Goal: Task Accomplishment & Management: Manage account settings

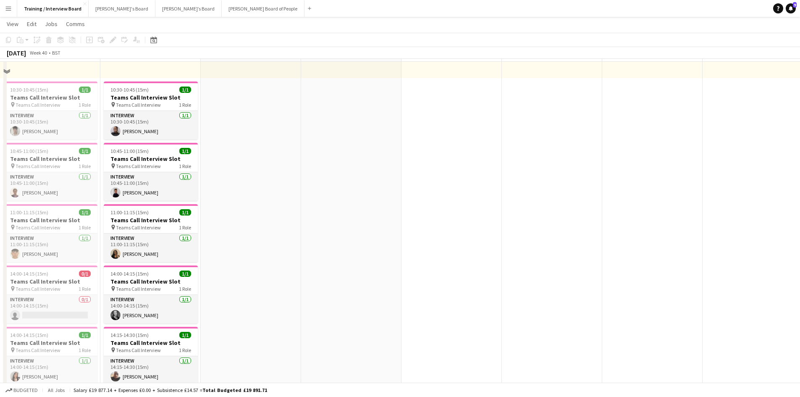
scroll to position [126, 0]
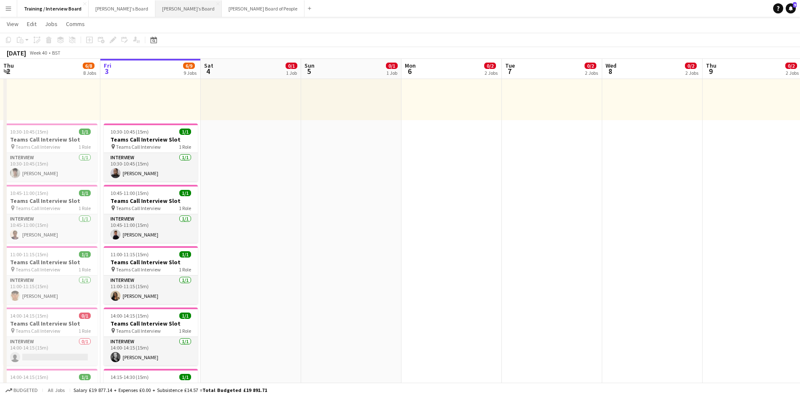
click at [155, 5] on button "Thomasina’s Board Close" at bounding box center [188, 8] width 66 height 16
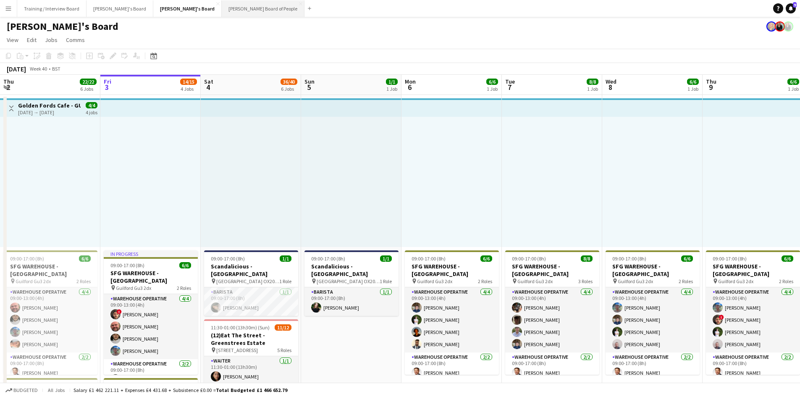
click at [222, 9] on button "Dean's Board of People Close" at bounding box center [263, 8] width 83 height 16
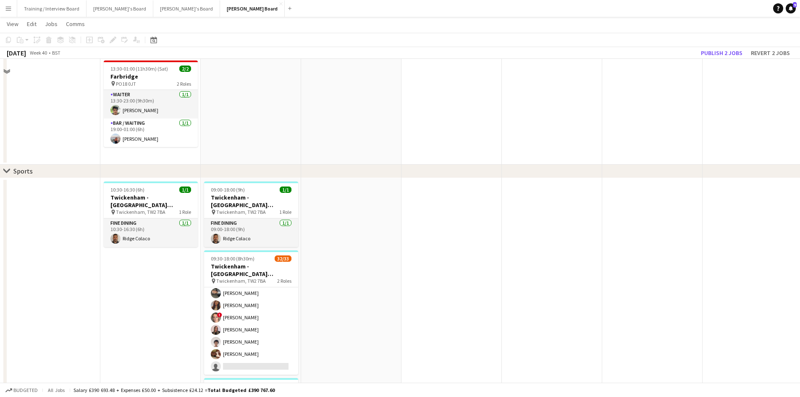
scroll to position [126, 0]
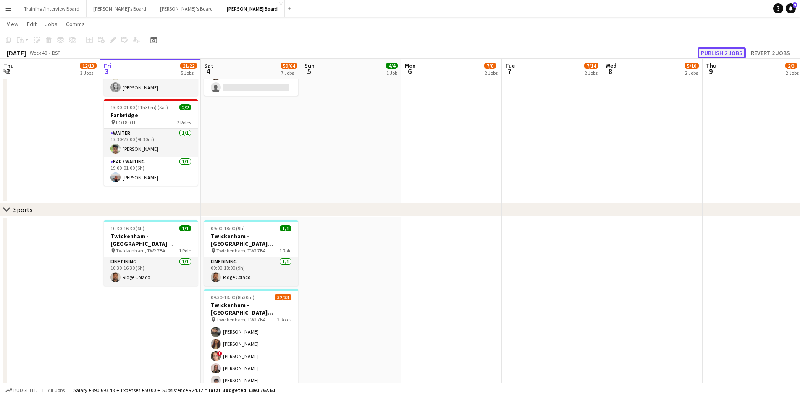
click at [708, 53] on button "Publish 2 jobs" at bounding box center [722, 52] width 48 height 11
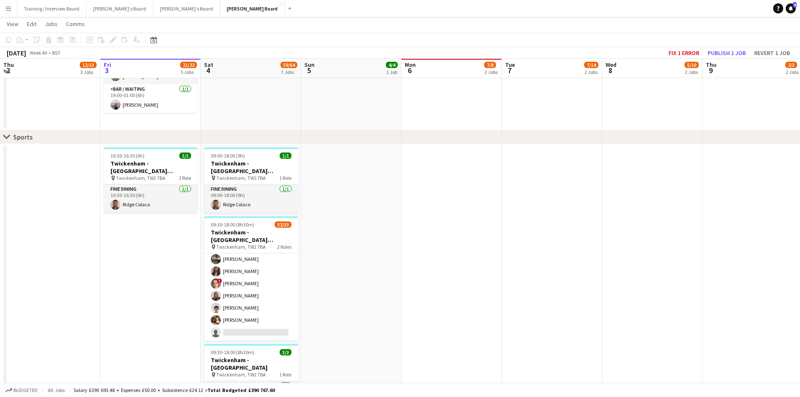
scroll to position [198, 0]
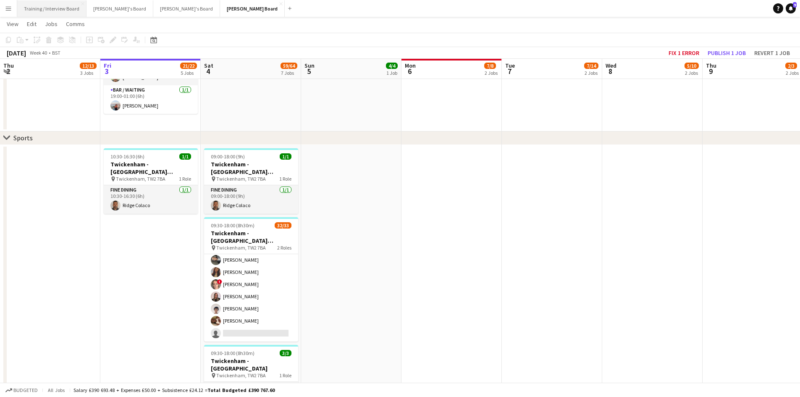
click at [52, 13] on button "Training / Interview Board Close" at bounding box center [51, 8] width 69 height 16
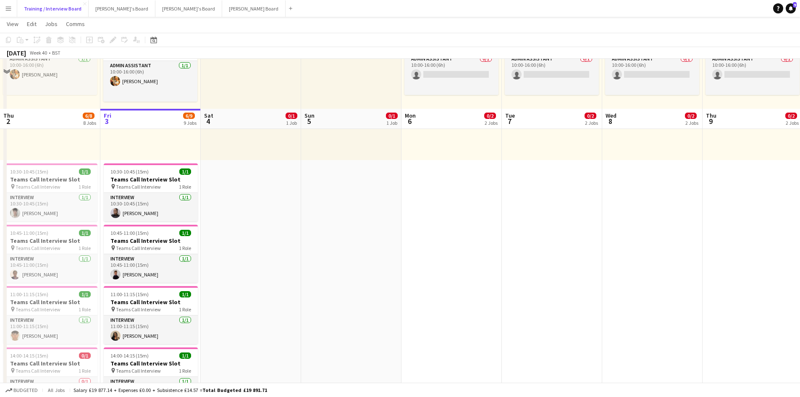
scroll to position [168, 0]
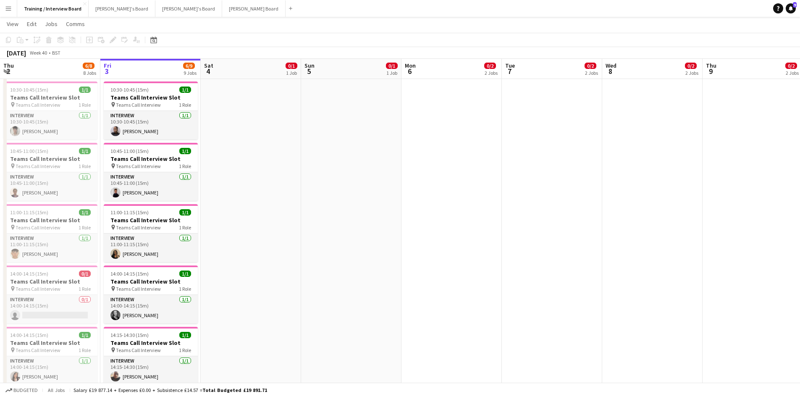
drag, startPoint x: 226, startPoint y: 178, endPoint x: 228, endPoint y: 173, distance: 5.1
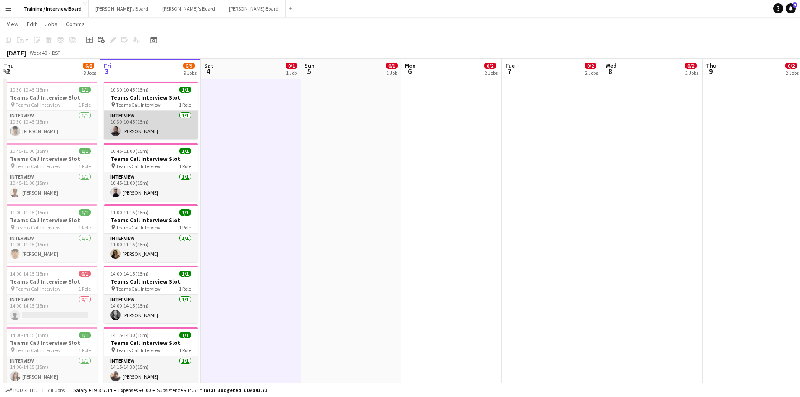
click at [138, 131] on app-card-role "Interview 1/1 10:30-10:45 (15m) Marlene De Elmeida" at bounding box center [151, 125] width 94 height 29
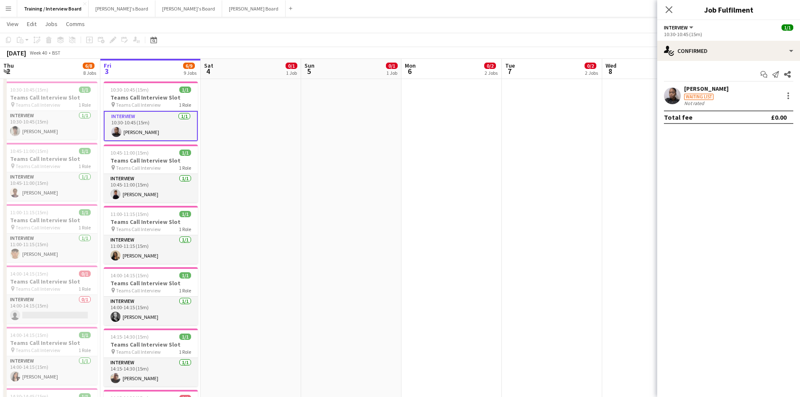
click at [720, 88] on div "Marlene De Elmeida" at bounding box center [706, 89] width 45 height 8
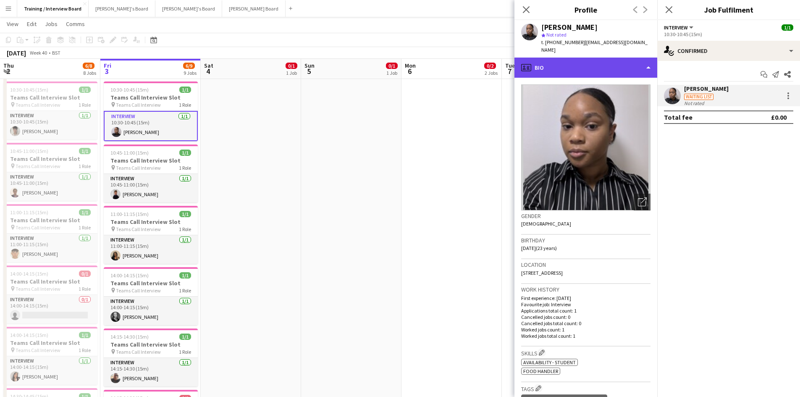
click at [648, 61] on div "profile Bio" at bounding box center [586, 68] width 143 height 20
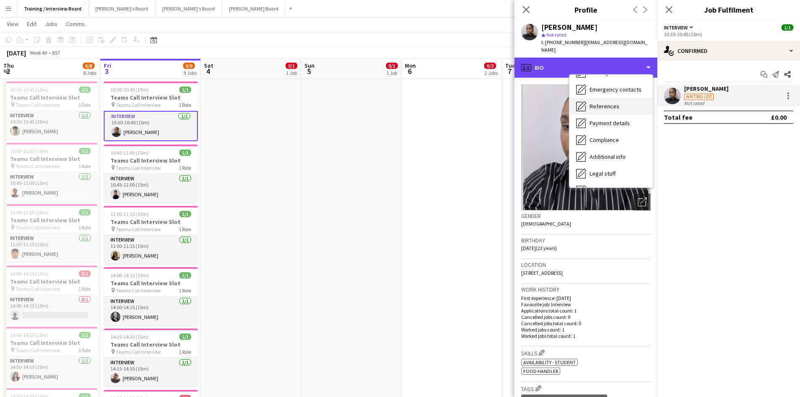
scroll to position [84, 0]
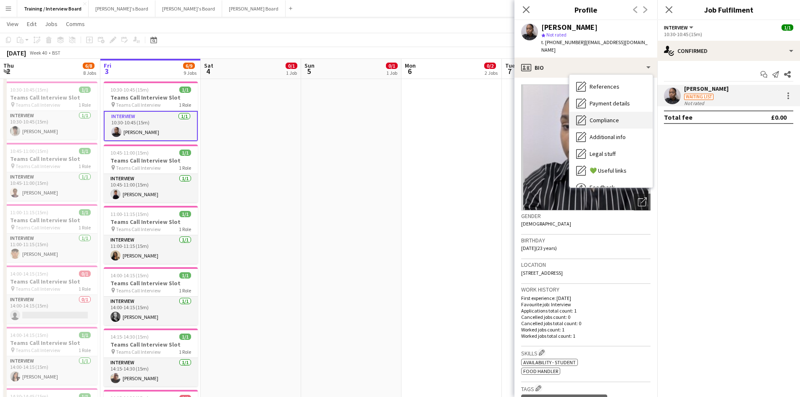
click at [596, 116] on span "Compliance" at bounding box center [604, 120] width 29 height 8
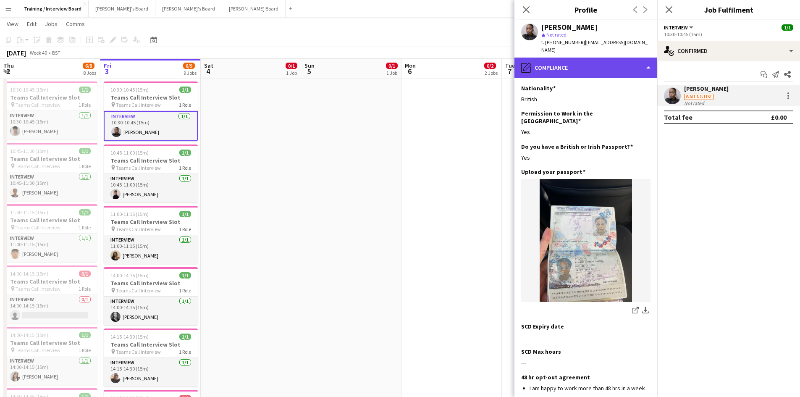
click at [649, 61] on div "pencil4 Compliance" at bounding box center [586, 68] width 143 height 20
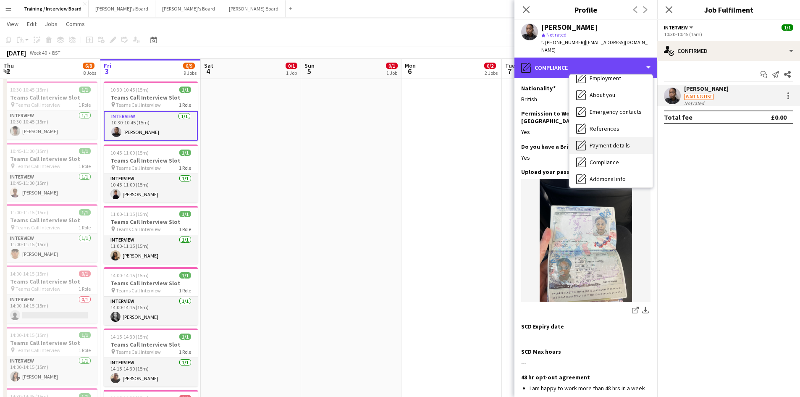
scroll to position [0, 0]
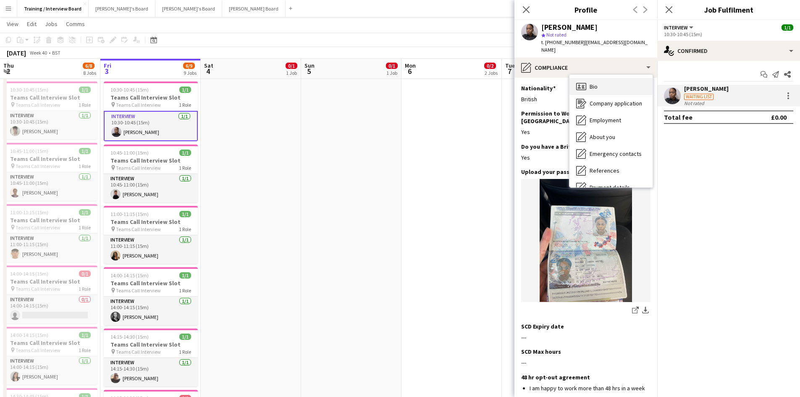
click at [608, 79] on div "Bio Bio" at bounding box center [611, 86] width 83 height 17
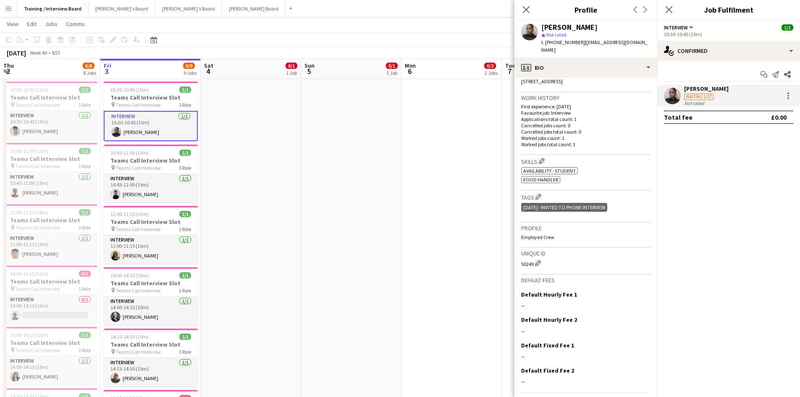
scroll to position [210, 0]
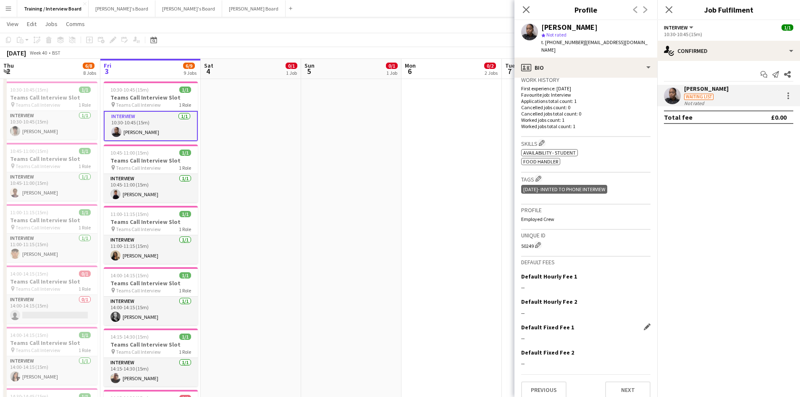
click at [627, 334] on div "--" at bounding box center [585, 338] width 129 height 8
click at [607, 381] on button "Next" at bounding box center [627, 389] width 45 height 17
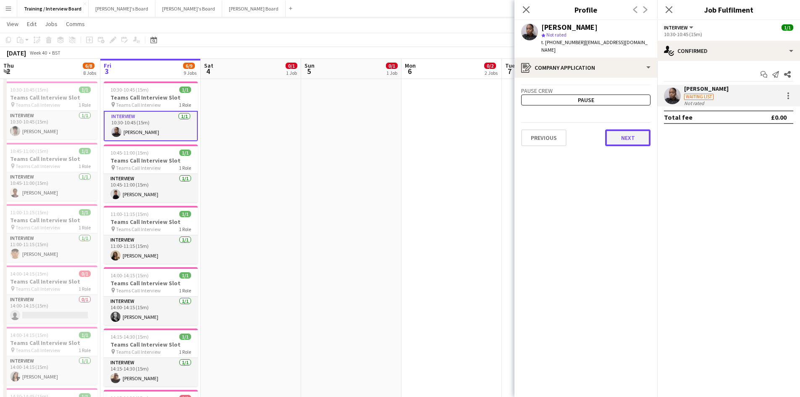
click at [643, 129] on button "Next" at bounding box center [627, 137] width 45 height 17
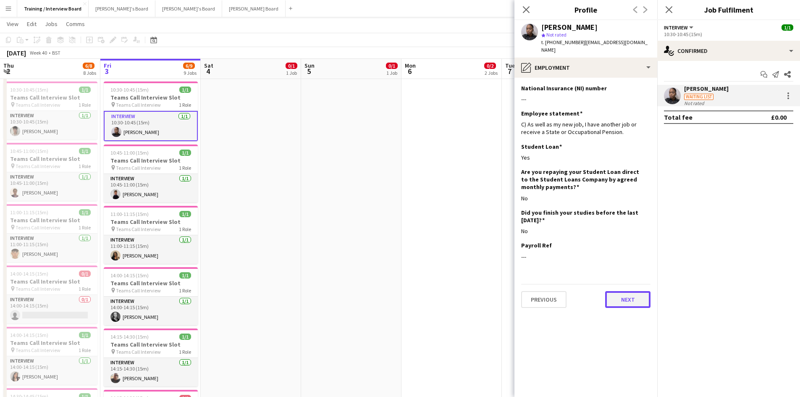
click at [632, 291] on button "Next" at bounding box center [627, 299] width 45 height 17
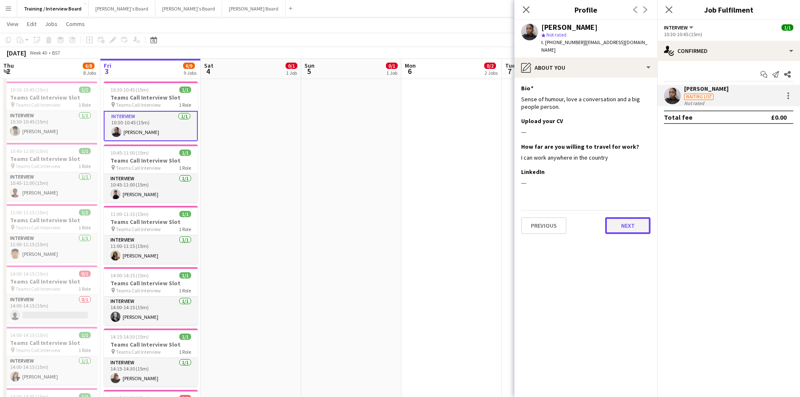
click at [629, 217] on button "Next" at bounding box center [627, 225] width 45 height 17
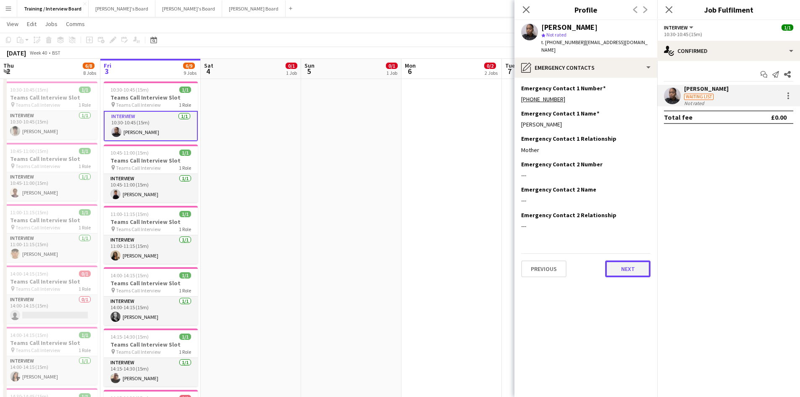
click at [633, 260] on button "Next" at bounding box center [627, 268] width 45 height 17
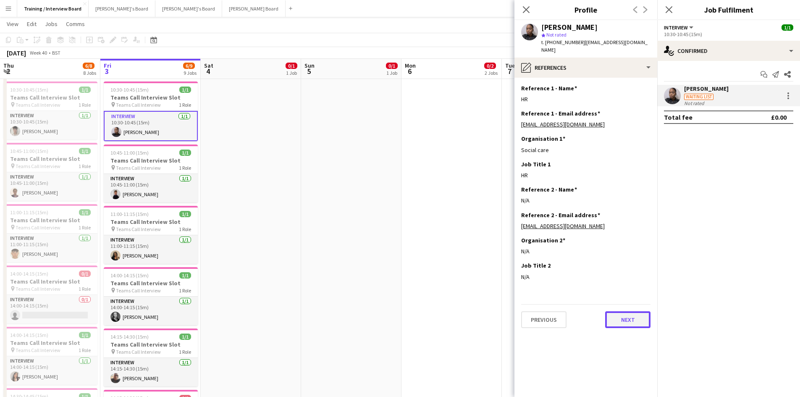
click at [633, 314] on button "Next" at bounding box center [627, 319] width 45 height 17
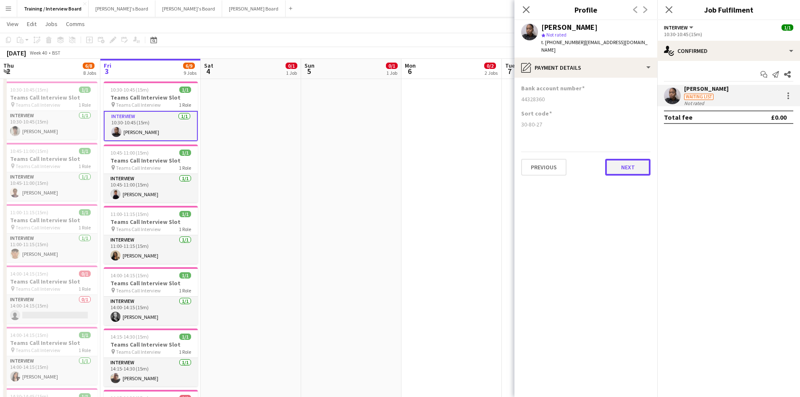
click at [636, 159] on button "Next" at bounding box center [627, 167] width 45 height 17
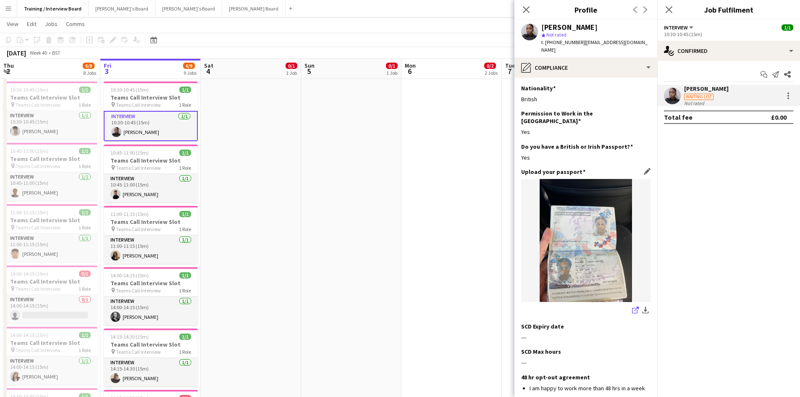
click at [632, 308] on icon at bounding box center [634, 310] width 5 height 5
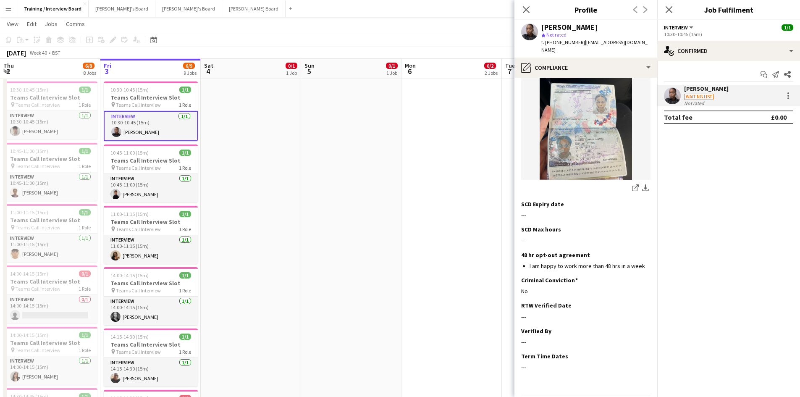
scroll to position [135, 0]
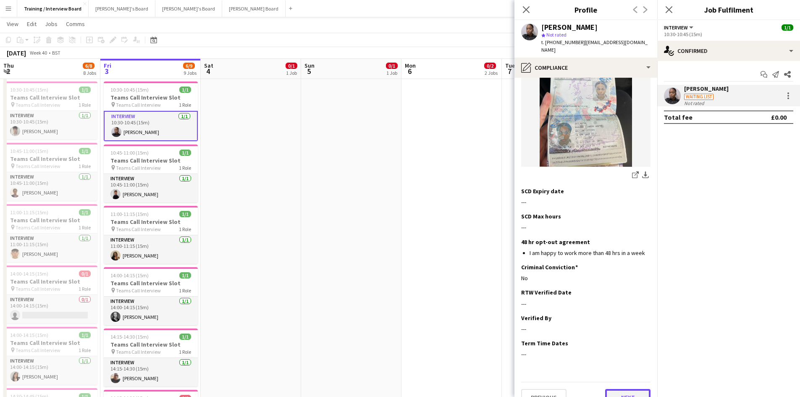
click at [626, 389] on button "Next" at bounding box center [627, 397] width 45 height 17
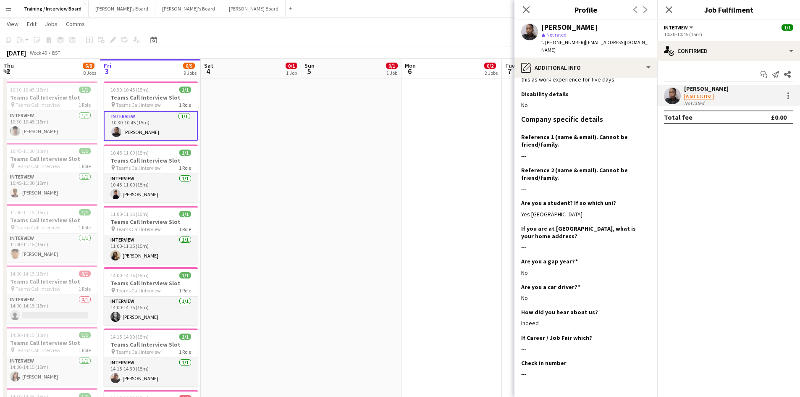
scroll to position [80, 0]
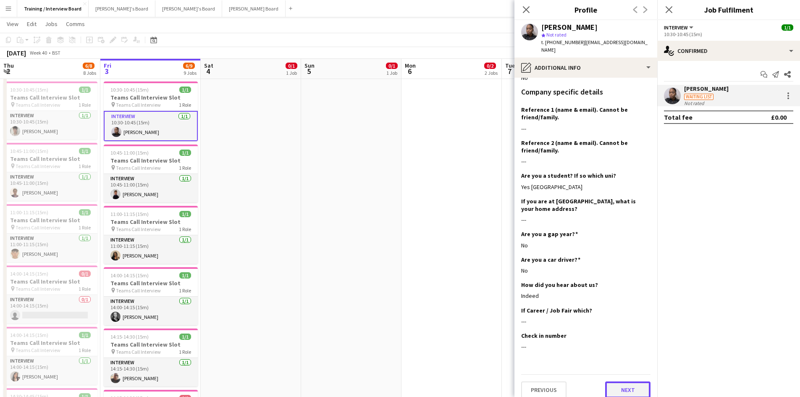
click at [628, 384] on button "Next" at bounding box center [627, 389] width 45 height 17
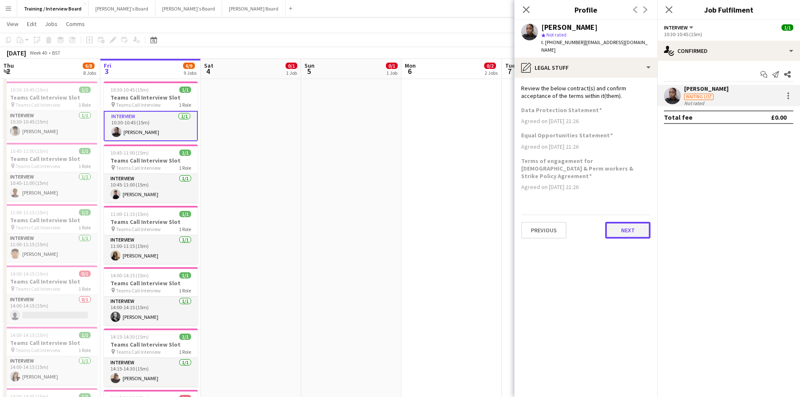
click at [621, 222] on button "Next" at bounding box center [627, 230] width 45 height 17
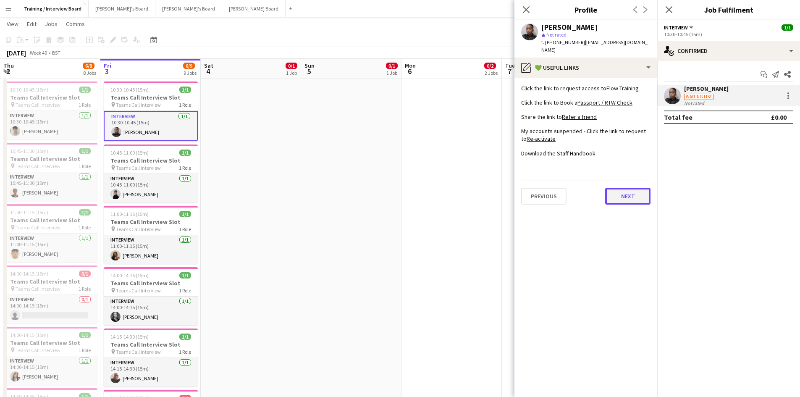
click at [628, 189] on button "Next" at bounding box center [627, 196] width 45 height 17
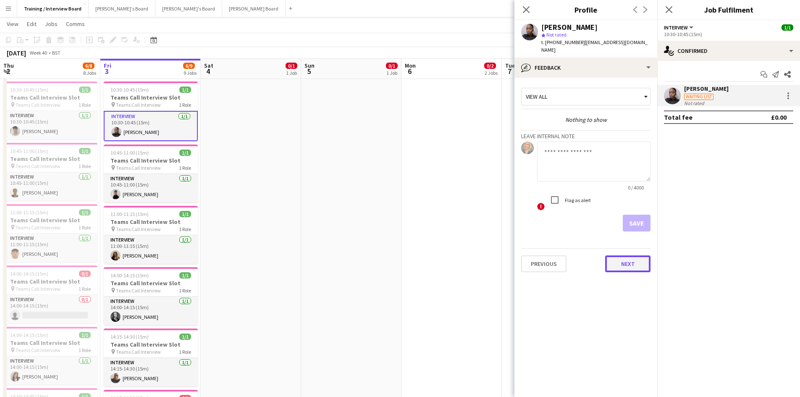
click at [624, 256] on button "Next" at bounding box center [627, 263] width 45 height 17
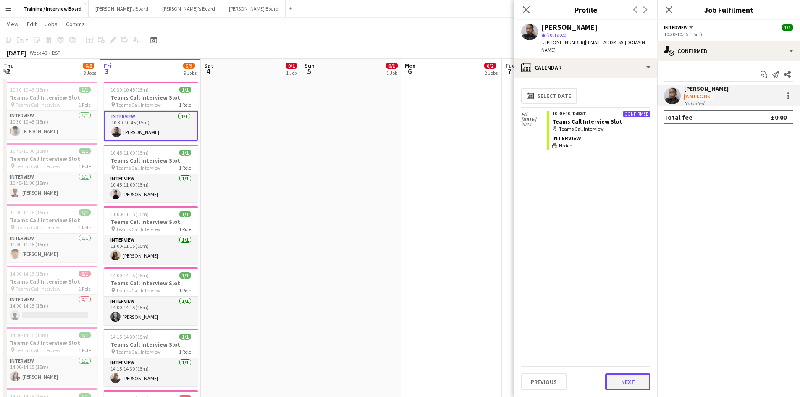
click at [631, 378] on button "Next" at bounding box center [627, 381] width 45 height 17
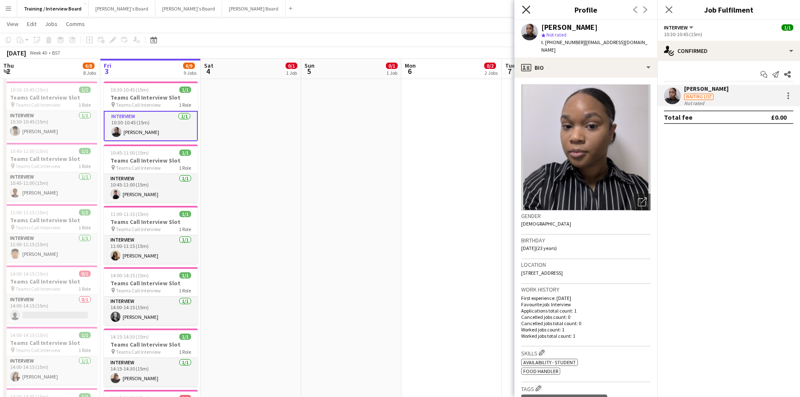
click at [527, 8] on icon "Close pop-in" at bounding box center [526, 9] width 8 height 8
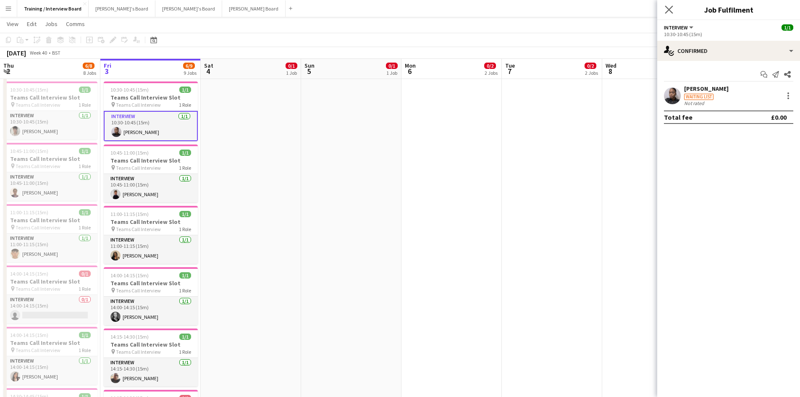
click at [667, 5] on app-icon "Close pop-in" at bounding box center [669, 10] width 12 height 12
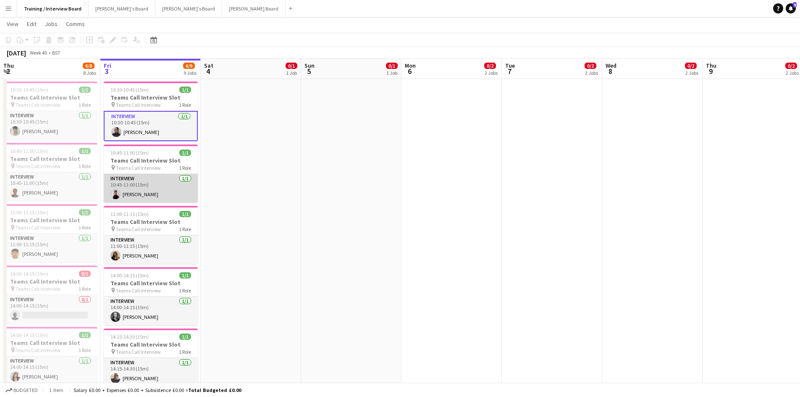
click at [135, 190] on app-card-role "Interview 1/1 10:45-11:00 (15m) Lisa Dalley" at bounding box center [151, 188] width 94 height 29
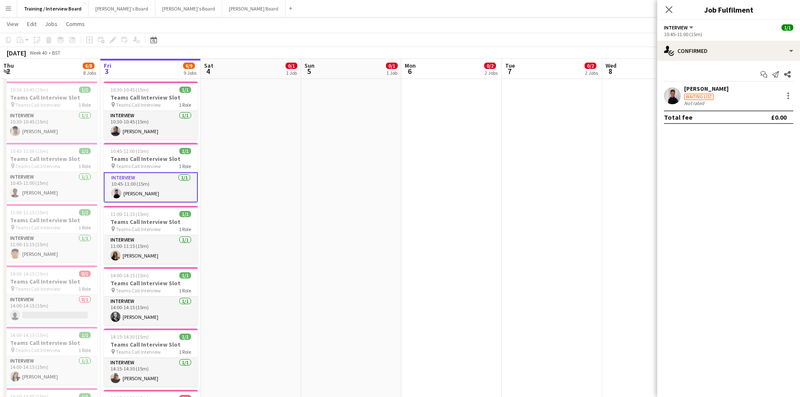
click at [703, 92] on div "[PERSON_NAME]" at bounding box center [706, 89] width 45 height 8
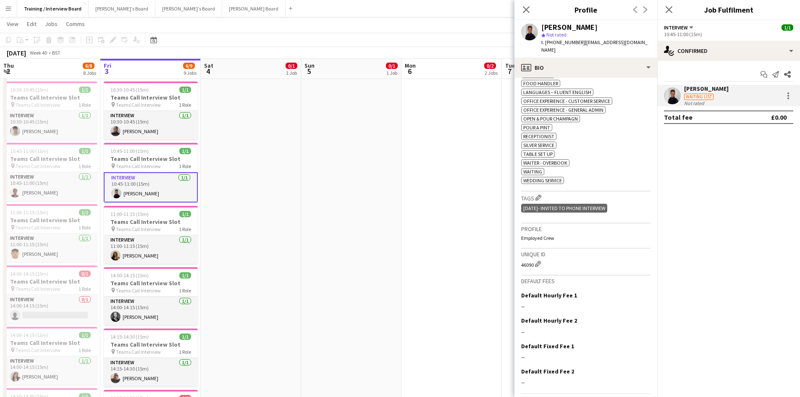
scroll to position [377, 0]
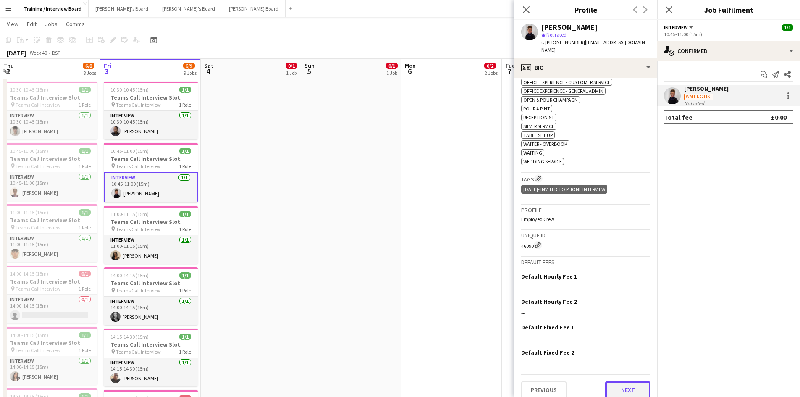
click at [626, 386] on button "Next" at bounding box center [627, 389] width 45 height 17
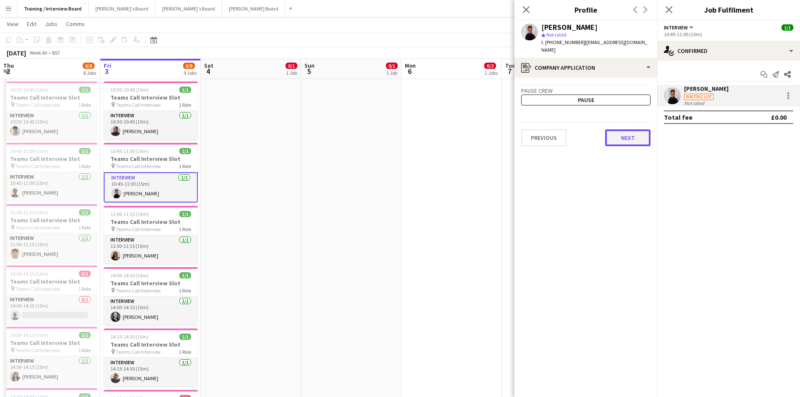
click at [637, 133] on button "Next" at bounding box center [627, 137] width 45 height 17
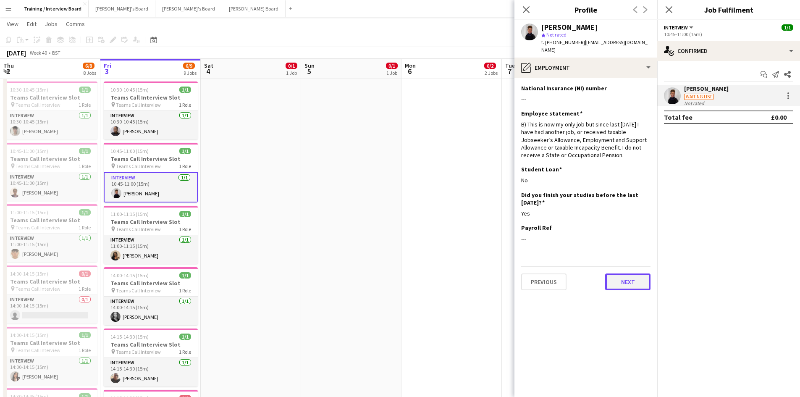
click at [638, 274] on button "Next" at bounding box center [627, 281] width 45 height 17
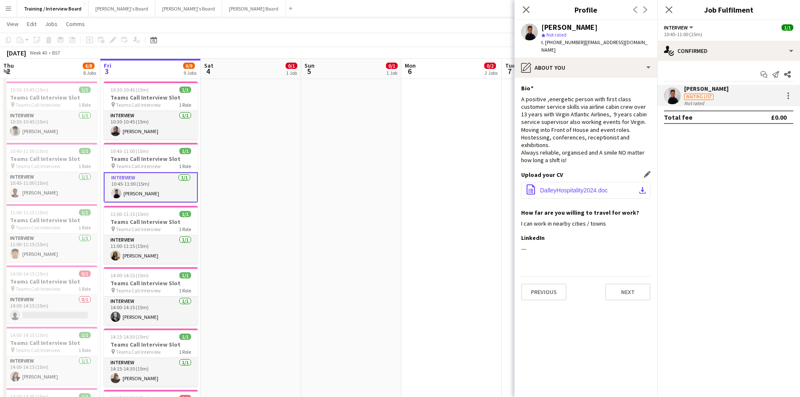
click at [644, 187] on app-icon "download-bottom" at bounding box center [642, 190] width 7 height 7
click at [618, 284] on button "Next" at bounding box center [627, 292] width 45 height 17
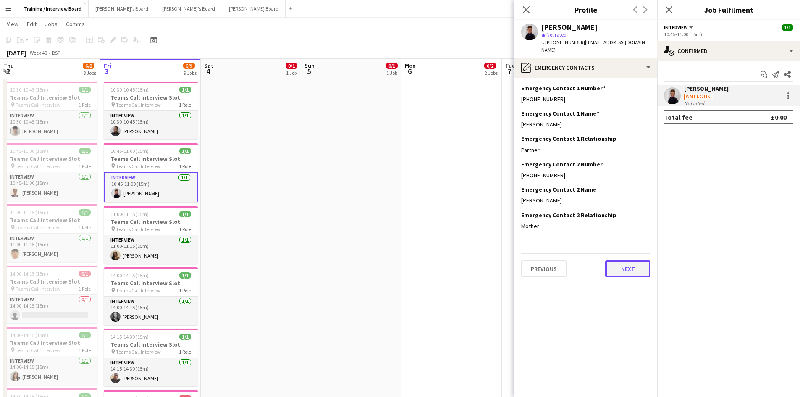
click at [624, 262] on button "Next" at bounding box center [627, 268] width 45 height 17
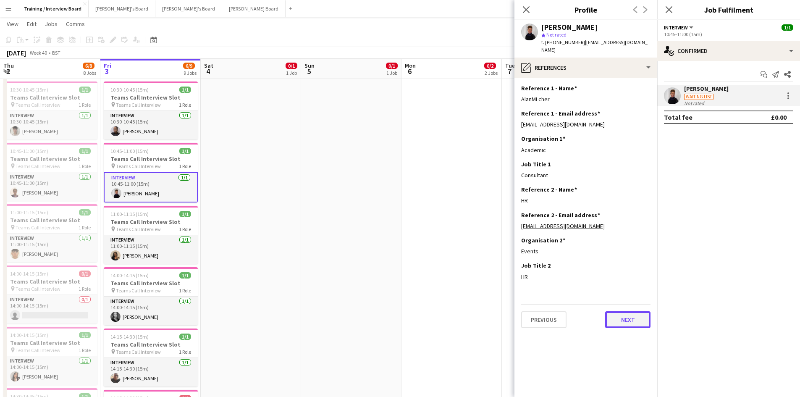
click at [649, 312] on button "Next" at bounding box center [627, 319] width 45 height 17
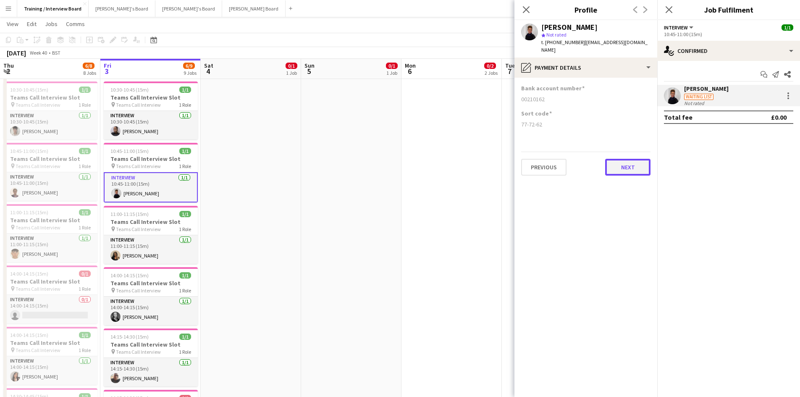
click at [622, 163] on button "Next" at bounding box center [627, 167] width 45 height 17
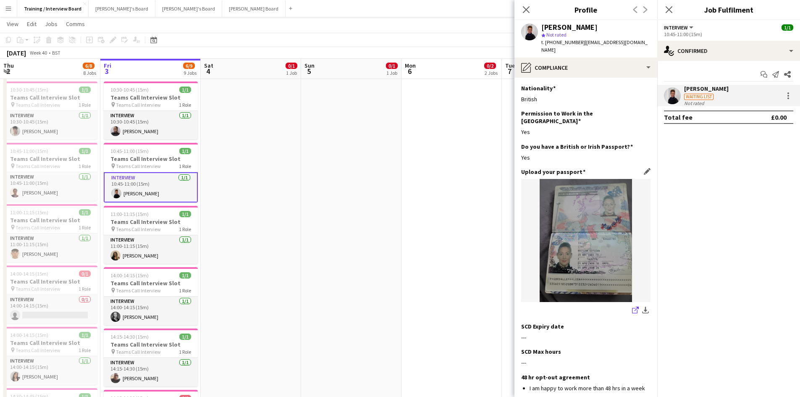
click at [632, 307] on icon "share-external-link-1" at bounding box center [635, 310] width 7 height 7
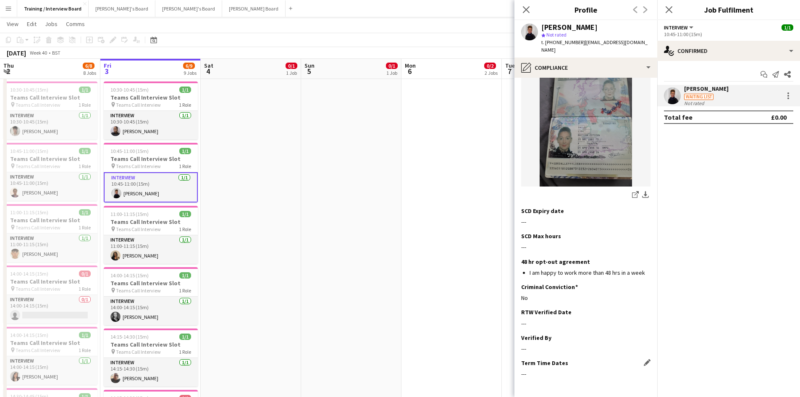
scroll to position [135, 0]
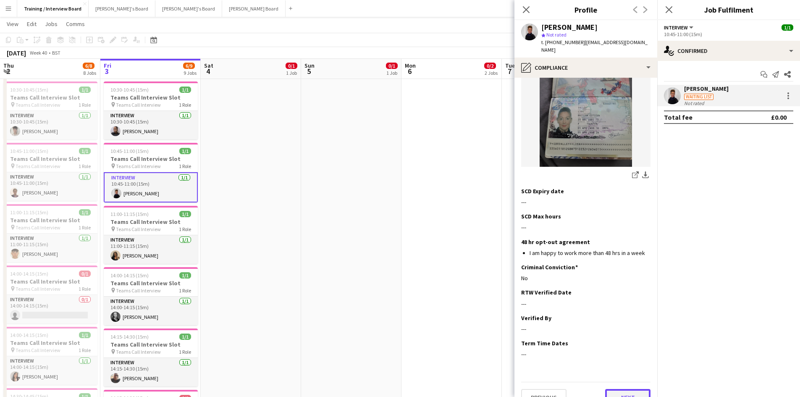
click at [621, 389] on button "Next" at bounding box center [627, 397] width 45 height 17
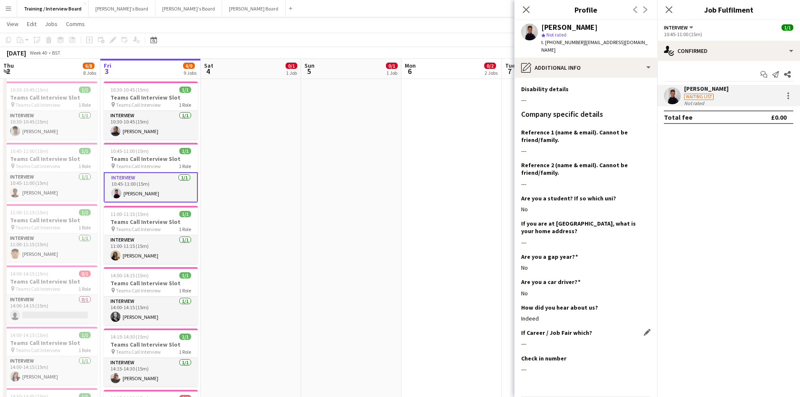
scroll to position [133, 0]
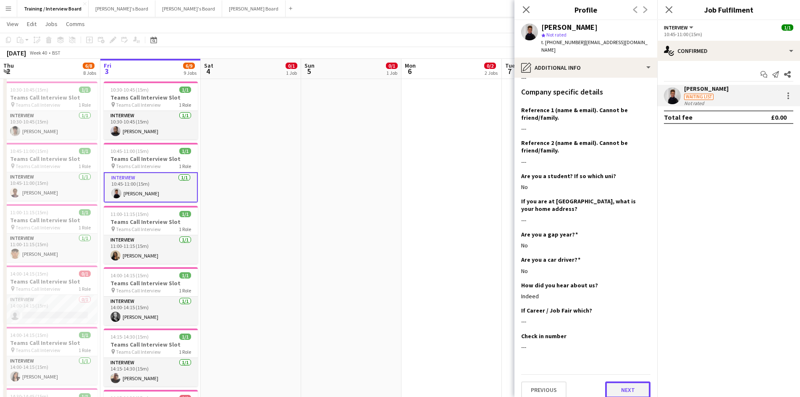
click at [633, 381] on button "Next" at bounding box center [627, 389] width 45 height 17
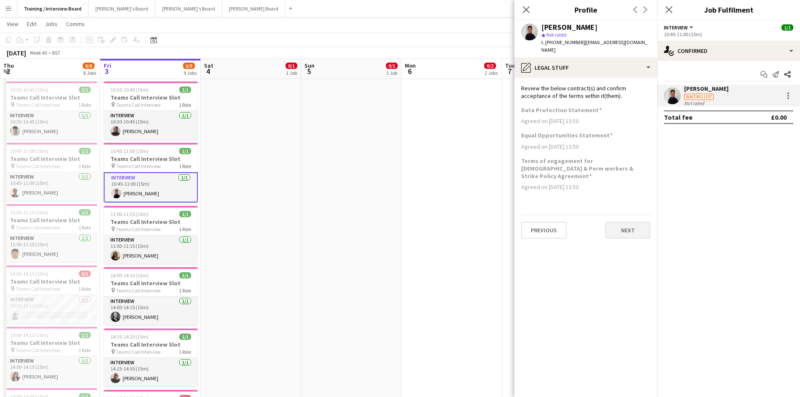
scroll to position [0, 0]
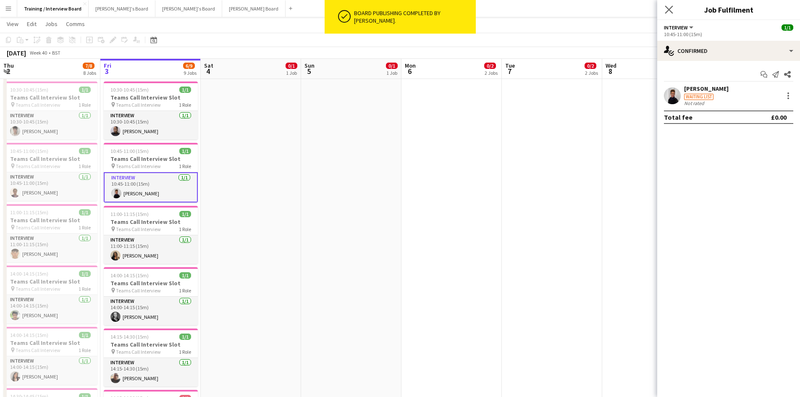
click at [667, 5] on app-icon "Close pop-in" at bounding box center [669, 10] width 12 height 12
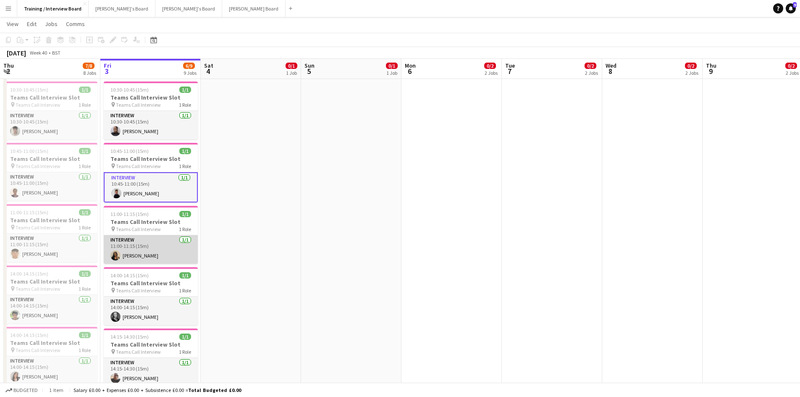
click at [146, 254] on app-card-role "Interview 1/1 11:00-11:15 (15m) Caprice Vaughan-Bennett" at bounding box center [151, 249] width 94 height 29
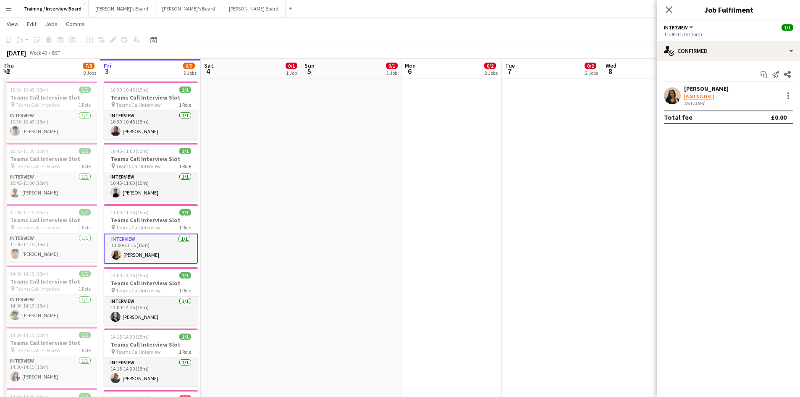
click at [700, 88] on div "[PERSON_NAME]" at bounding box center [706, 89] width 45 height 8
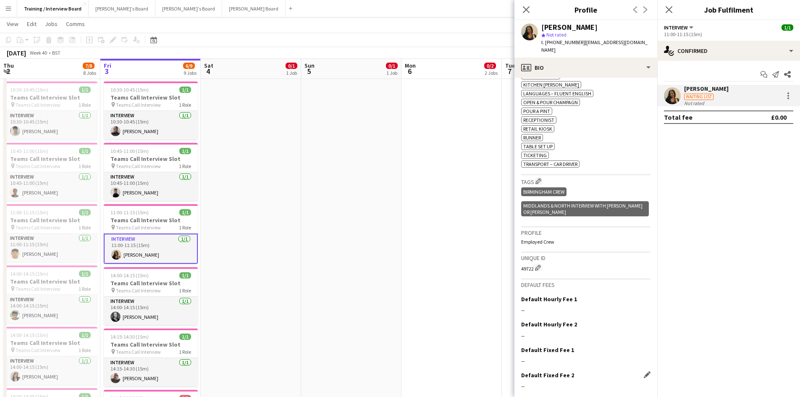
scroll to position [397, 0]
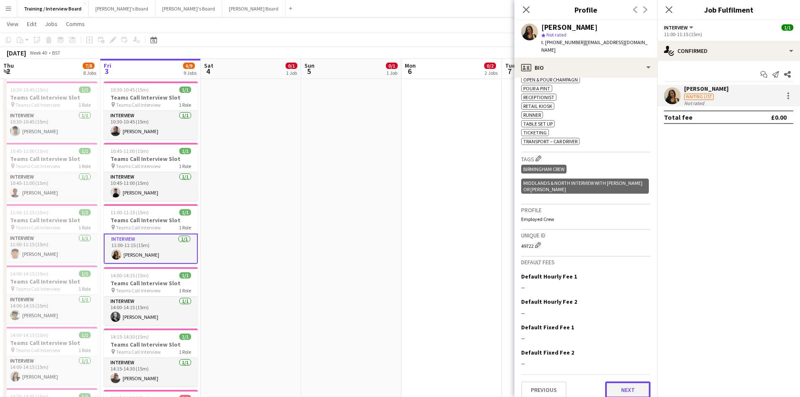
click at [606, 381] on button "Next" at bounding box center [627, 389] width 45 height 17
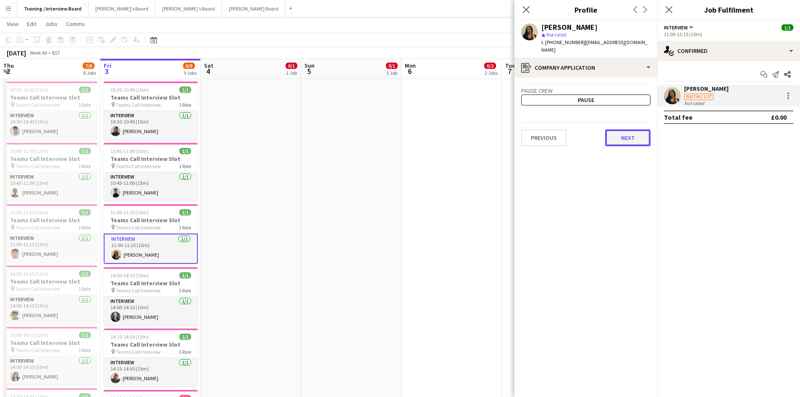
click at [631, 133] on button "Next" at bounding box center [627, 137] width 45 height 17
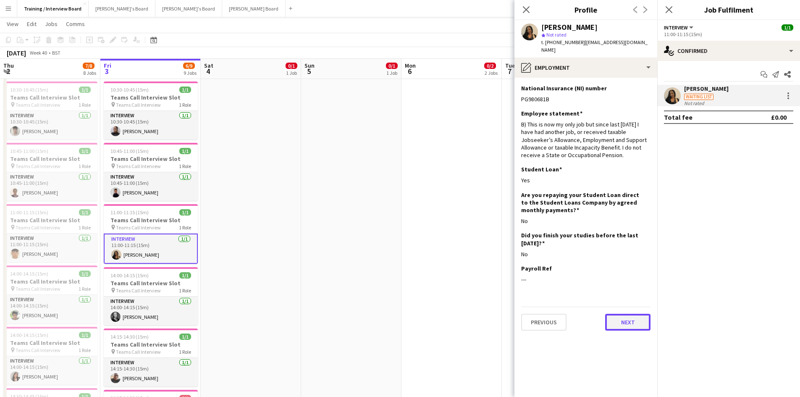
click at [639, 314] on button "Next" at bounding box center [627, 322] width 45 height 17
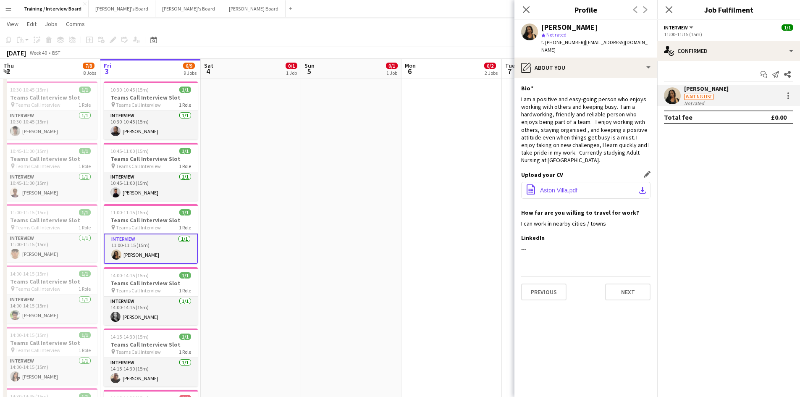
click at [641, 187] on app-icon "download-bottom" at bounding box center [642, 190] width 7 height 7
click at [642, 284] on button "Next" at bounding box center [627, 292] width 45 height 17
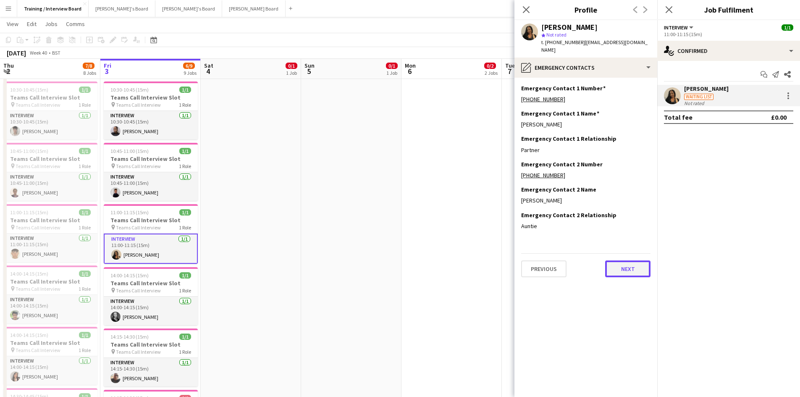
click at [637, 262] on button "Next" at bounding box center [627, 268] width 45 height 17
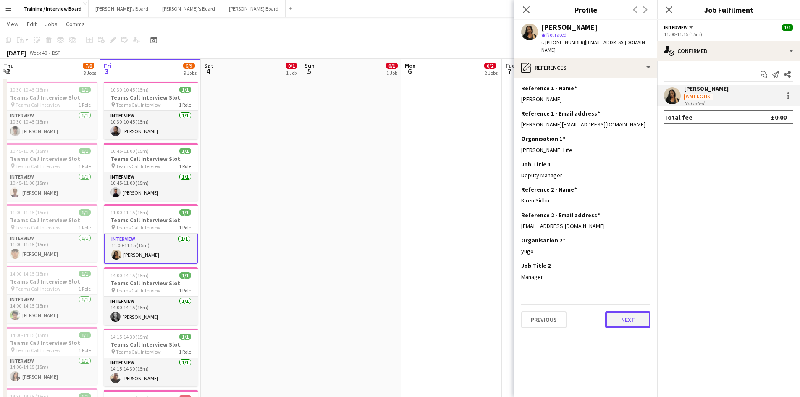
click at [617, 311] on button "Next" at bounding box center [627, 319] width 45 height 17
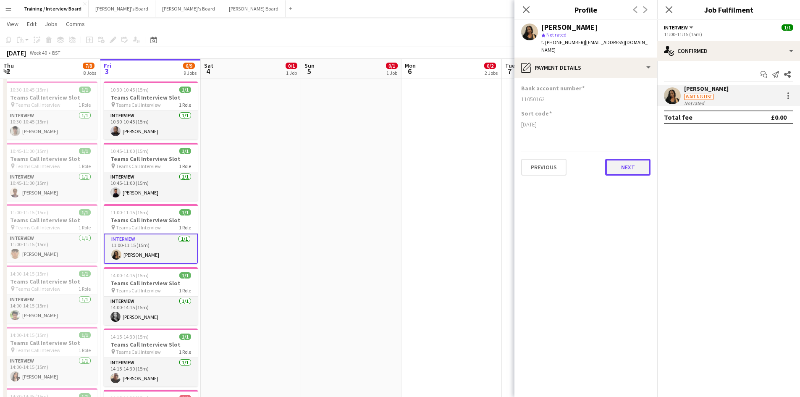
click at [622, 159] on button "Next" at bounding box center [627, 167] width 45 height 17
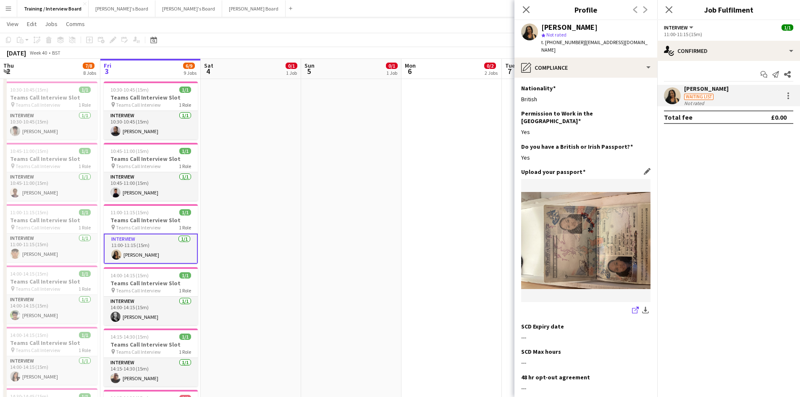
click at [632, 307] on icon "share-external-link-1" at bounding box center [635, 310] width 7 height 7
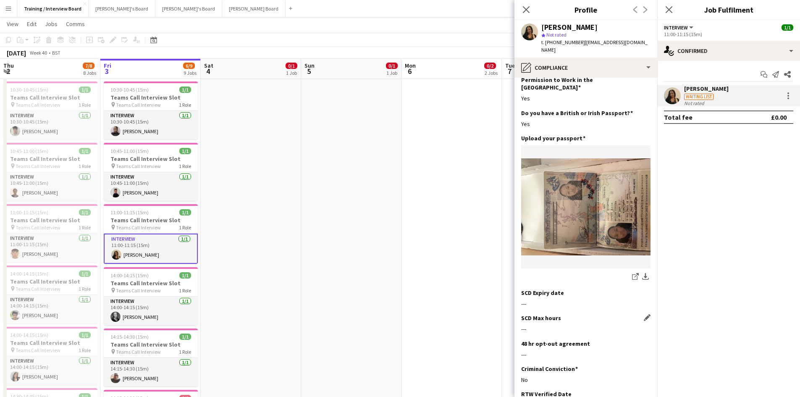
scroll to position [126, 0]
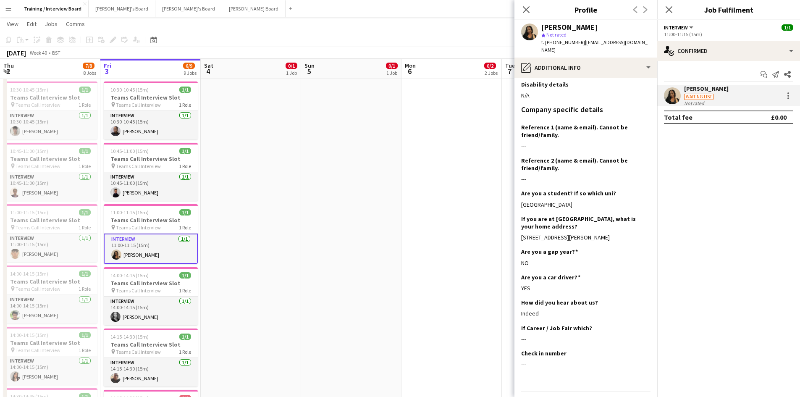
scroll to position [302, 0]
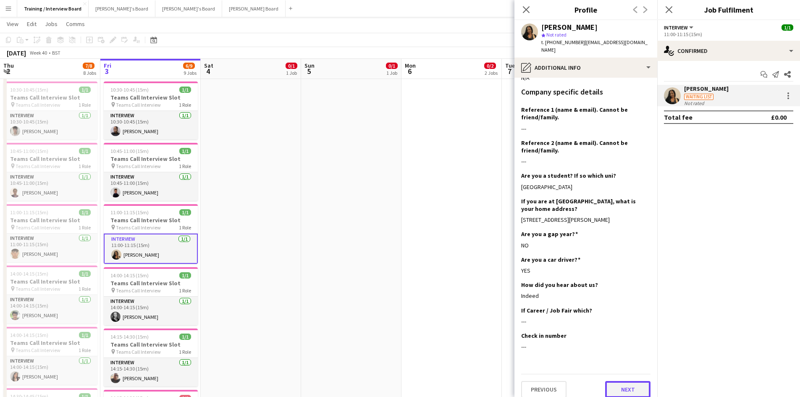
click at [625, 384] on button "Next" at bounding box center [627, 389] width 45 height 17
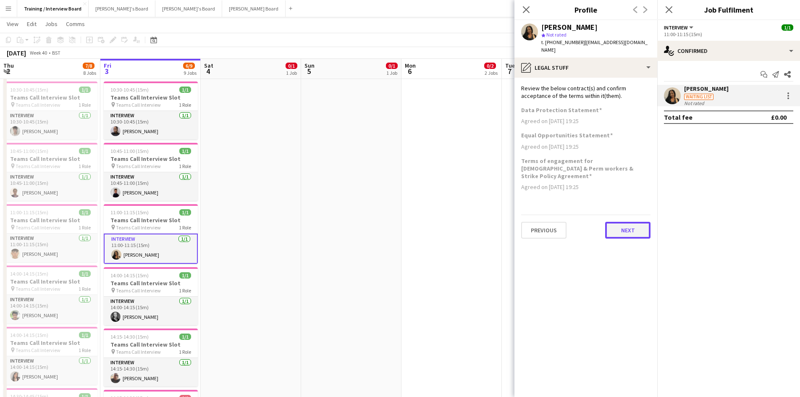
click at [640, 222] on button "Next" at bounding box center [627, 230] width 45 height 17
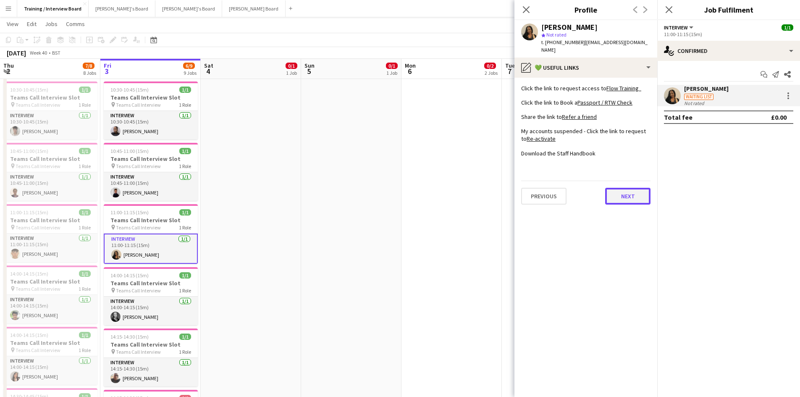
click at [617, 188] on button "Next" at bounding box center [627, 196] width 45 height 17
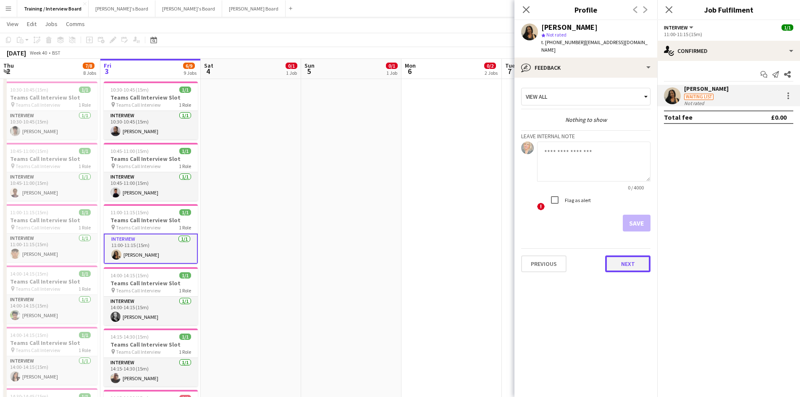
click at [643, 260] on button "Next" at bounding box center [627, 263] width 45 height 17
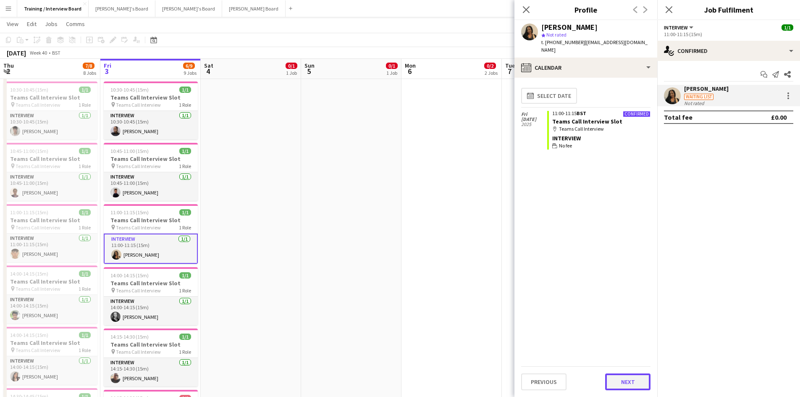
click at [642, 380] on button "Next" at bounding box center [627, 381] width 45 height 17
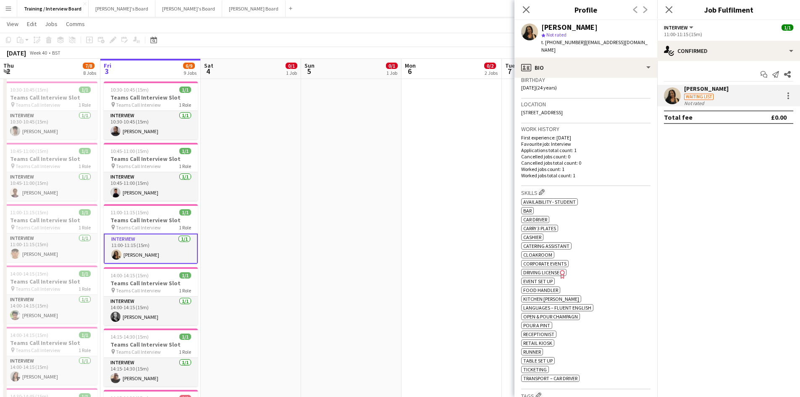
scroll to position [210, 0]
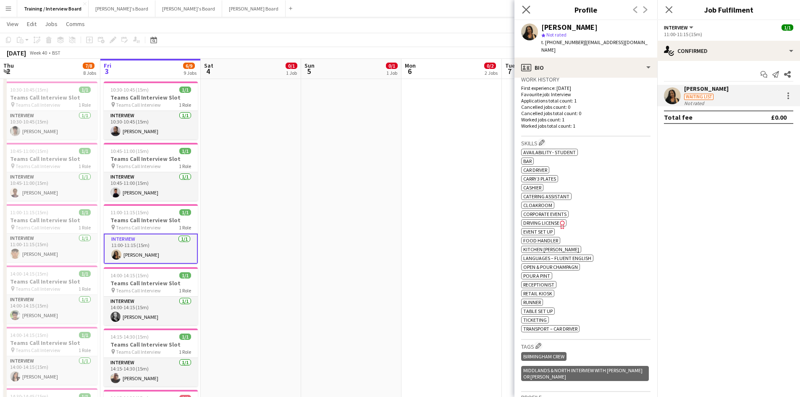
click at [522, 9] on icon "Close pop-in" at bounding box center [526, 9] width 8 height 8
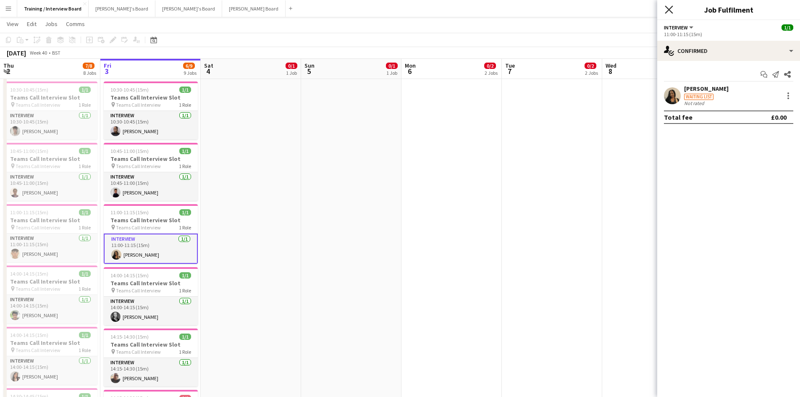
click at [665, 10] on icon "Close pop-in" at bounding box center [669, 9] width 8 height 8
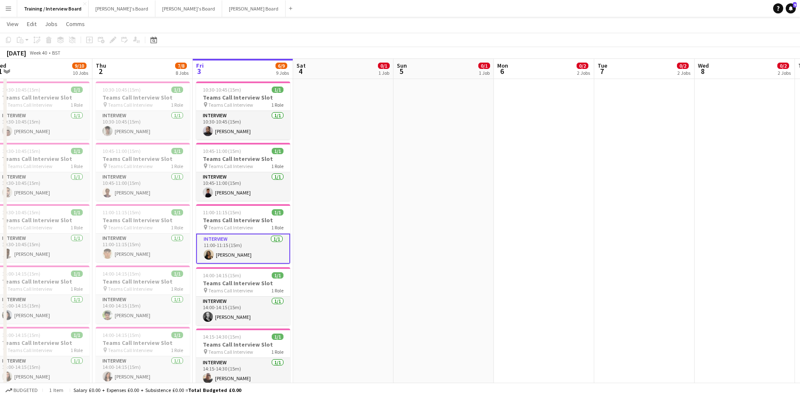
scroll to position [0, 196]
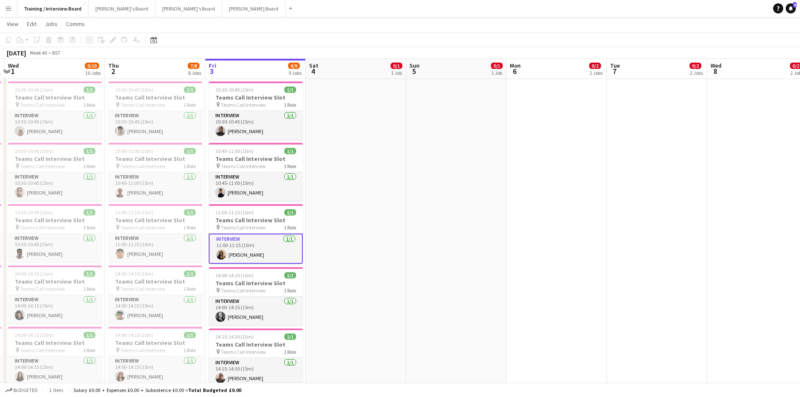
drag, startPoint x: 249, startPoint y: 70, endPoint x: 355, endPoint y: 75, distance: 105.1
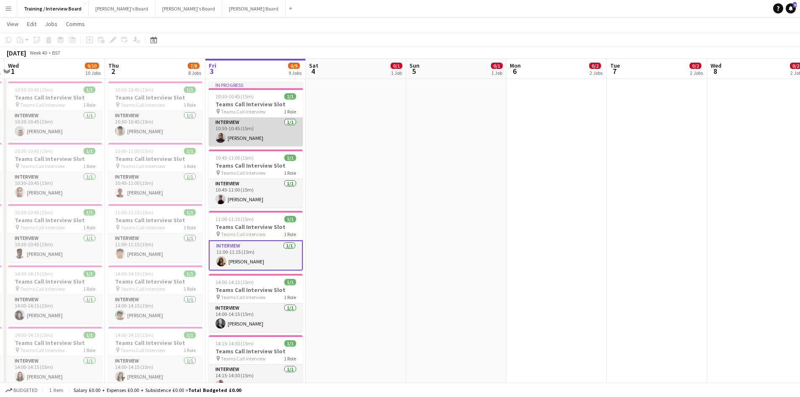
click at [264, 137] on app-card-role "Interview 1/1 10:30-10:45 (15m) Marlene De Elmeida" at bounding box center [256, 132] width 94 height 29
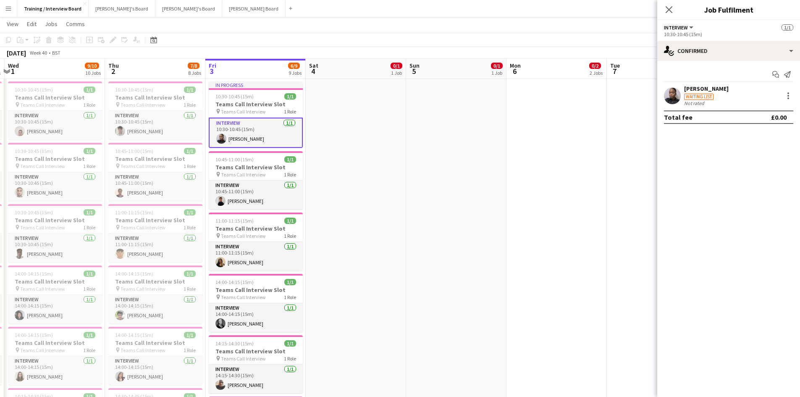
click at [707, 86] on div "Marlene De Elmeida" at bounding box center [706, 89] width 45 height 8
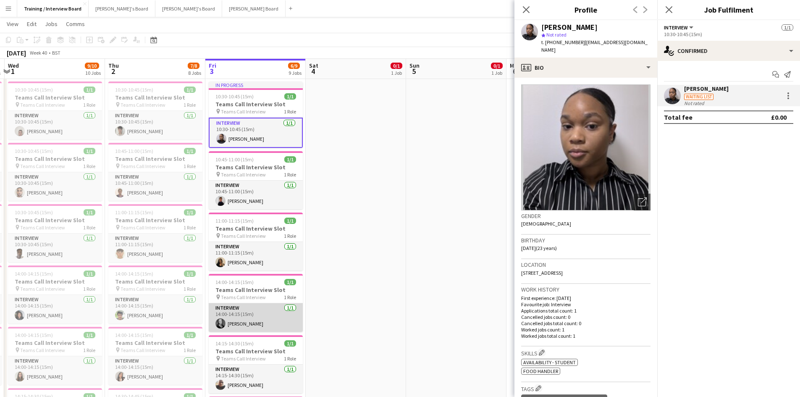
drag, startPoint x: 255, startPoint y: 323, endPoint x: 265, endPoint y: 315, distance: 12.8
click at [255, 323] on app-card-role "Interview 1/1 14:00-14:15 (15m) Georgina Delafield" at bounding box center [256, 317] width 94 height 29
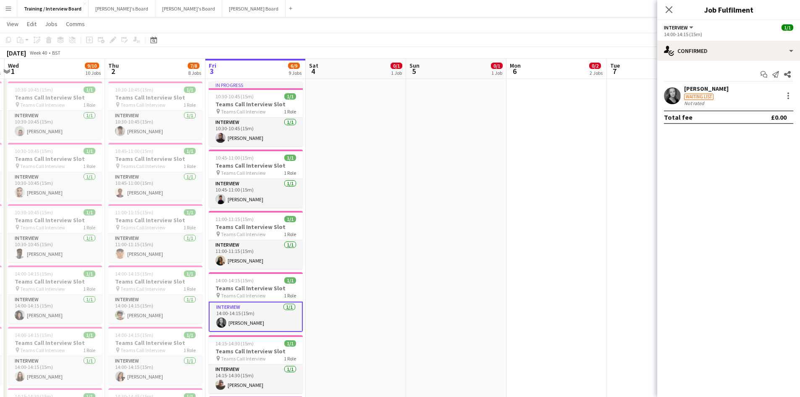
click at [709, 87] on div "[PERSON_NAME]" at bounding box center [706, 89] width 45 height 8
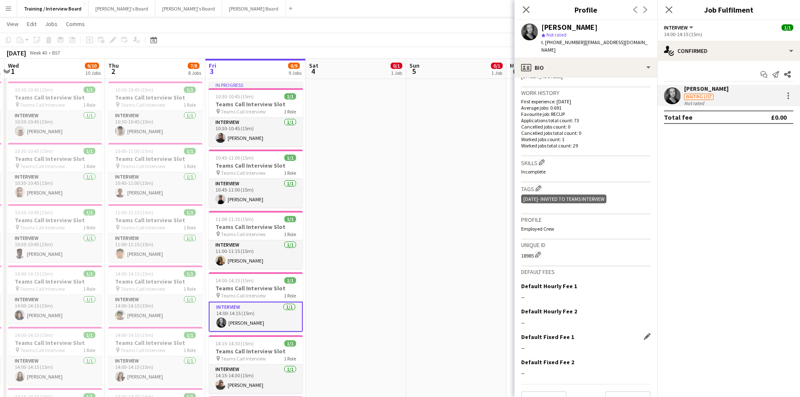
scroll to position [222, 0]
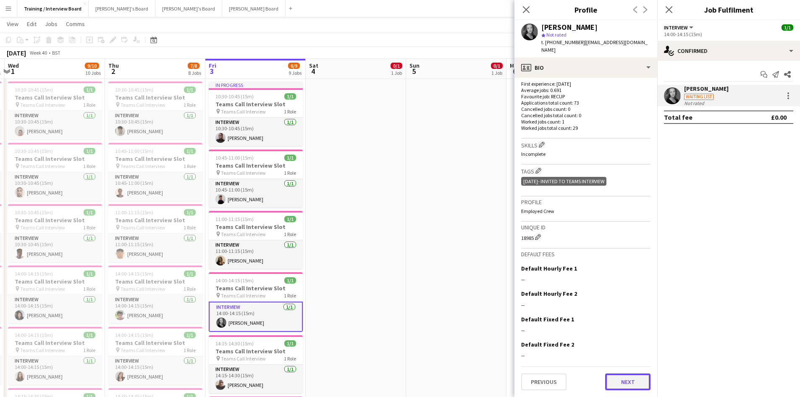
click at [613, 384] on button "Next" at bounding box center [627, 381] width 45 height 17
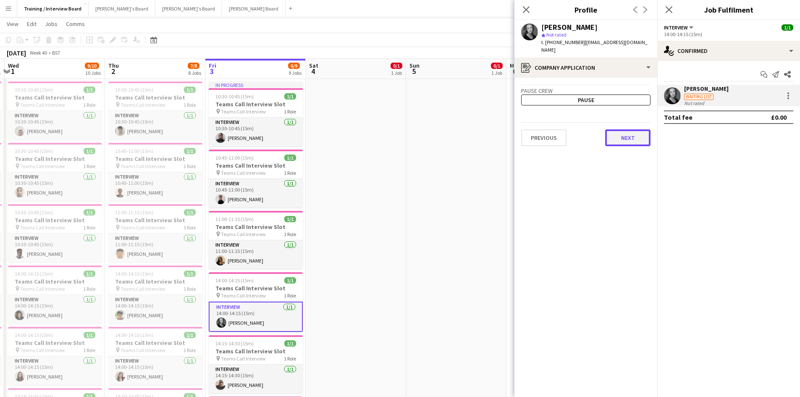
click at [613, 143] on button "Next" at bounding box center [627, 137] width 45 height 17
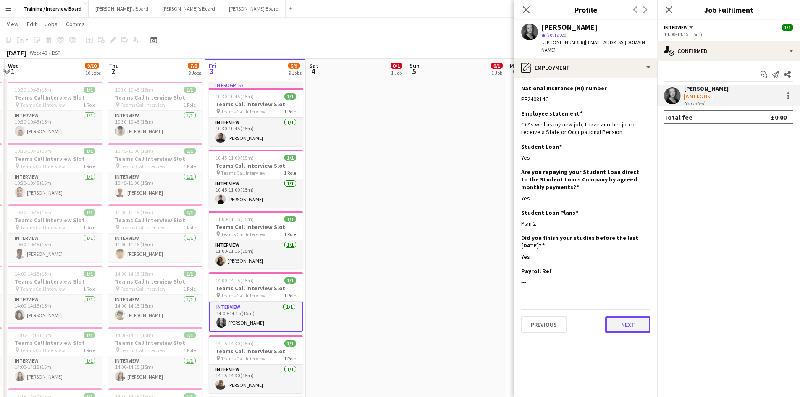
click at [623, 325] on button "Next" at bounding box center [627, 324] width 45 height 17
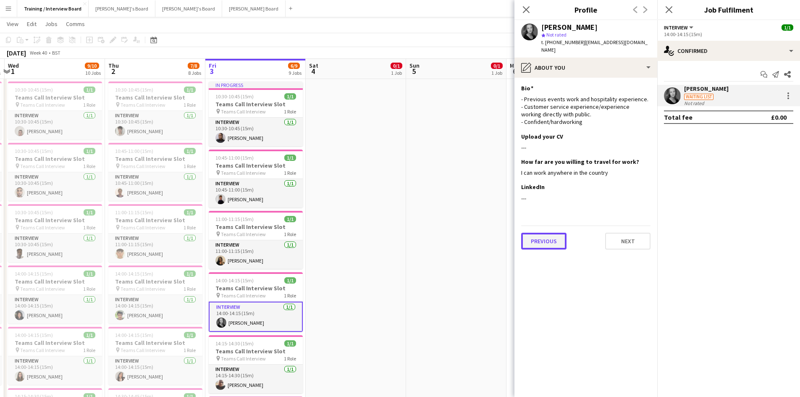
click at [523, 240] on button "Previous" at bounding box center [543, 241] width 45 height 17
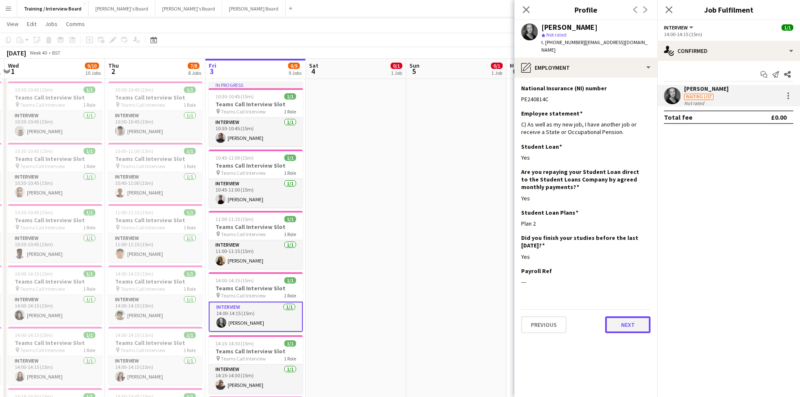
click at [630, 318] on button "Next" at bounding box center [627, 324] width 45 height 17
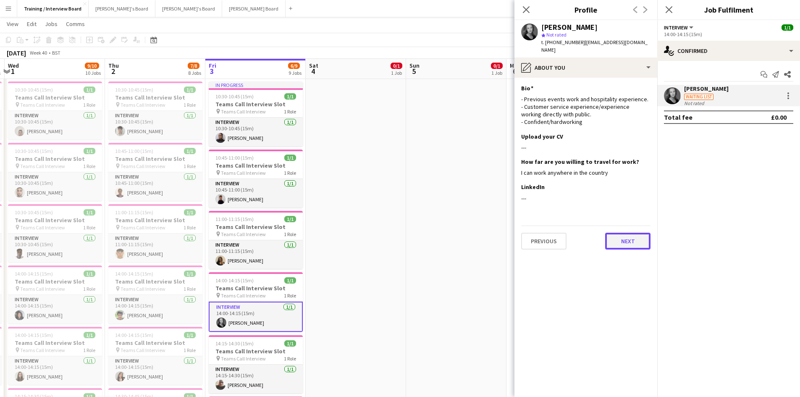
click at [631, 239] on button "Next" at bounding box center [627, 241] width 45 height 17
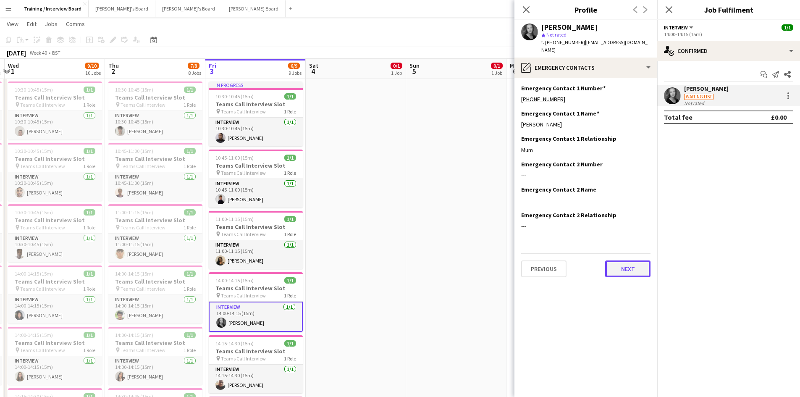
click at [627, 270] on button "Next" at bounding box center [627, 268] width 45 height 17
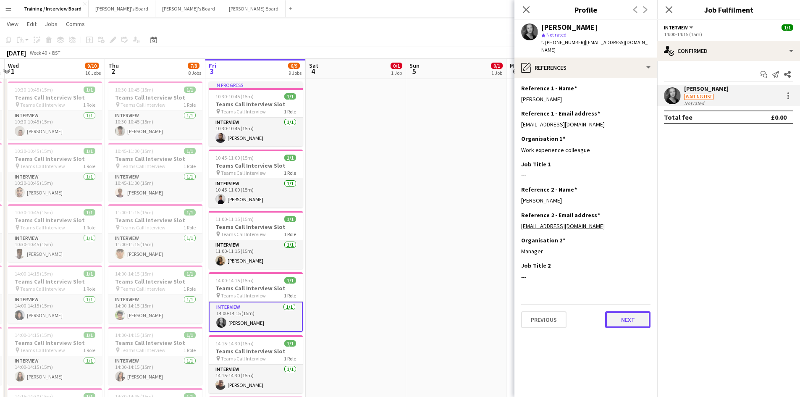
click at [630, 320] on button "Next" at bounding box center [627, 319] width 45 height 17
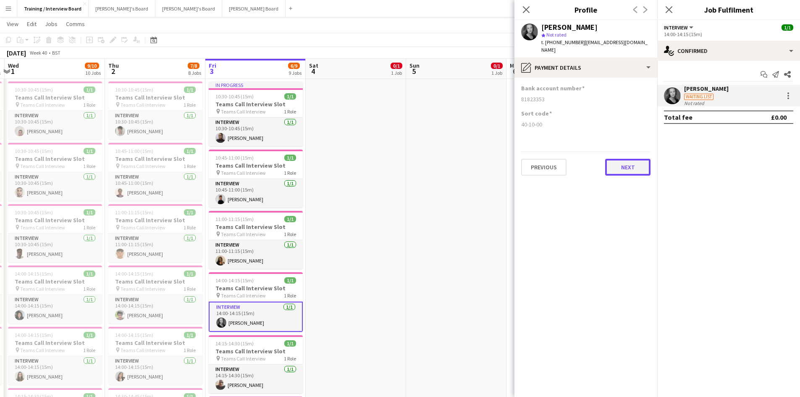
click at [614, 165] on button "Next" at bounding box center [627, 167] width 45 height 17
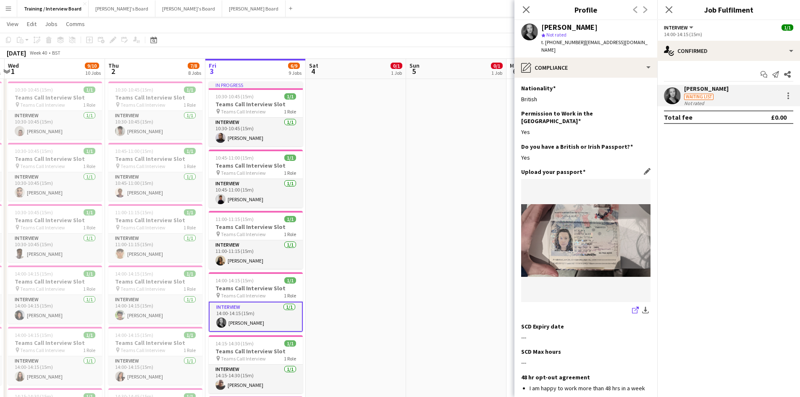
click at [632, 307] on icon "share-external-link-1" at bounding box center [635, 310] width 7 height 7
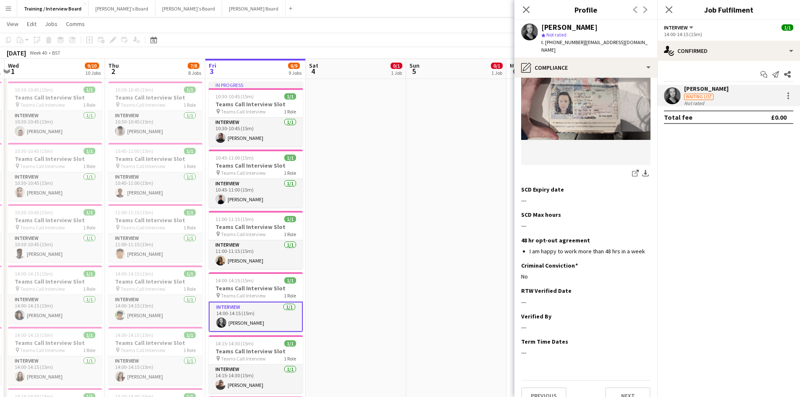
scroll to position [143, 0]
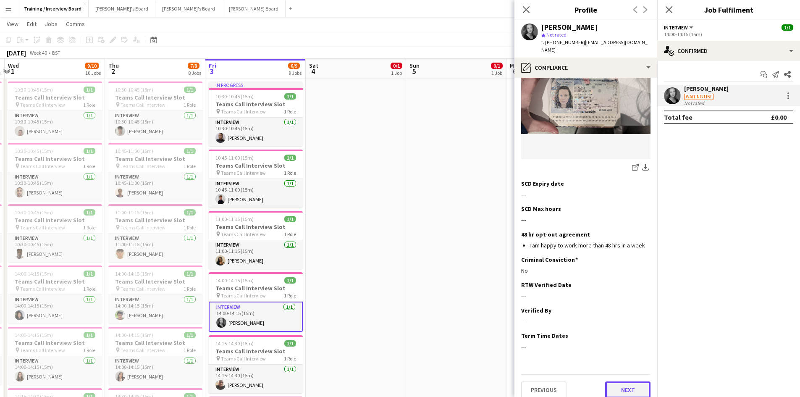
click at [614, 381] on button "Next" at bounding box center [627, 389] width 45 height 17
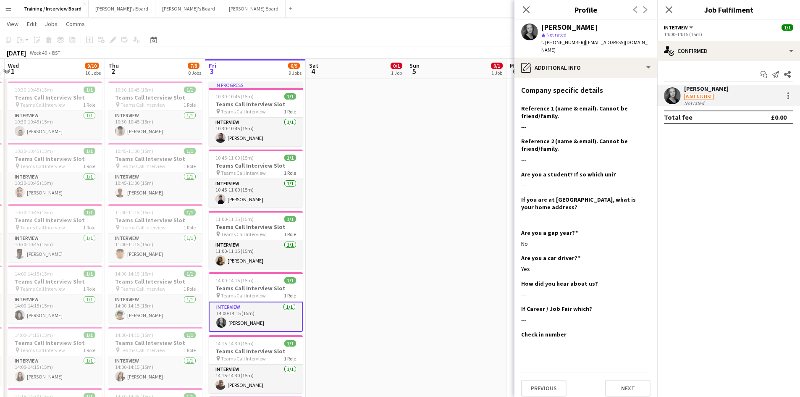
scroll to position [103, 0]
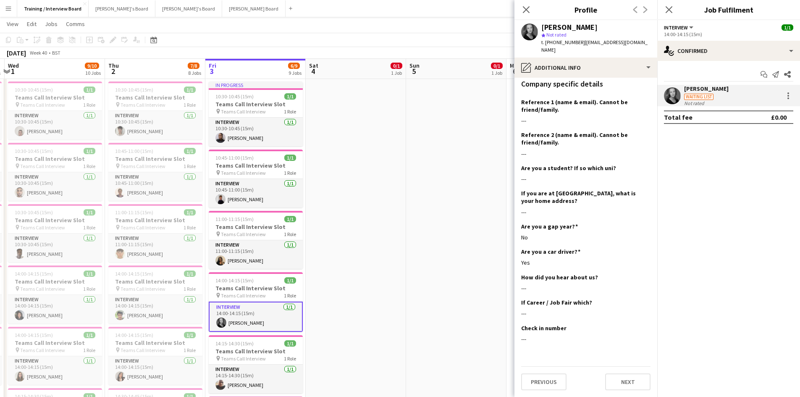
click at [617, 391] on app-section-data-types "What is your capacity to work? Edit this field As much as possible Describe you…" at bounding box center [586, 237] width 143 height 319
click at [621, 381] on button "Next" at bounding box center [627, 381] width 45 height 17
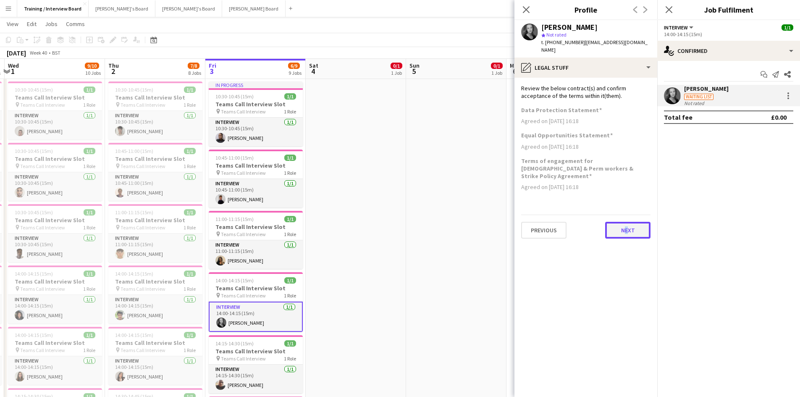
click at [626, 223] on button "Next" at bounding box center [627, 230] width 45 height 17
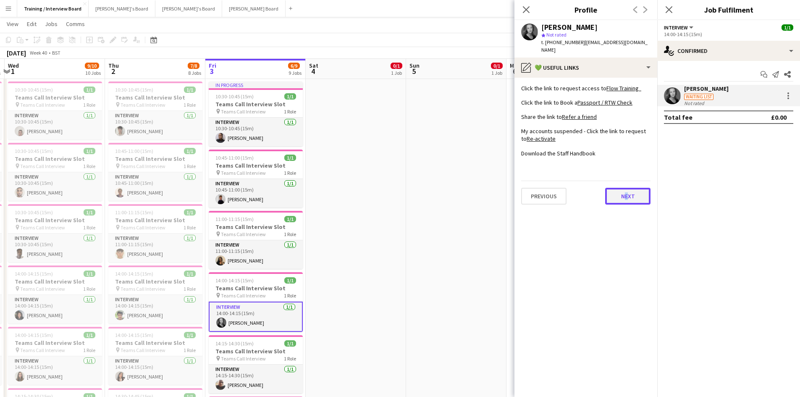
click at [635, 193] on button "Next" at bounding box center [627, 196] width 45 height 17
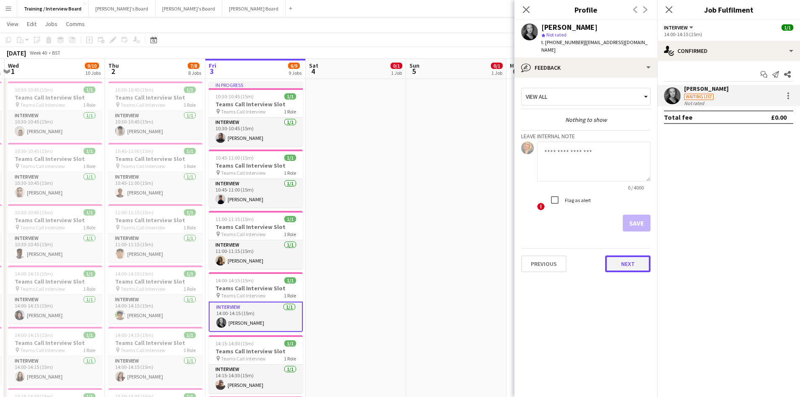
click at [642, 258] on button "Next" at bounding box center [627, 263] width 45 height 17
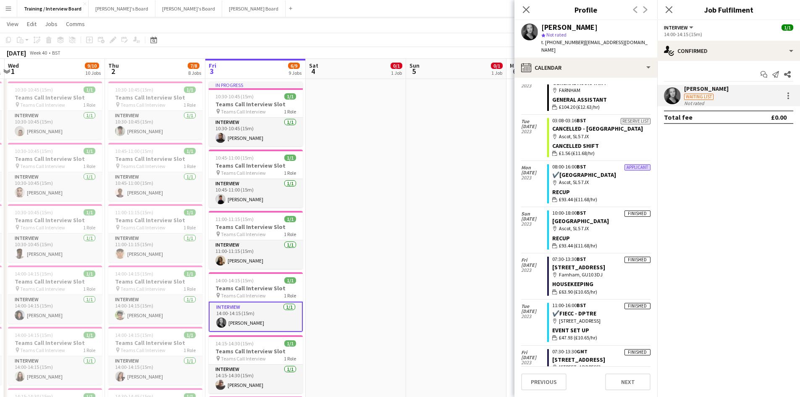
scroll to position [2926, 0]
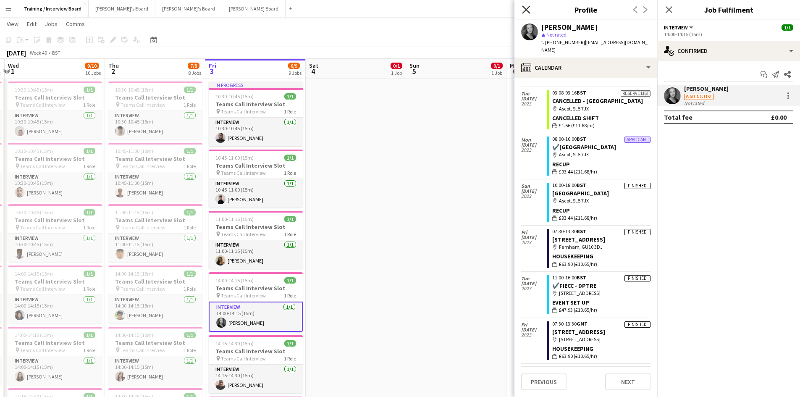
click at [528, 13] on icon "Close pop-in" at bounding box center [526, 9] width 8 height 8
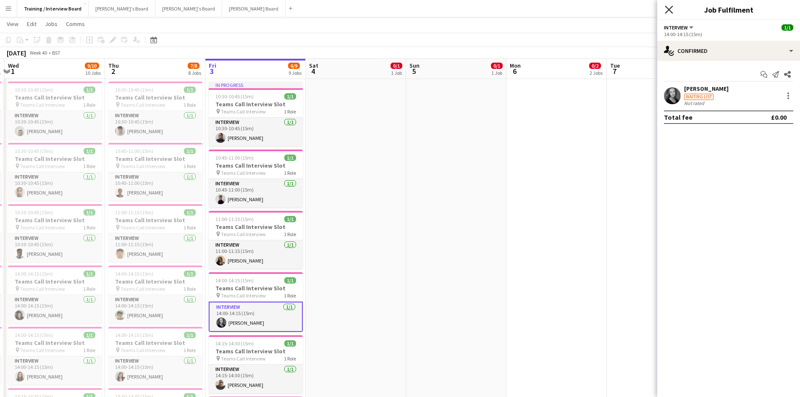
click at [672, 11] on icon "Close pop-in" at bounding box center [669, 9] width 8 height 8
click at [672, 11] on app-navbar "Menu Boards Boards Boards All jobs Status Workforce Workforce My Workforce Recr…" at bounding box center [400, 8] width 800 height 17
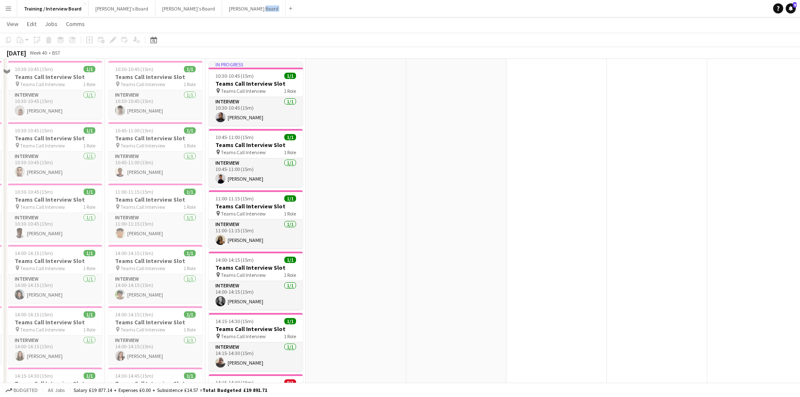
scroll to position [294, 0]
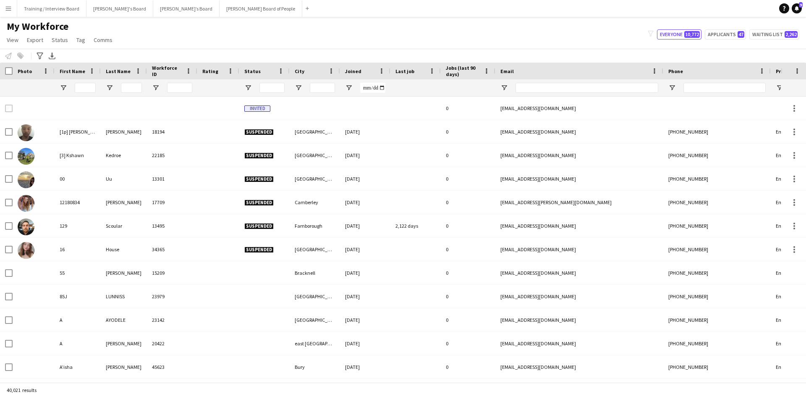
type input "******"
type input "**"
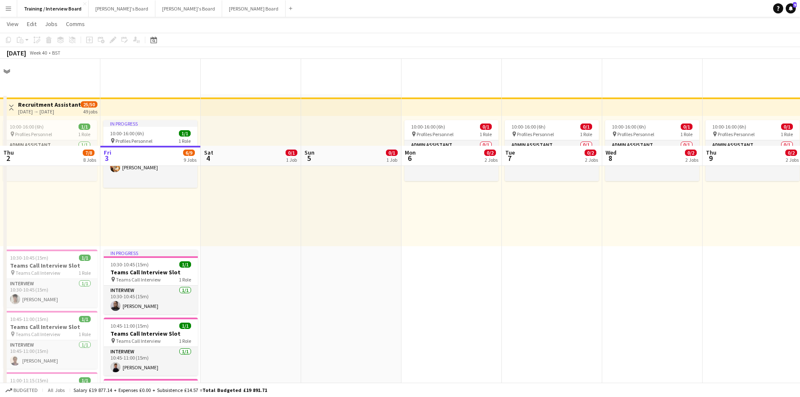
scroll to position [126, 0]
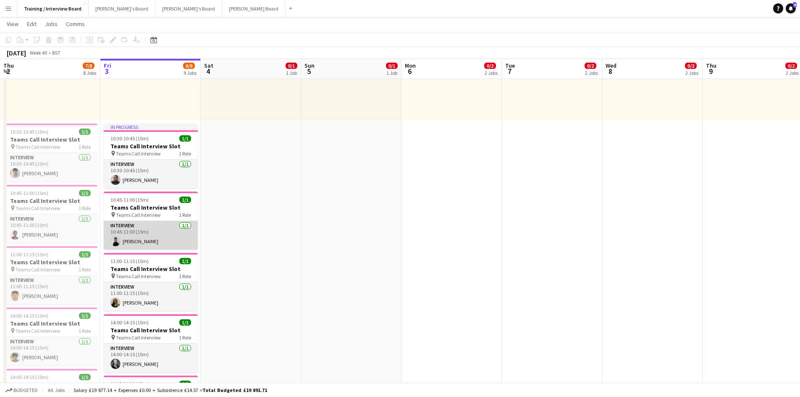
click at [135, 239] on app-card-role "Interview 1/1 10:45-11:00 (15m) Lisa Dalley" at bounding box center [151, 235] width 94 height 29
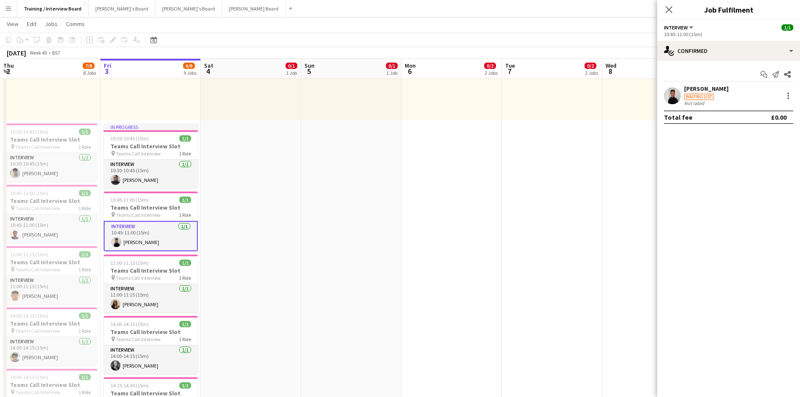
click at [695, 93] on div "Waiting list" at bounding box center [706, 96] width 45 height 8
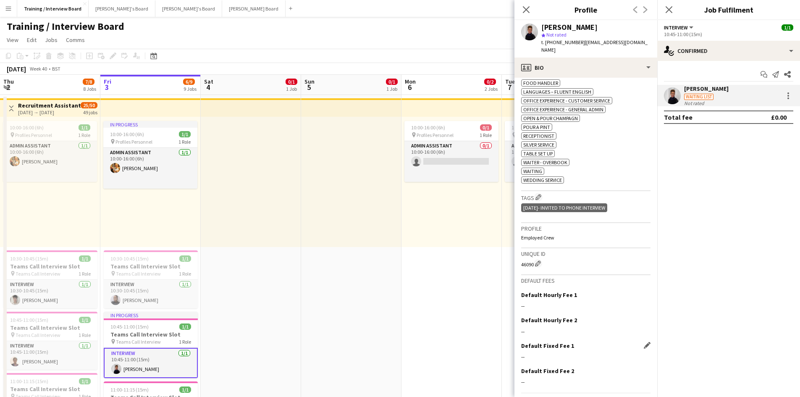
scroll to position [377, 0]
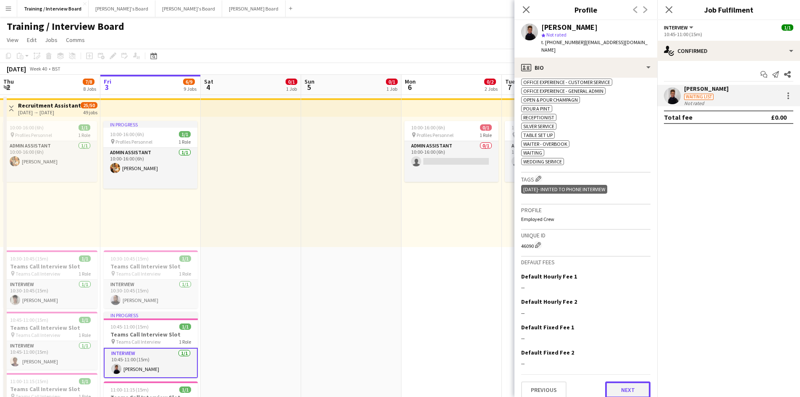
click at [611, 381] on button "Next" at bounding box center [627, 389] width 45 height 17
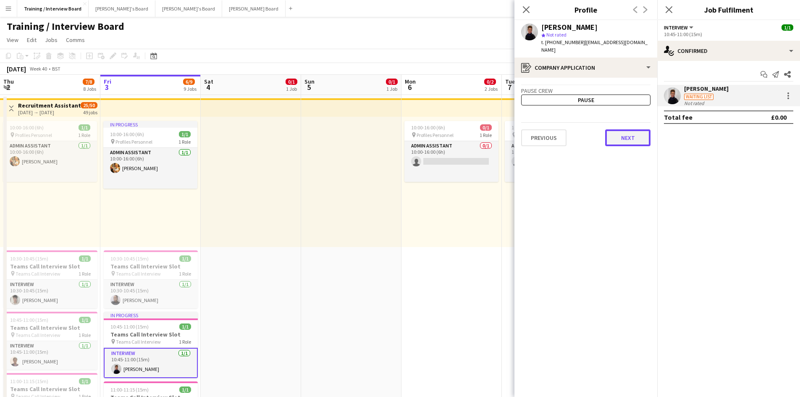
click at [634, 131] on button "Next" at bounding box center [627, 137] width 45 height 17
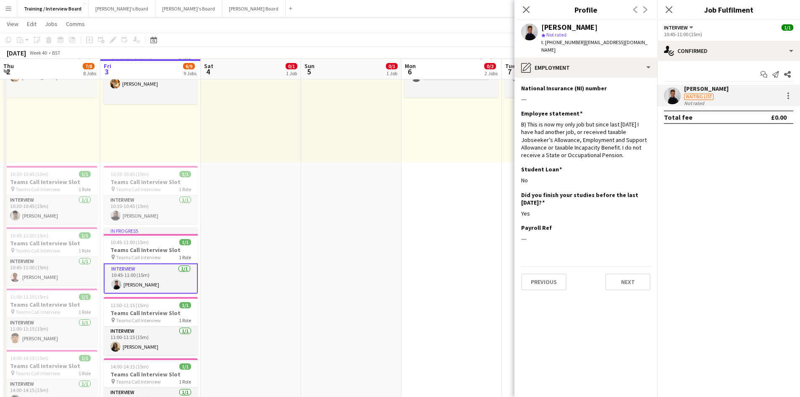
scroll to position [84, 0]
click at [634, 275] on button "Next" at bounding box center [627, 281] width 45 height 17
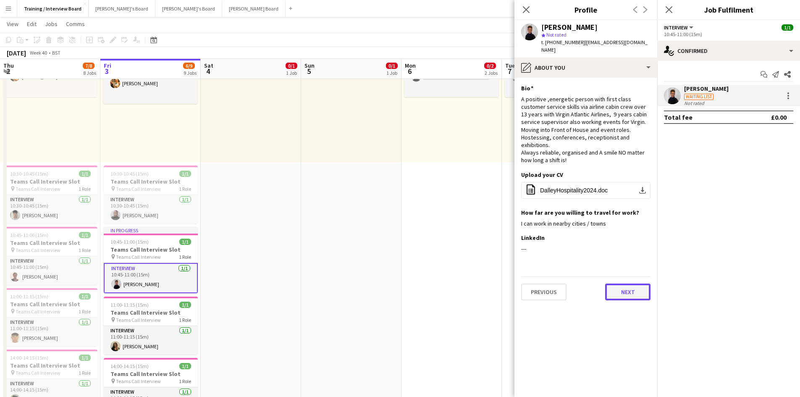
click at [610, 284] on button "Next" at bounding box center [627, 292] width 45 height 17
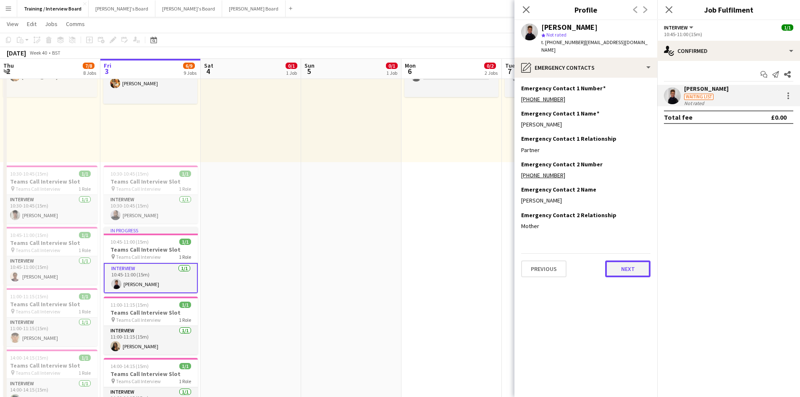
click at [619, 260] on button "Next" at bounding box center [627, 268] width 45 height 17
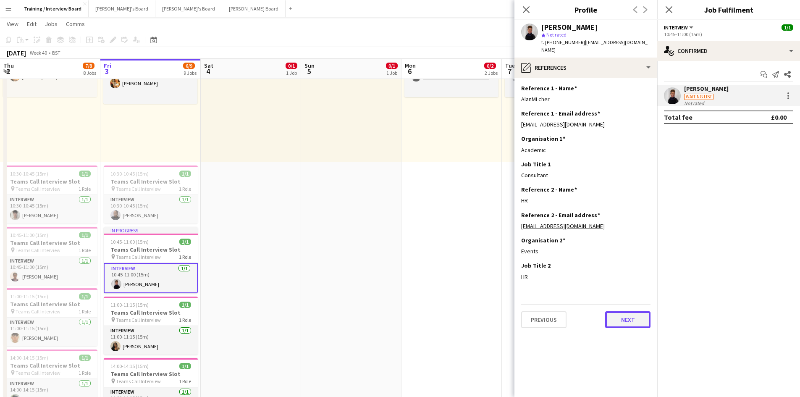
click at [627, 311] on button "Next" at bounding box center [627, 319] width 45 height 17
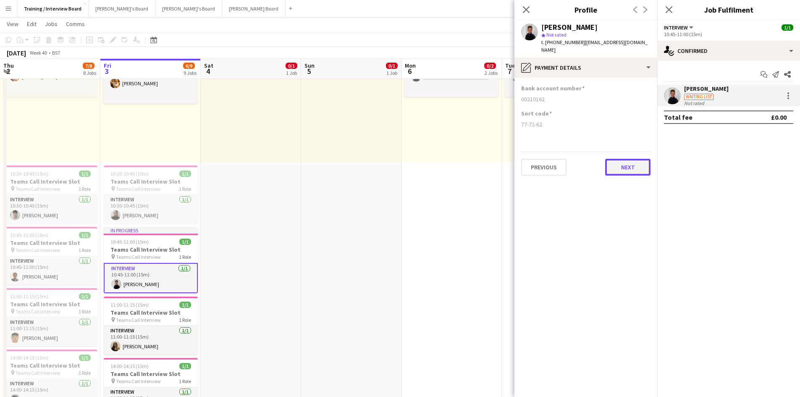
click at [626, 159] on button "Next" at bounding box center [627, 167] width 45 height 17
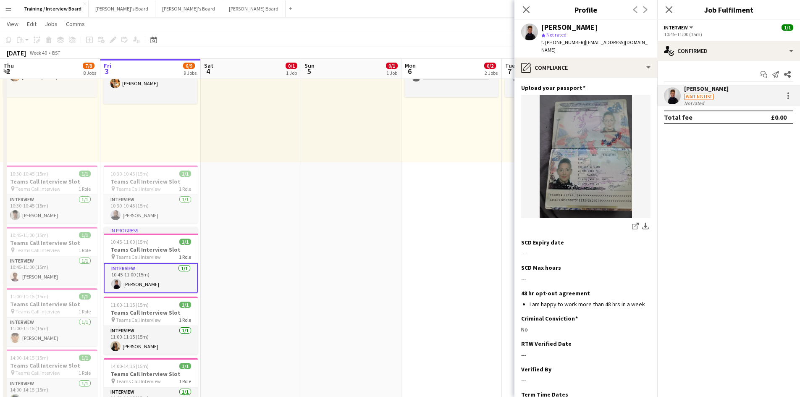
click at [645, 326] on app-section-data-types "Nationality Edit this field British Permission to Work in the UK Edit this fiel…" at bounding box center [586, 237] width 143 height 319
click at [644, 340] on app-icon "Edit this field" at bounding box center [647, 343] width 7 height 7
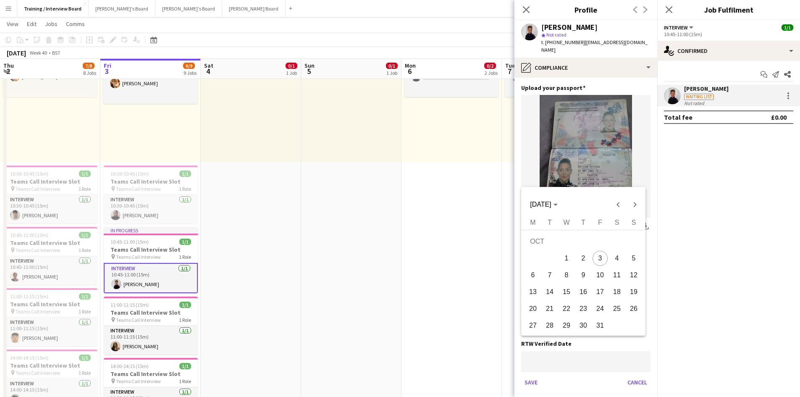
click at [608, 257] on button "3" at bounding box center [600, 258] width 17 height 17
type input "**********"
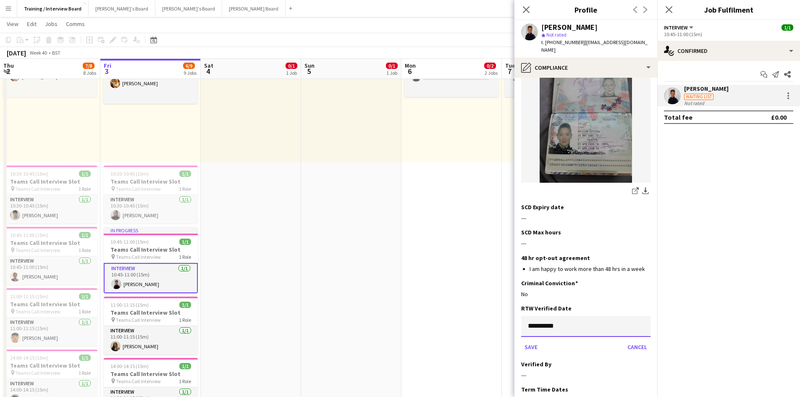
scroll to position [165, 0]
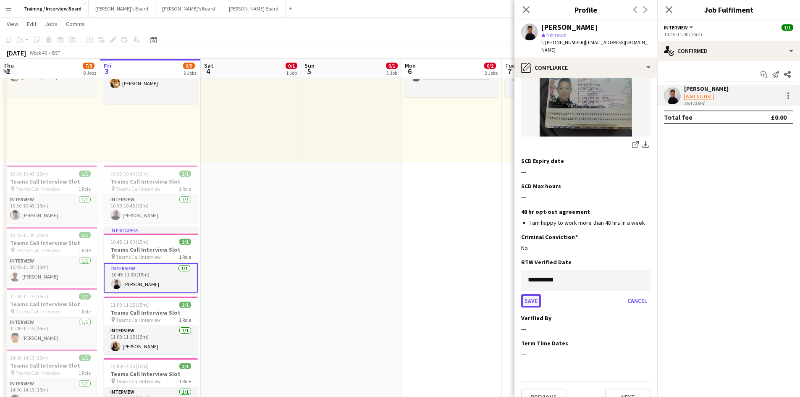
click at [530, 294] on button "Save" at bounding box center [531, 300] width 20 height 13
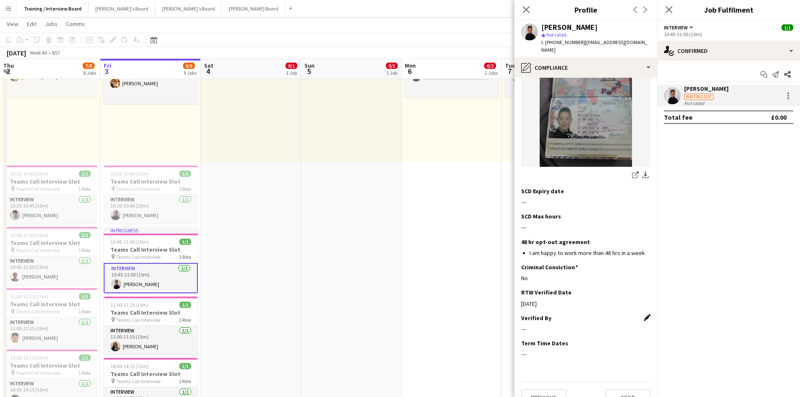
click at [644, 314] on app-icon "Edit this field" at bounding box center [647, 317] width 7 height 7
click at [532, 325] on input at bounding box center [585, 335] width 129 height 21
type input "**"
click at [531, 357] on button "Save" at bounding box center [531, 363] width 20 height 13
click at [625, 389] on button "Next" at bounding box center [627, 397] width 45 height 17
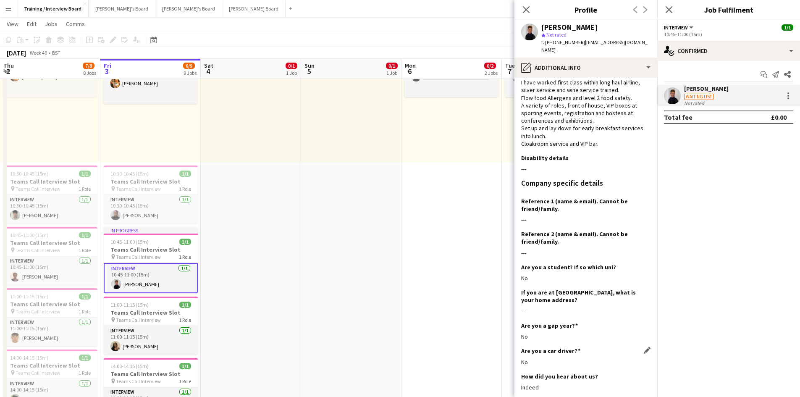
scroll to position [126, 0]
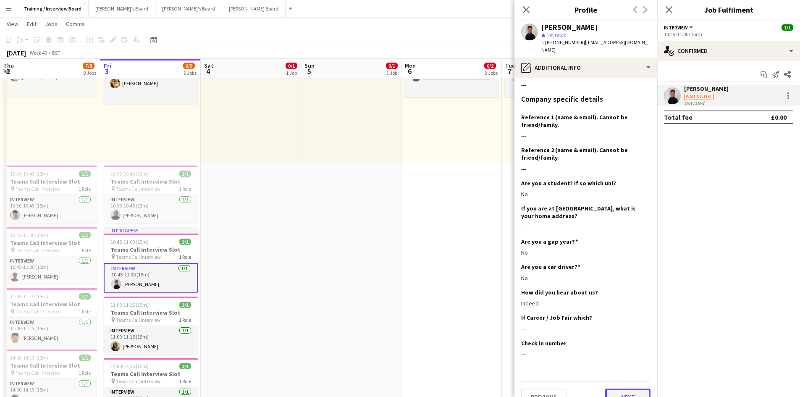
click at [617, 389] on button "Next" at bounding box center [627, 397] width 45 height 17
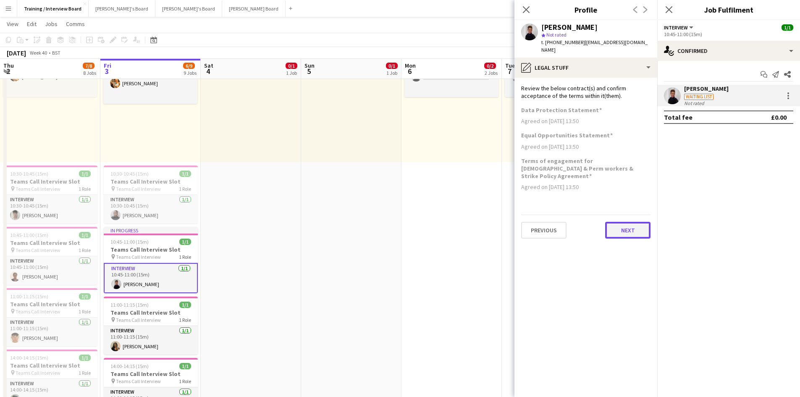
click at [617, 222] on button "Next" at bounding box center [627, 230] width 45 height 17
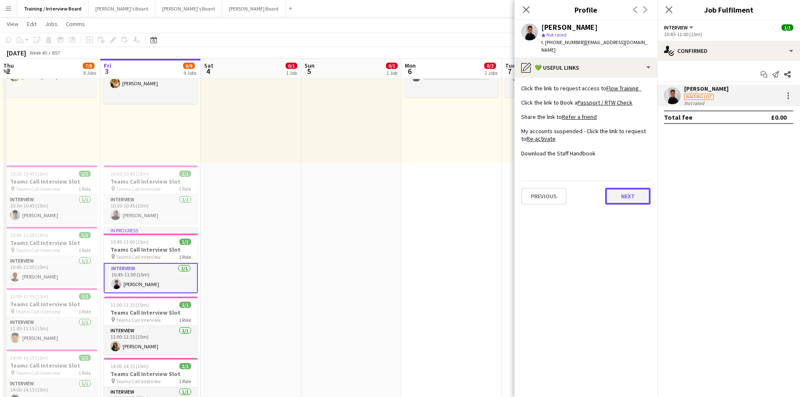
click at [632, 191] on button "Next" at bounding box center [627, 196] width 45 height 17
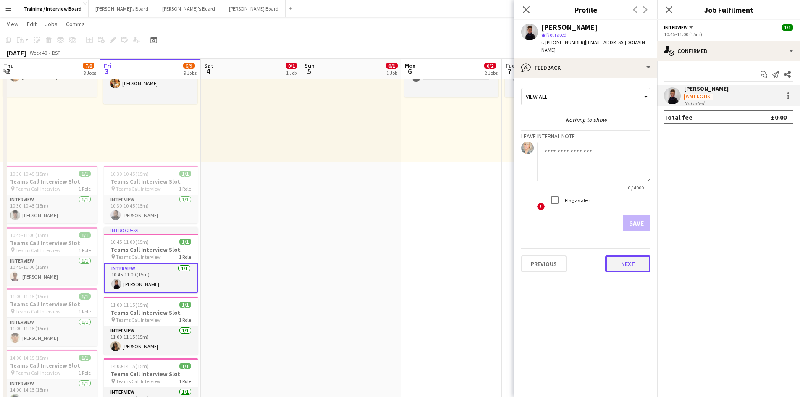
click at [630, 255] on button "Next" at bounding box center [627, 263] width 45 height 17
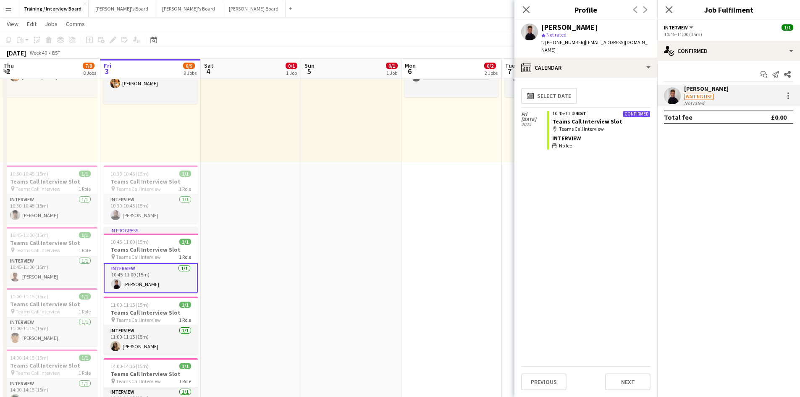
click at [627, 372] on div "Previous Next" at bounding box center [585, 378] width 129 height 24
click at [628, 380] on button "Next" at bounding box center [627, 381] width 45 height 17
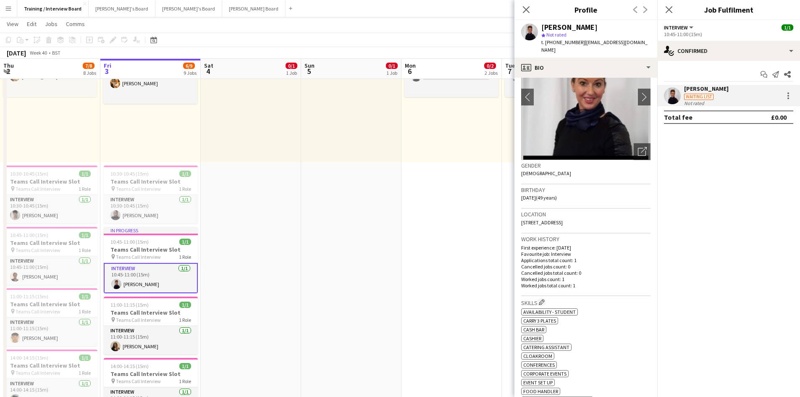
scroll to position [126, 0]
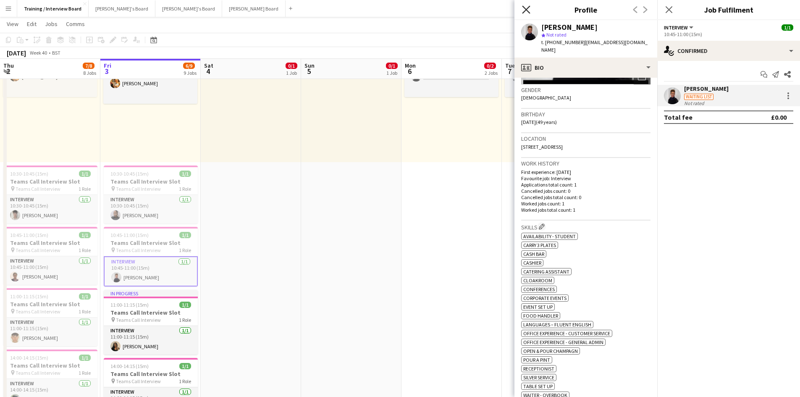
click at [526, 11] on icon "Close pop-in" at bounding box center [526, 9] width 8 height 8
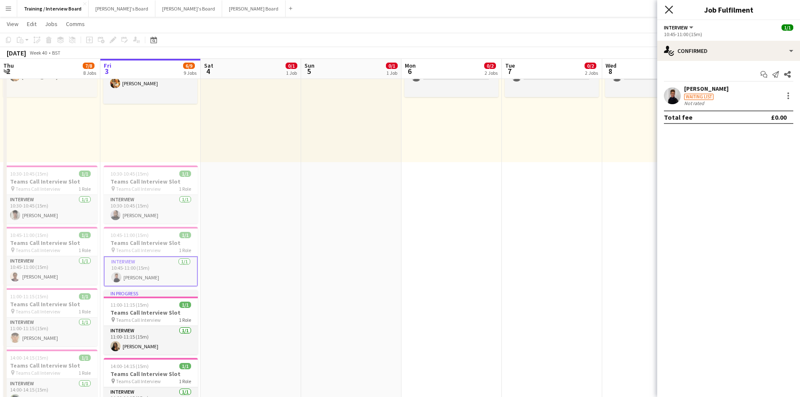
click at [670, 11] on icon at bounding box center [669, 9] width 8 height 8
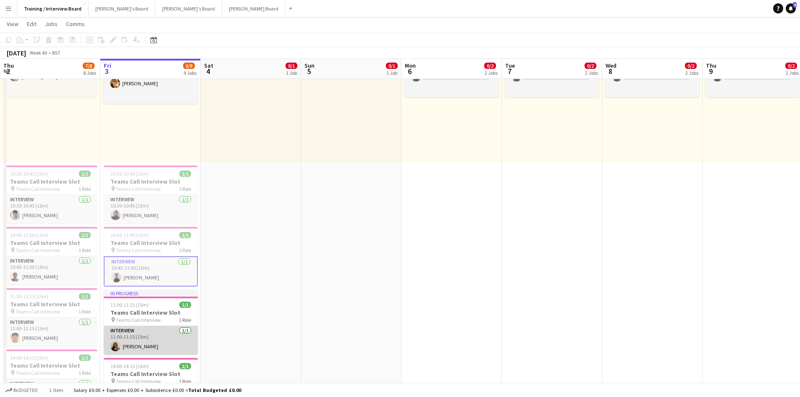
click at [147, 349] on app-card-role "Interview 1/1 11:00-11:15 (15m) Caprice Vaughan-Bennett" at bounding box center [151, 340] width 94 height 29
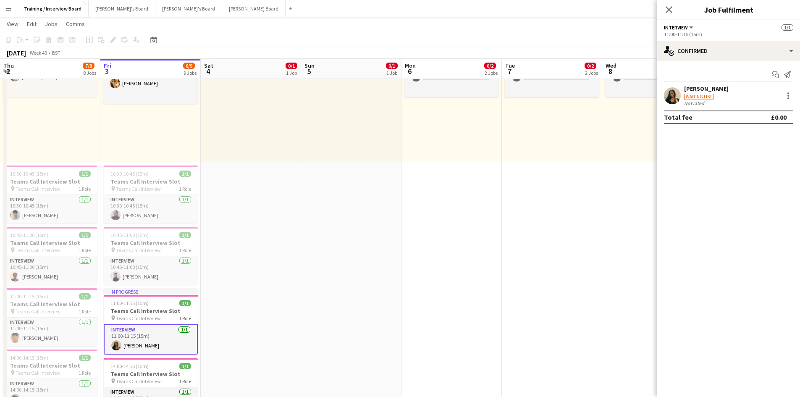
click at [695, 82] on div "Start chat Send notification Caprice Vaughan-Bennett Waiting list Not rated Tot…" at bounding box center [728, 96] width 143 height 70
click at [695, 90] on div "[PERSON_NAME]" at bounding box center [706, 89] width 45 height 8
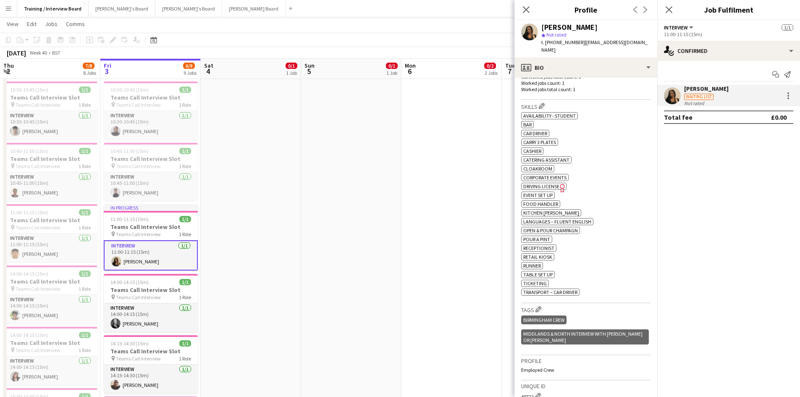
scroll to position [210, 0]
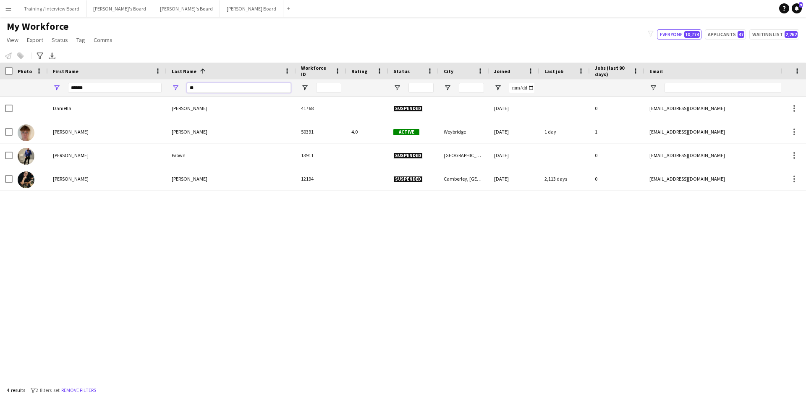
click at [212, 87] on input "**" at bounding box center [239, 88] width 104 height 10
type input "*"
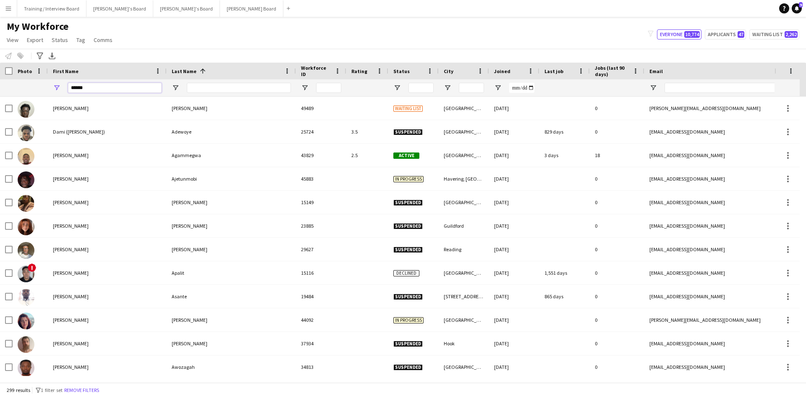
click at [100, 89] on input "******" at bounding box center [115, 88] width 94 height 10
type input "*"
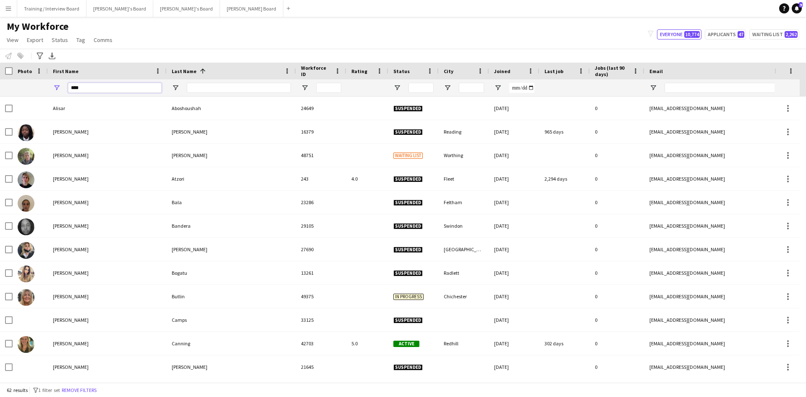
type input "****"
click at [199, 92] on input "Last Name Filter Input" at bounding box center [239, 88] width 104 height 10
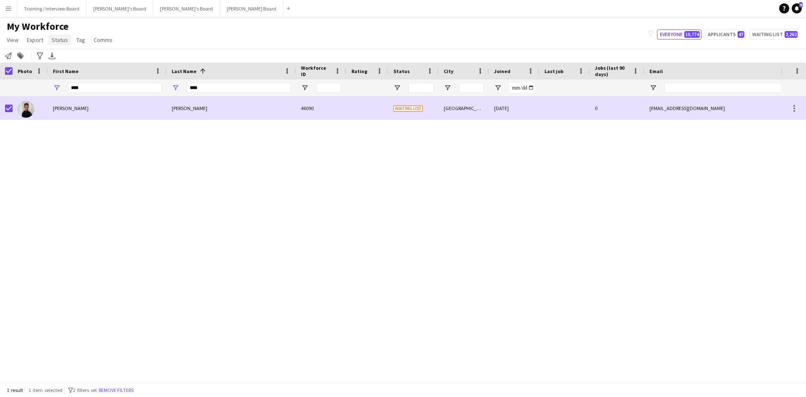
click at [56, 39] on span "Status" at bounding box center [60, 40] width 16 height 8
click at [57, 54] on link "Edit" at bounding box center [77, 58] width 59 height 18
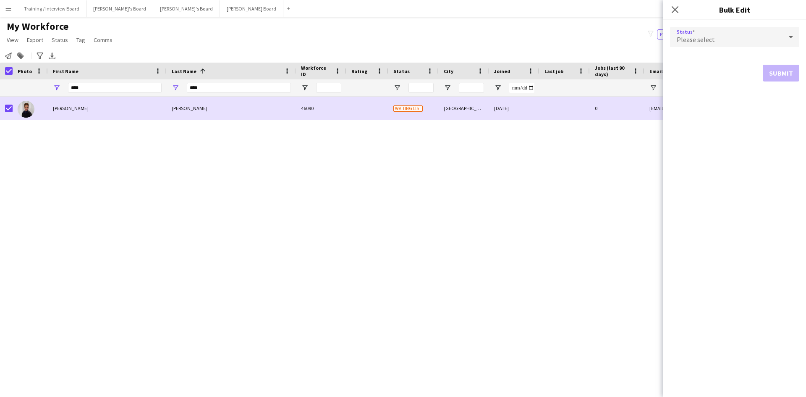
click at [794, 39] on icon at bounding box center [791, 37] width 10 height 17
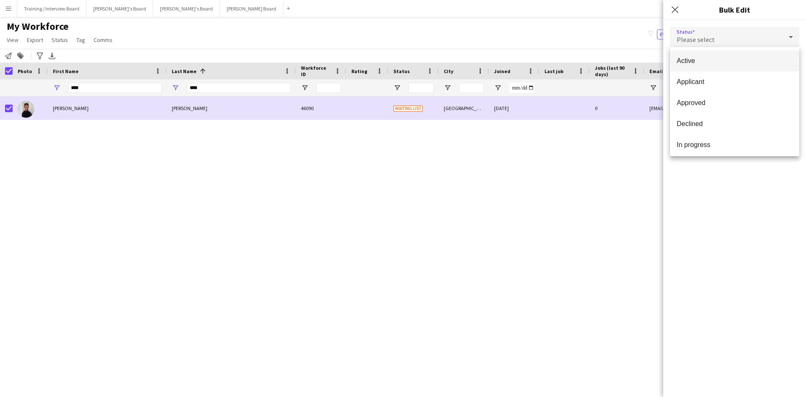
click at [697, 62] on span "Active" at bounding box center [735, 61] width 116 height 8
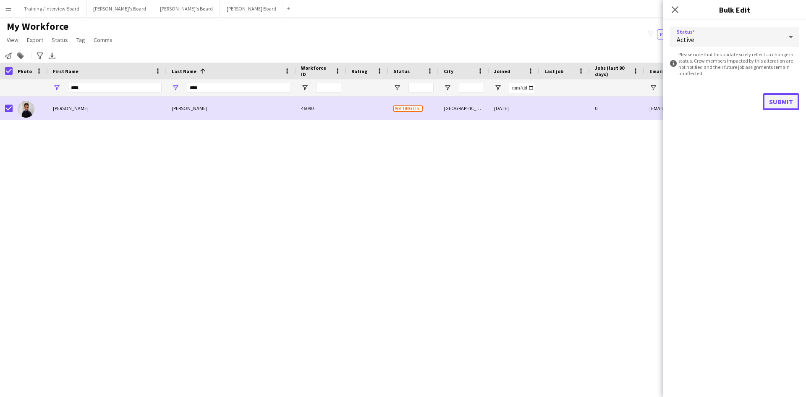
click at [793, 100] on button "Submit" at bounding box center [781, 101] width 37 height 17
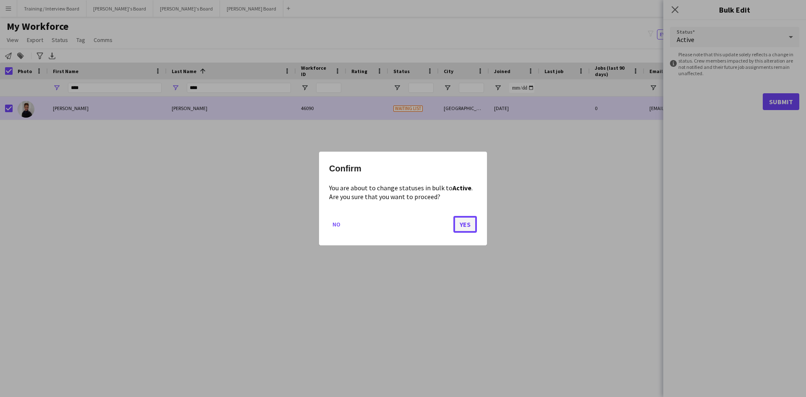
click at [461, 224] on button "Yes" at bounding box center [466, 224] width 24 height 17
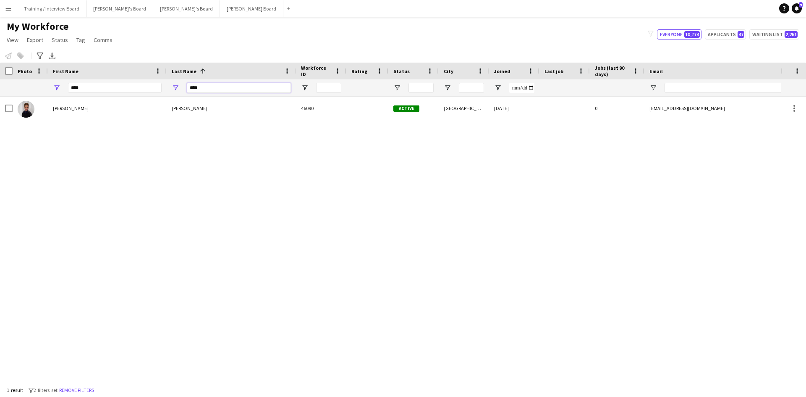
click at [207, 88] on input "****" at bounding box center [239, 88] width 104 height 10
type input "*"
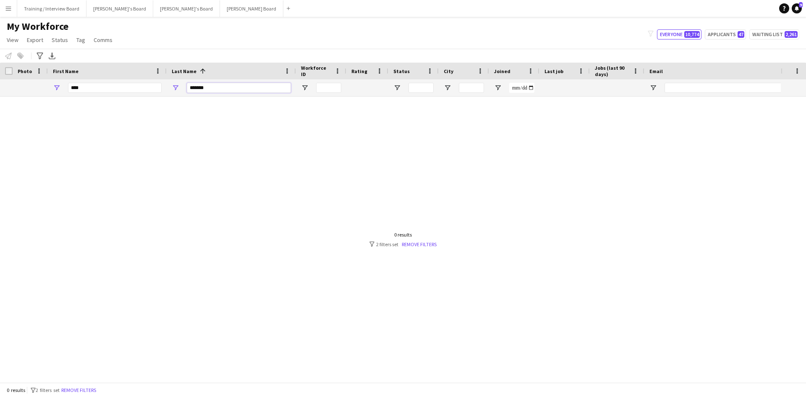
type input "*******"
click at [119, 91] on input "****" at bounding box center [115, 88] width 94 height 10
type input "*"
type input "*******"
click at [420, 240] on div "0 results filter-1 2 filters set Remove filters" at bounding box center [403, 239] width 67 height 16
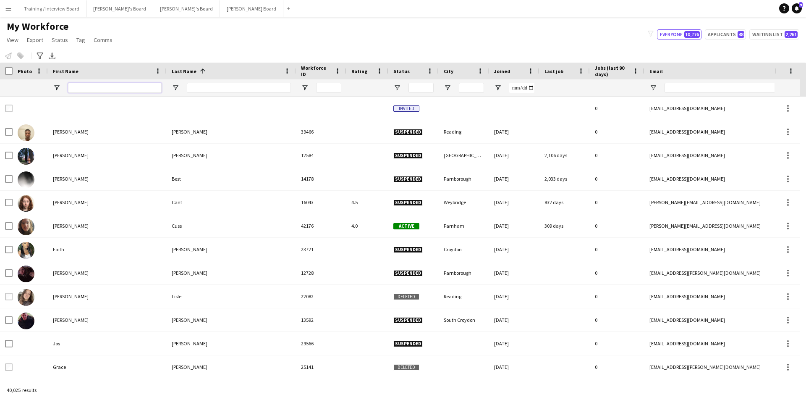
click at [79, 86] on input "First Name Filter Input" at bounding box center [115, 88] width 94 height 10
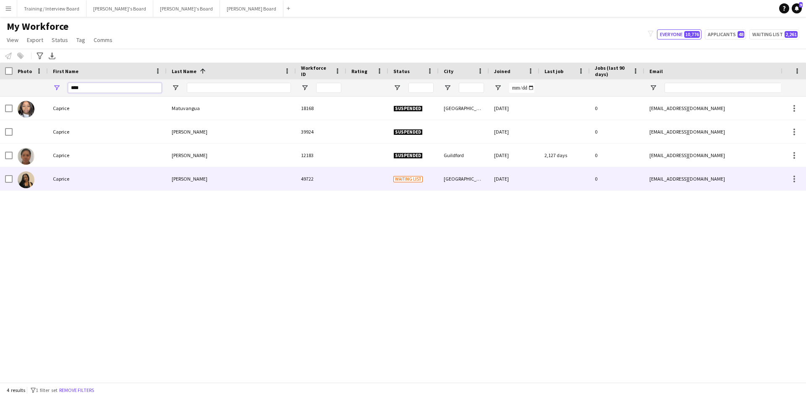
type input "****"
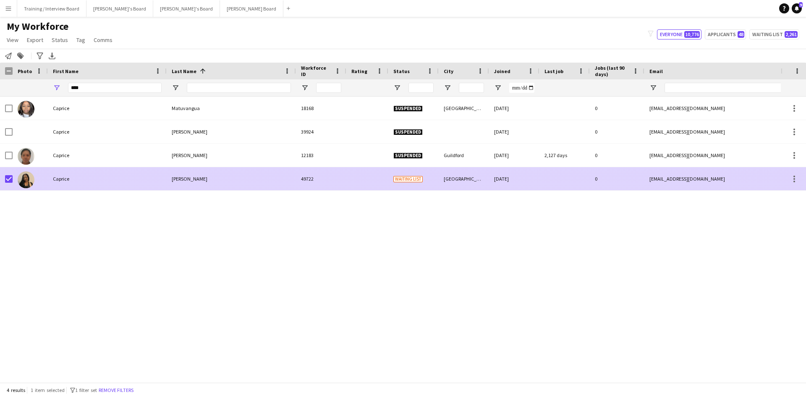
click at [347, 177] on div at bounding box center [368, 178] width 42 height 23
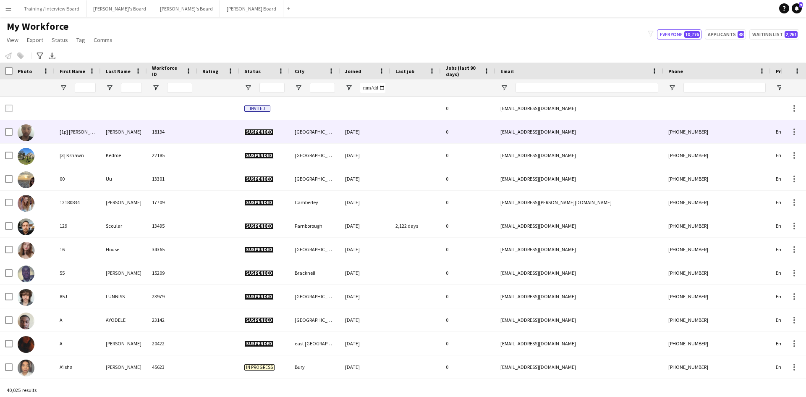
type input "****"
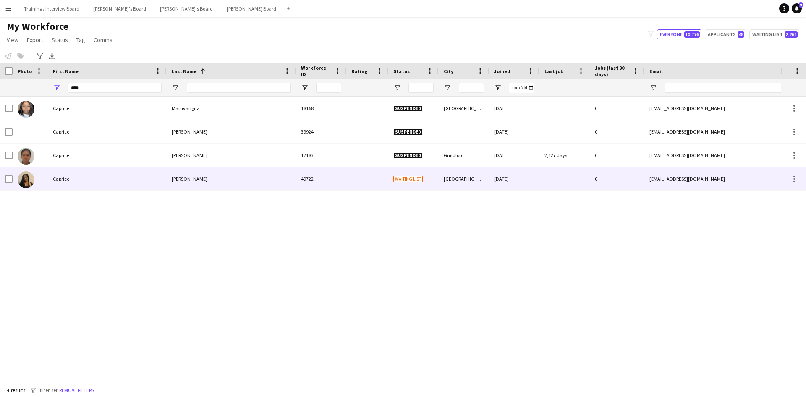
click at [82, 186] on div "Caprice" at bounding box center [107, 178] width 119 height 23
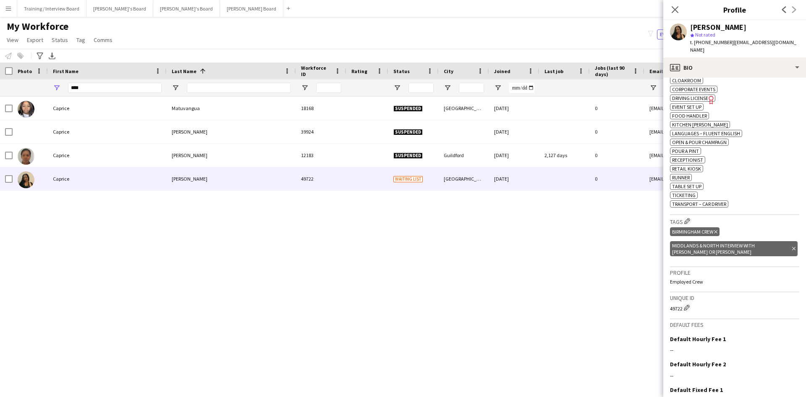
scroll to position [397, 0]
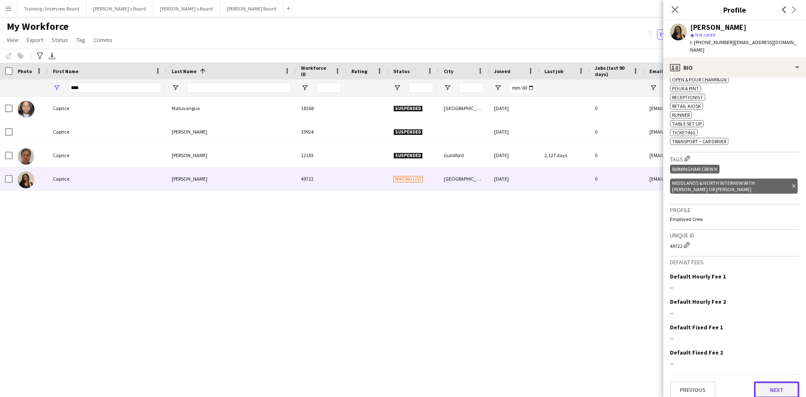
click at [772, 381] on button "Next" at bounding box center [776, 389] width 45 height 17
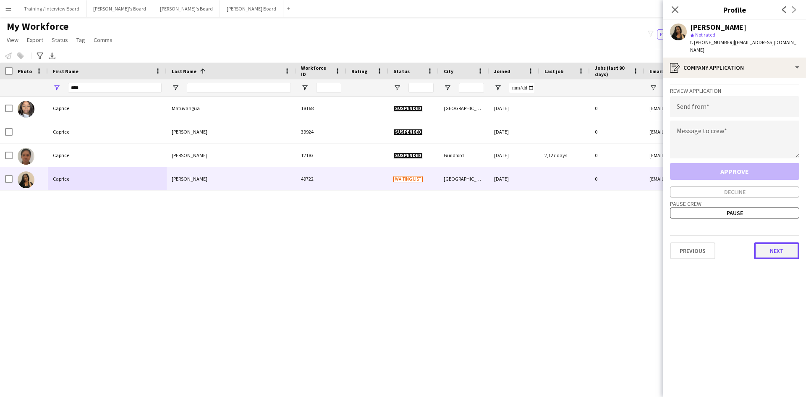
click at [787, 242] on button "Next" at bounding box center [776, 250] width 45 height 17
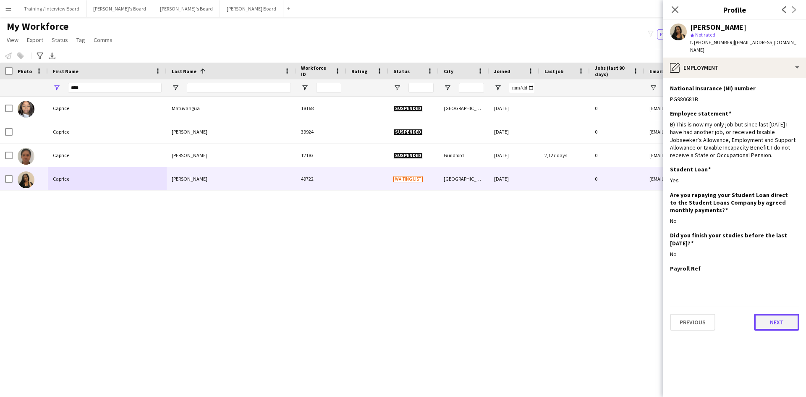
click at [769, 315] on button "Next" at bounding box center [776, 322] width 45 height 17
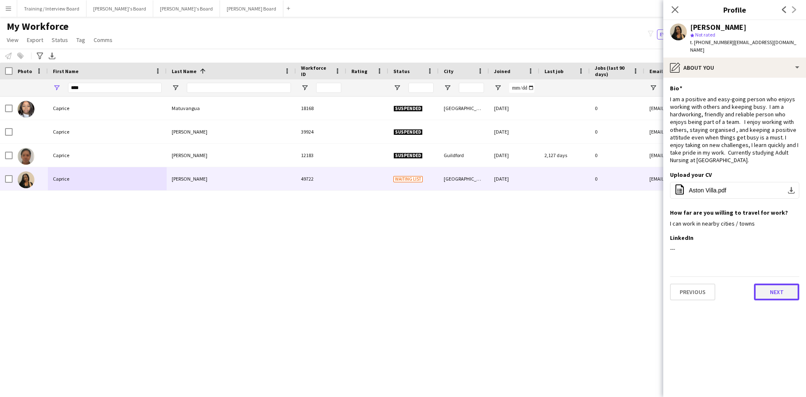
click at [772, 284] on button "Next" at bounding box center [776, 292] width 45 height 17
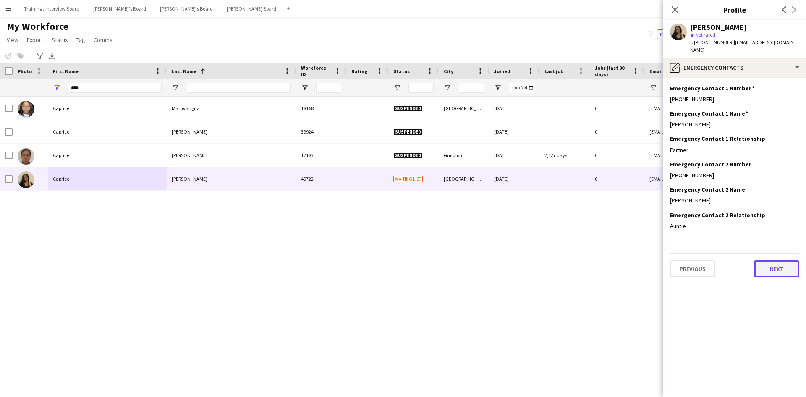
click at [783, 263] on button "Next" at bounding box center [776, 268] width 45 height 17
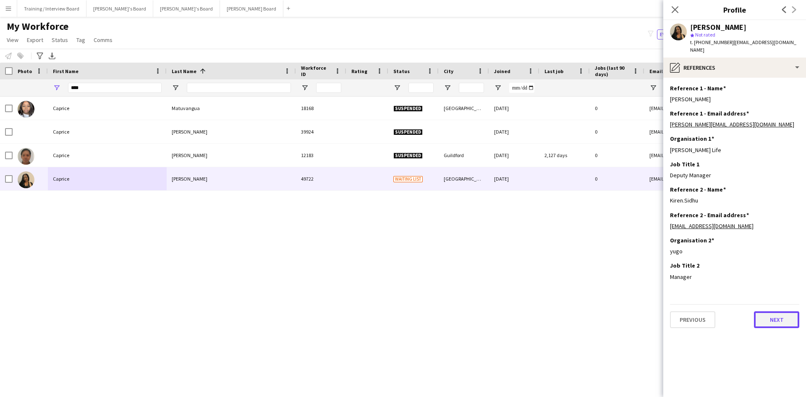
click at [780, 312] on button "Next" at bounding box center [776, 319] width 45 height 17
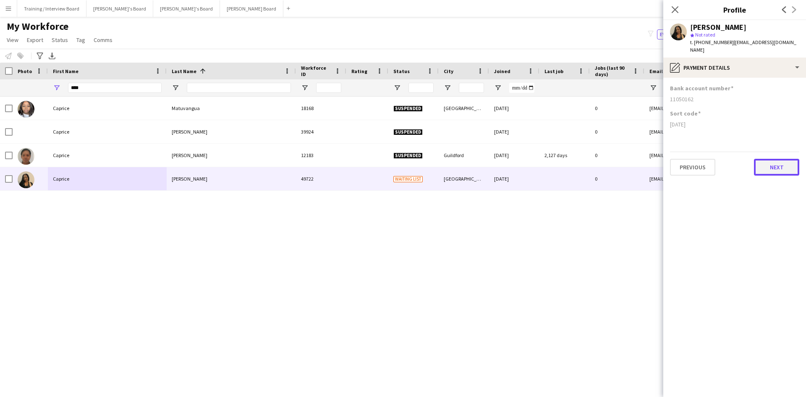
click at [769, 163] on button "Next" at bounding box center [776, 167] width 45 height 17
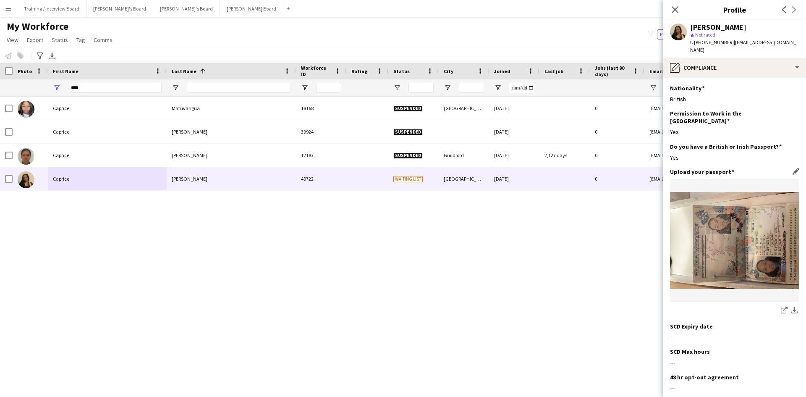
click at [753, 305] on div "share-external-link-1 download-bottom" at bounding box center [734, 310] width 129 height 11
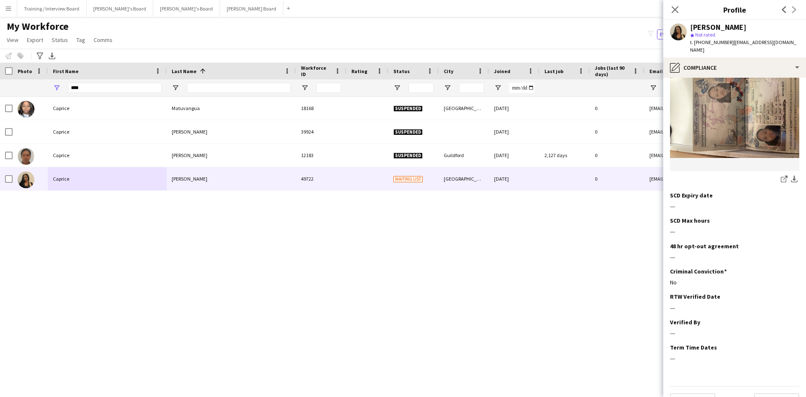
scroll to position [135, 0]
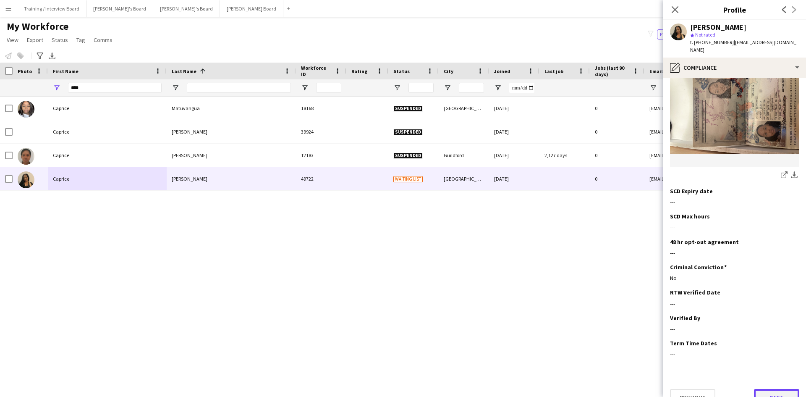
click at [759, 389] on button "Next" at bounding box center [776, 397] width 45 height 17
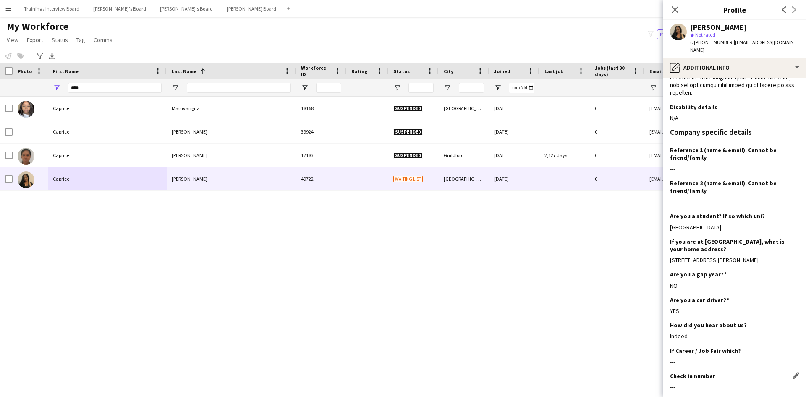
scroll to position [294, 0]
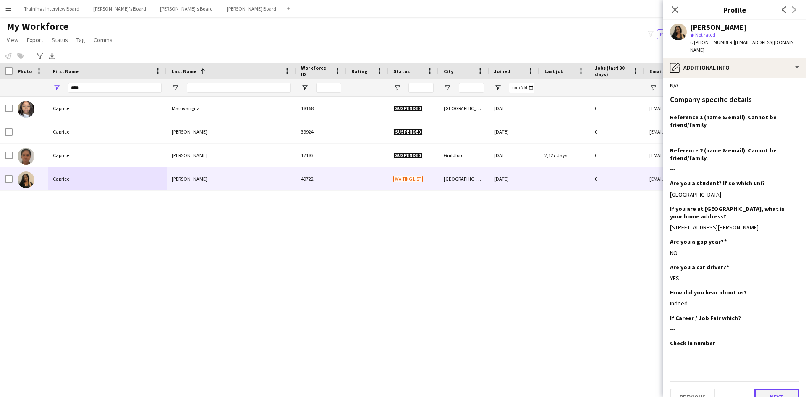
click at [780, 390] on button "Next" at bounding box center [776, 397] width 45 height 17
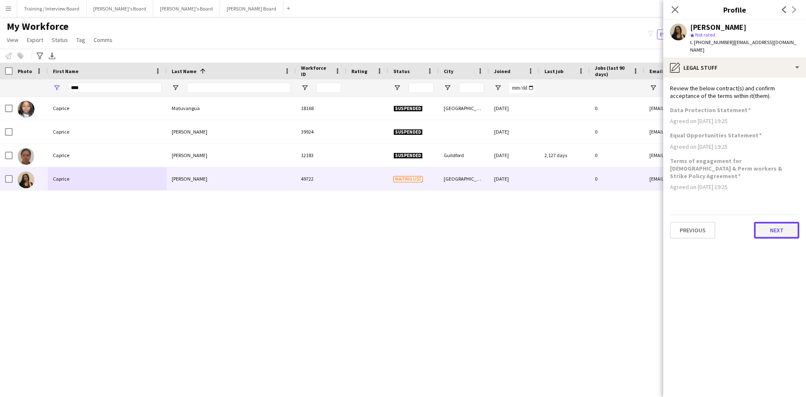
click at [782, 222] on button "Next" at bounding box center [776, 230] width 45 height 17
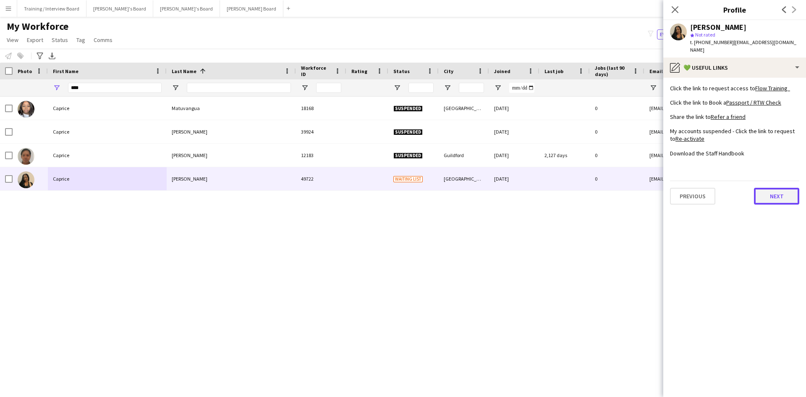
click at [784, 188] on button "Next" at bounding box center [776, 196] width 45 height 17
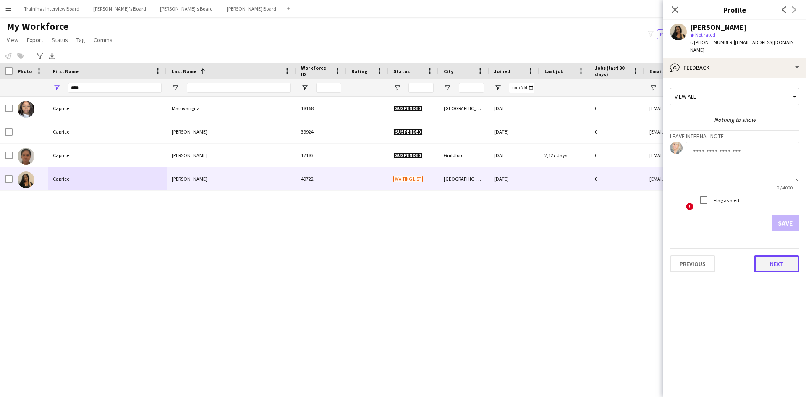
click at [777, 255] on button "Next" at bounding box center [776, 263] width 45 height 17
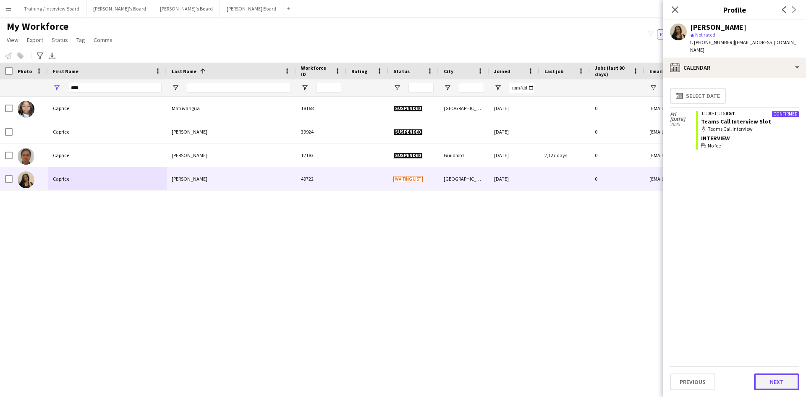
click at [794, 386] on button "Next" at bounding box center [776, 381] width 45 height 17
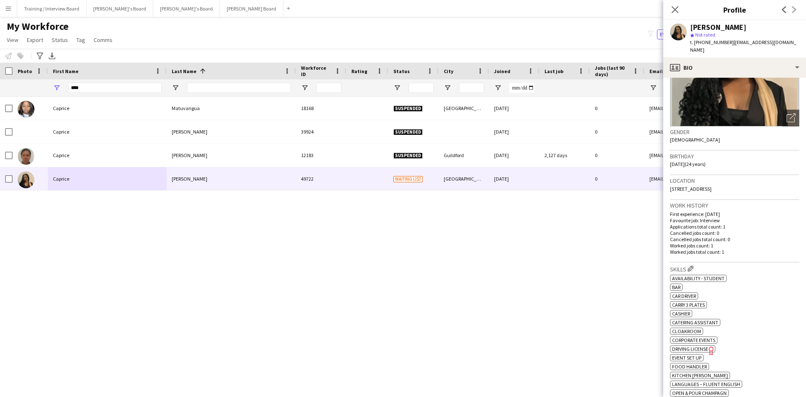
scroll to position [168, 0]
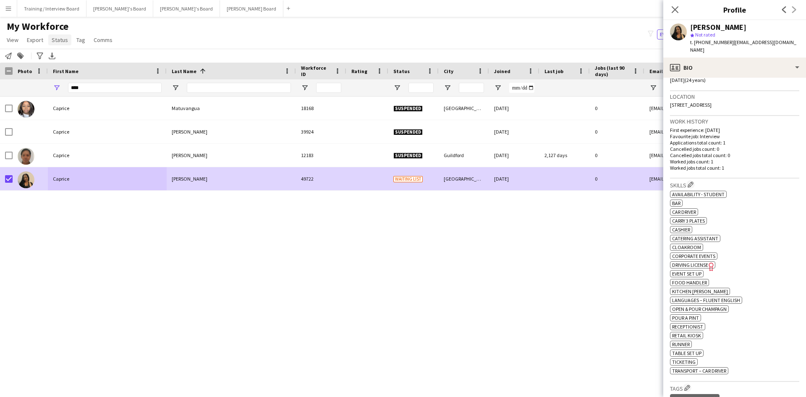
click at [62, 41] on span "Status" at bounding box center [60, 40] width 16 height 8
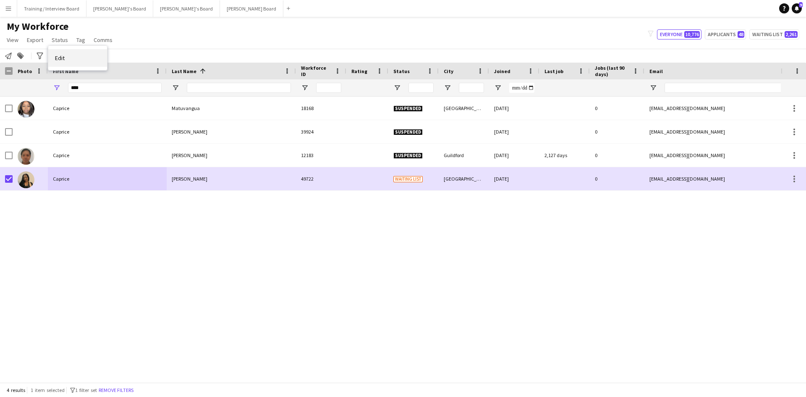
click at [69, 56] on link "Edit" at bounding box center [77, 58] width 59 height 18
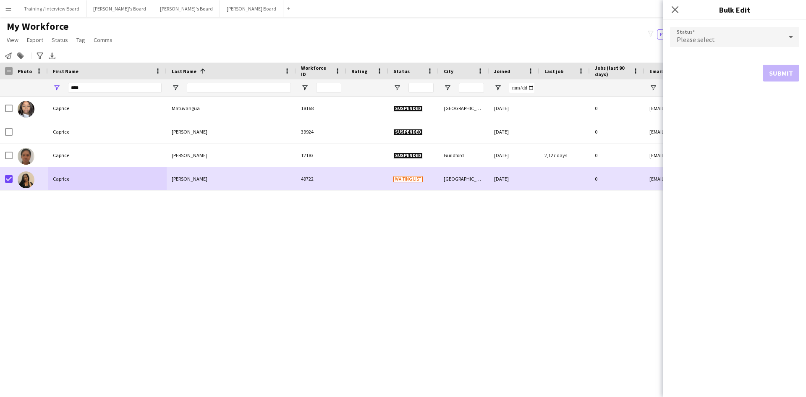
click at [791, 34] on icon at bounding box center [791, 37] width 10 height 17
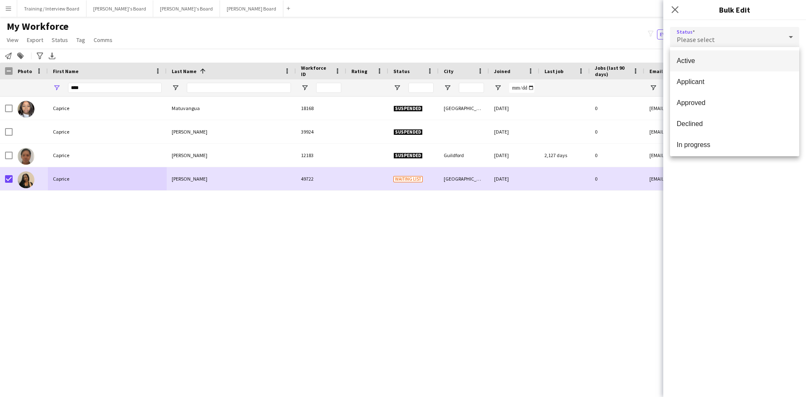
click at [708, 61] on span "Active" at bounding box center [735, 61] width 116 height 8
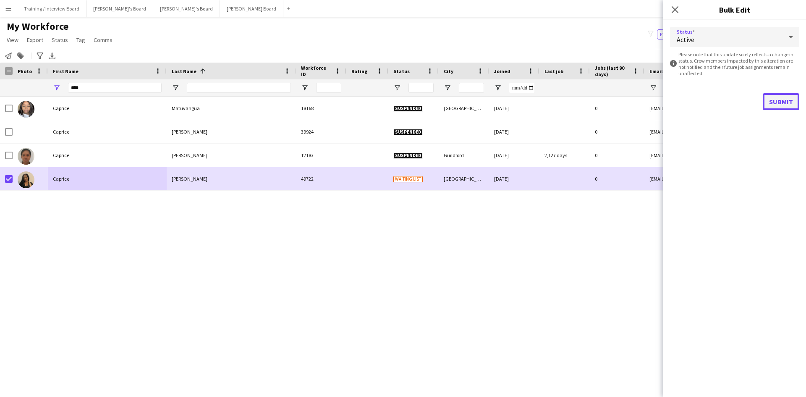
click at [784, 104] on button "Submit" at bounding box center [781, 101] width 37 height 17
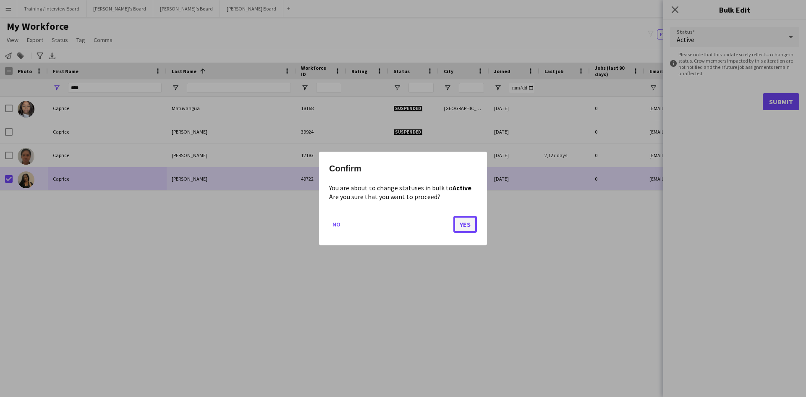
click at [467, 223] on button "Yes" at bounding box center [466, 224] width 24 height 17
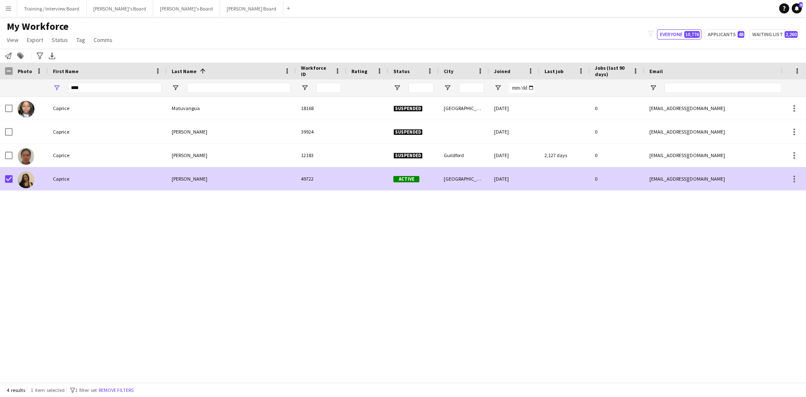
drag, startPoint x: 27, startPoint y: 176, endPoint x: 95, endPoint y: 216, distance: 78.7
click at [27, 176] on img at bounding box center [26, 179] width 17 height 17
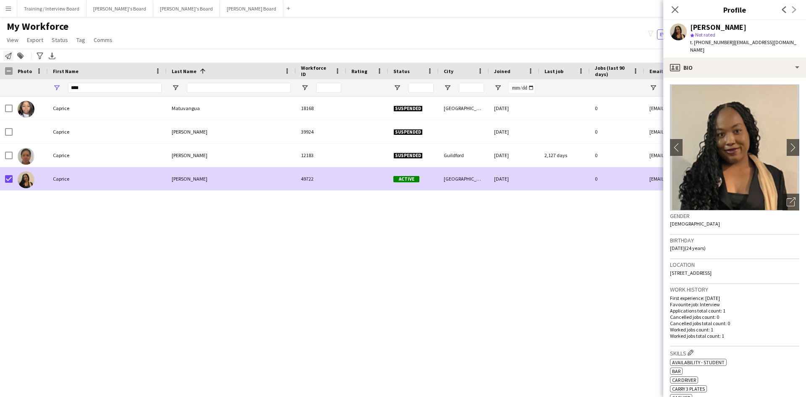
click at [6, 56] on icon "Notify workforce" at bounding box center [8, 56] width 7 height 7
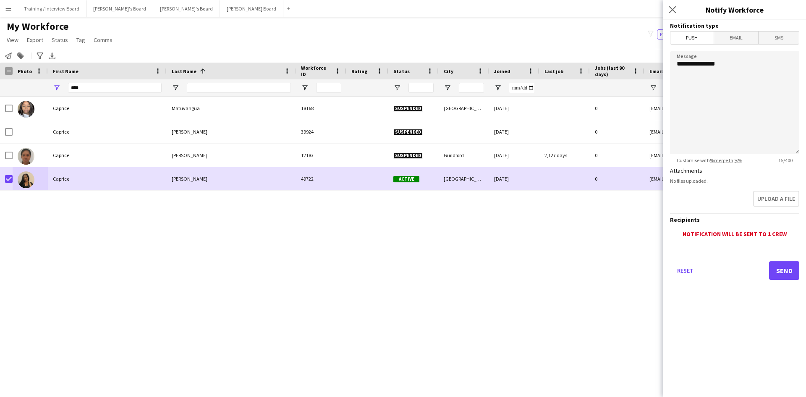
click at [738, 33] on span "Email" at bounding box center [736, 38] width 45 height 13
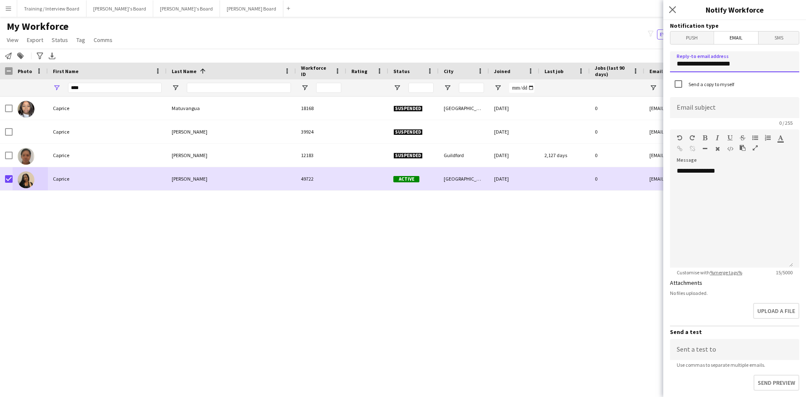
click at [746, 64] on input "**********" at bounding box center [734, 61] width 129 height 21
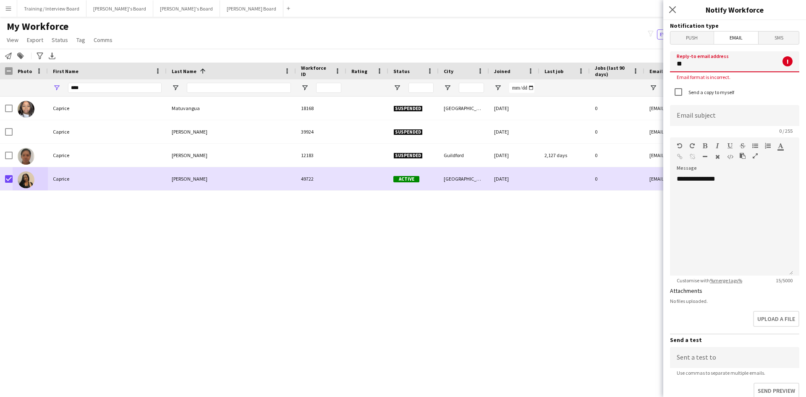
type input "*"
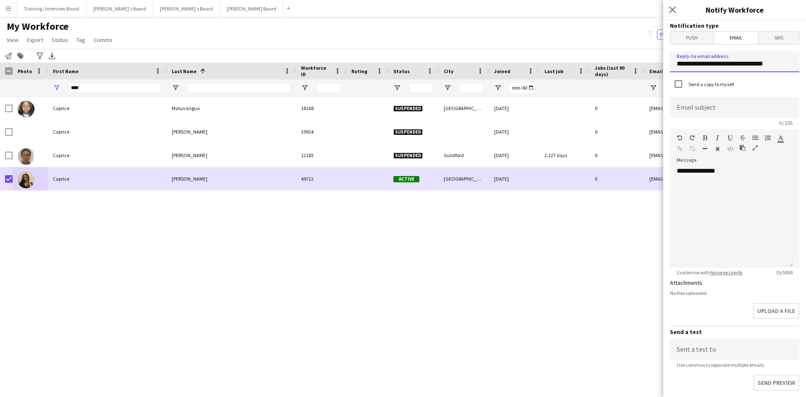
type input "**********"
click at [687, 102] on input at bounding box center [734, 107] width 129 height 21
type input "**********"
click at [737, 170] on div "**********" at bounding box center [731, 217] width 123 height 101
click at [705, 188] on div at bounding box center [732, 188] width 110 height 8
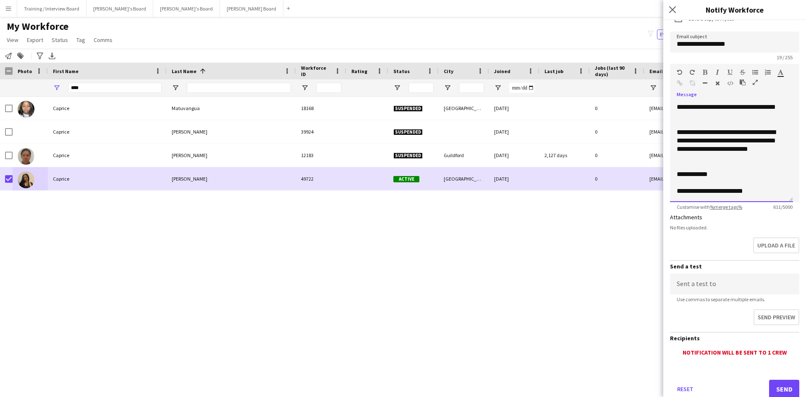
scroll to position [90, 0]
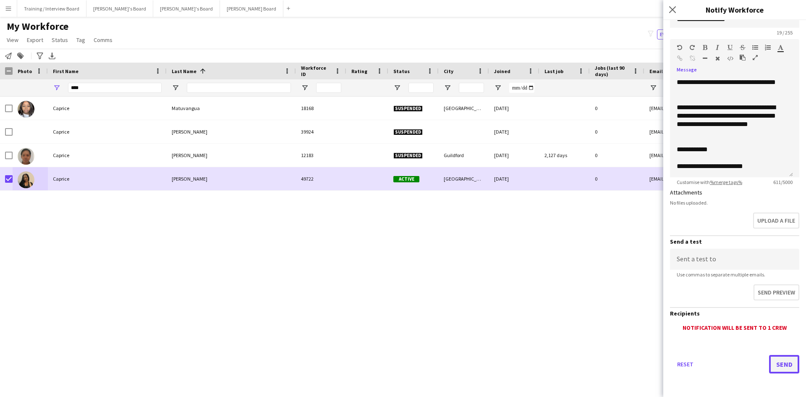
click at [778, 365] on button "Send" at bounding box center [784, 364] width 30 height 18
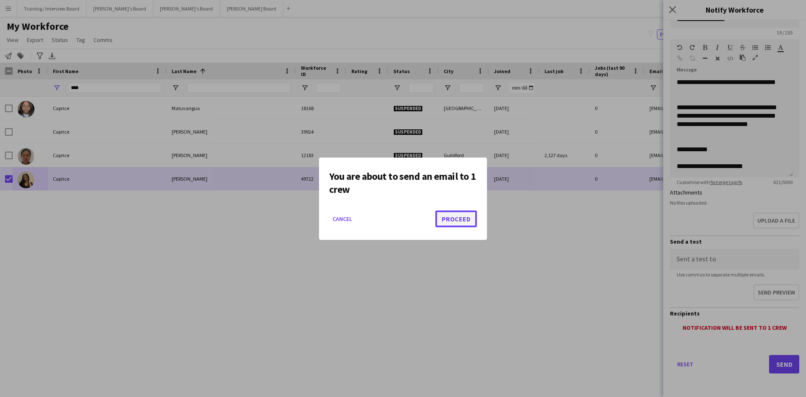
click at [469, 218] on button "Proceed" at bounding box center [457, 218] width 42 height 17
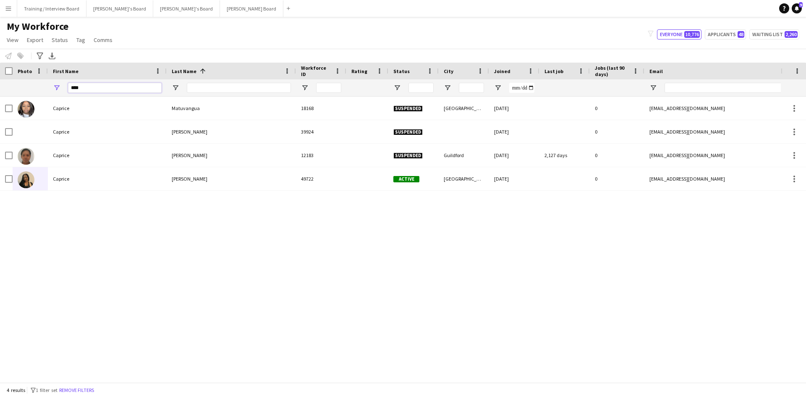
click at [102, 84] on input "****" at bounding box center [115, 88] width 94 height 10
type input "*"
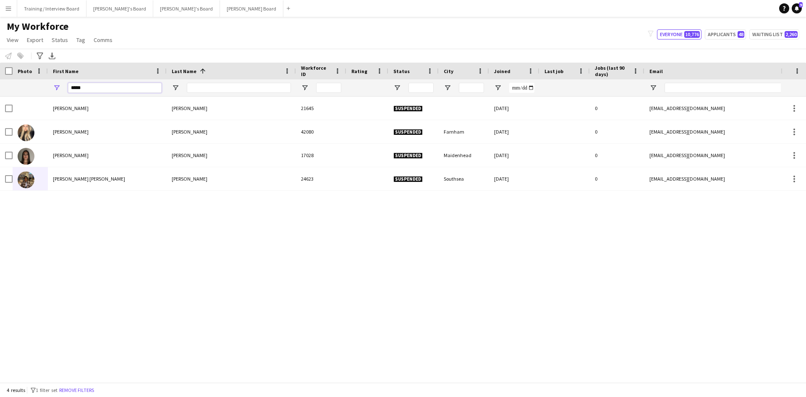
type input "****"
click at [214, 89] on input "Last Name Filter Input" at bounding box center [239, 88] width 104 height 10
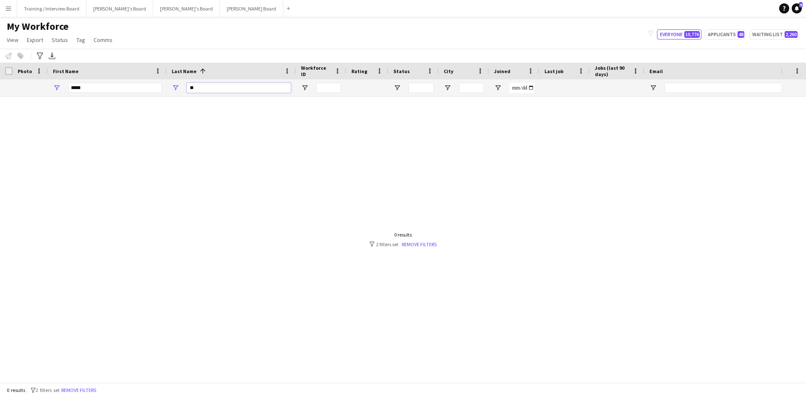
type input "*"
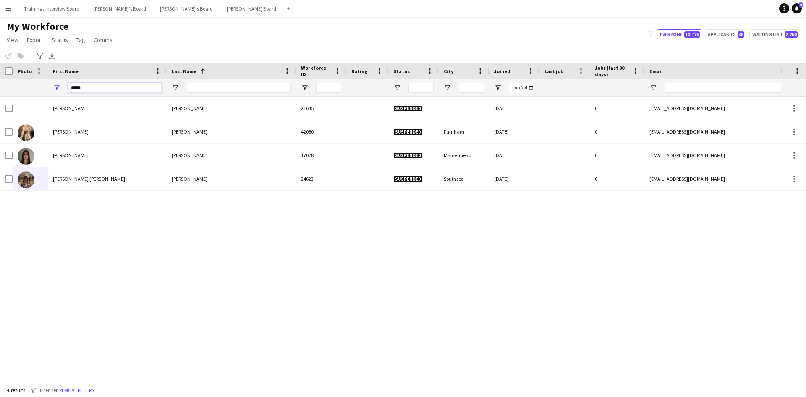
click at [100, 92] on input "****" at bounding box center [115, 88] width 94 height 10
type input "*"
click at [200, 88] on input "Last Name Filter Input" at bounding box center [239, 88] width 104 height 10
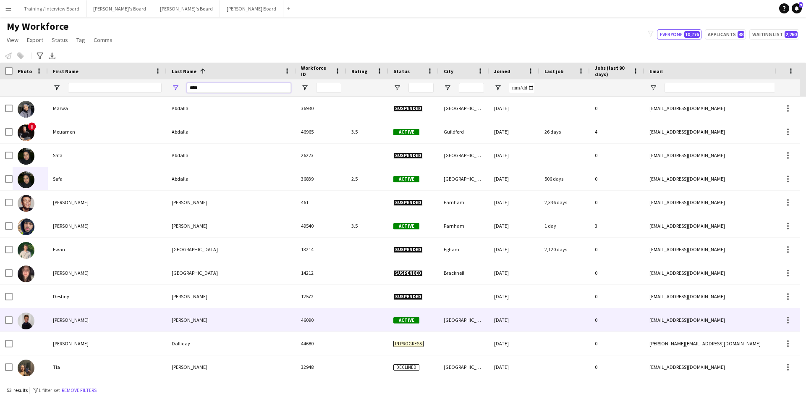
type input "****"
click at [64, 313] on div "Lisa" at bounding box center [107, 319] width 119 height 23
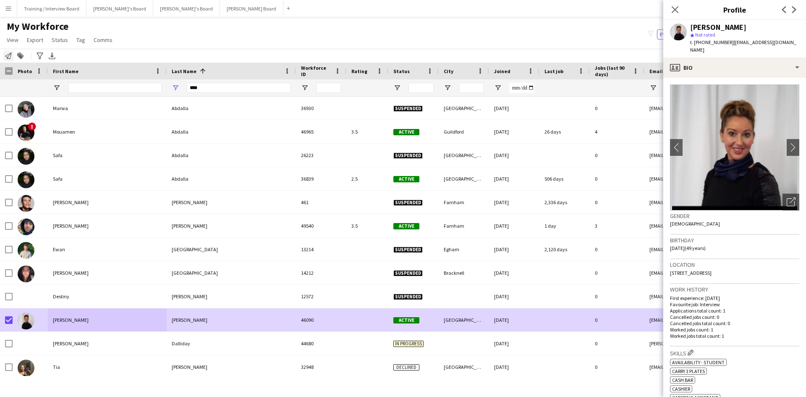
click at [9, 55] on icon at bounding box center [8, 56] width 7 height 7
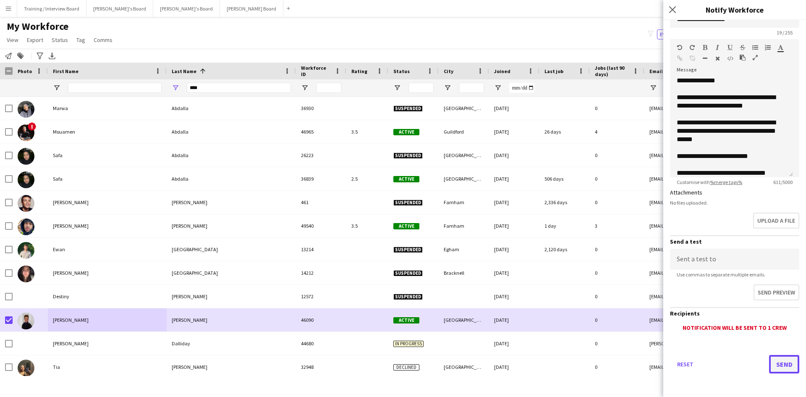
click at [785, 360] on button "Send" at bounding box center [784, 364] width 30 height 18
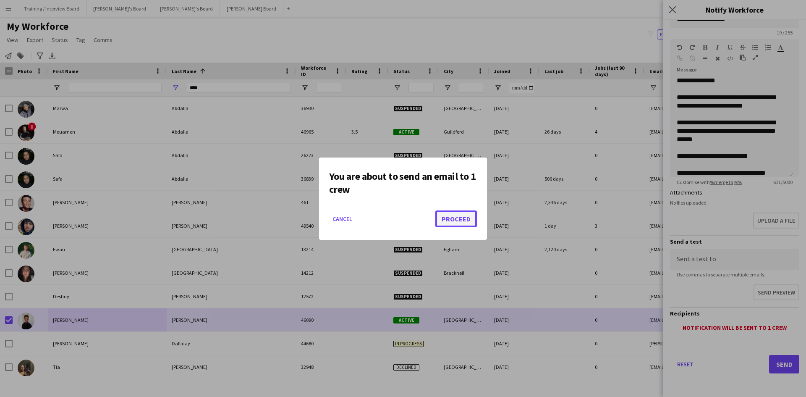
click at [444, 215] on button "Proceed" at bounding box center [457, 218] width 42 height 17
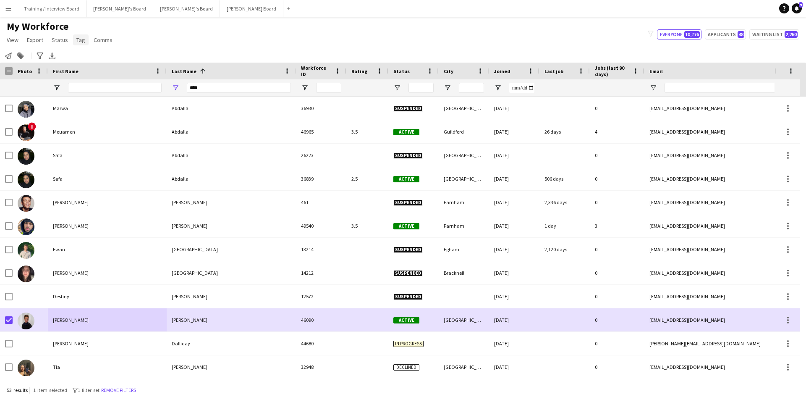
click at [79, 43] on span "Tag" at bounding box center [80, 40] width 9 height 8
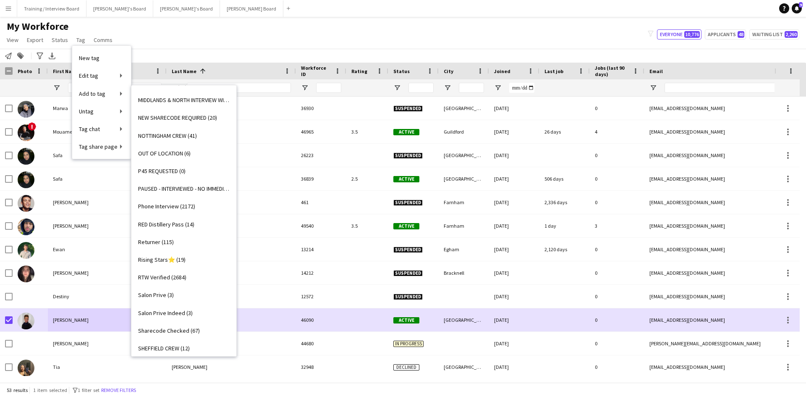
scroll to position [924, 0]
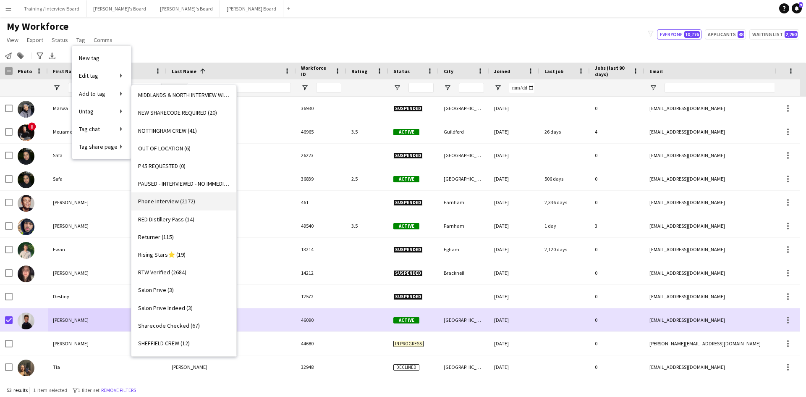
click at [170, 201] on span "Phone Interview (2172)" at bounding box center [166, 201] width 57 height 8
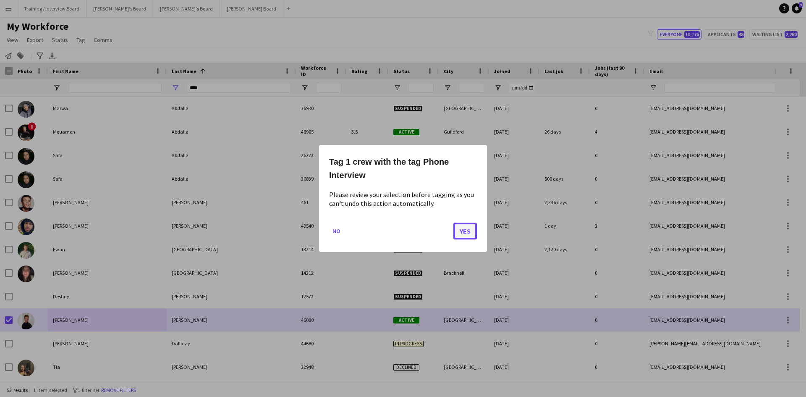
click at [467, 228] on button "Yes" at bounding box center [466, 231] width 24 height 17
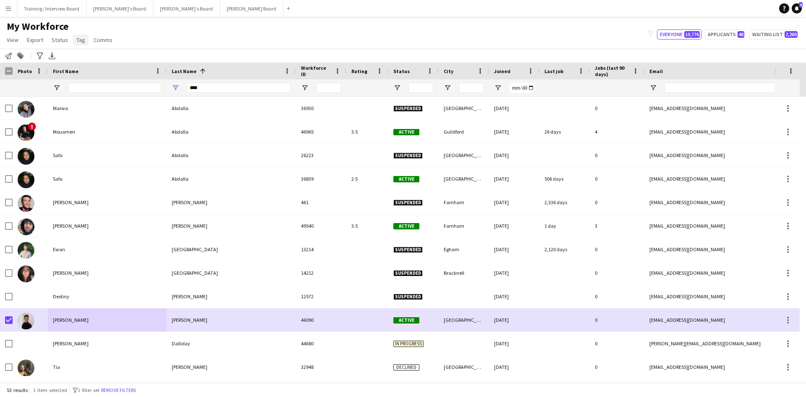
click at [82, 36] on span "Tag" at bounding box center [80, 40] width 9 height 8
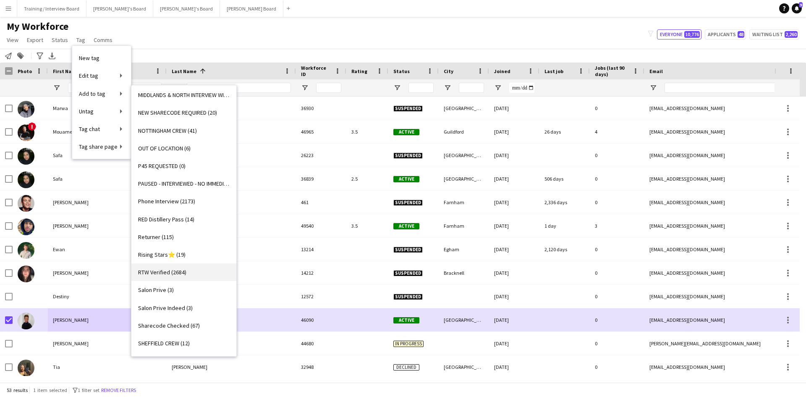
click at [158, 276] on span "RTW Verified (2684)" at bounding box center [162, 272] width 48 height 8
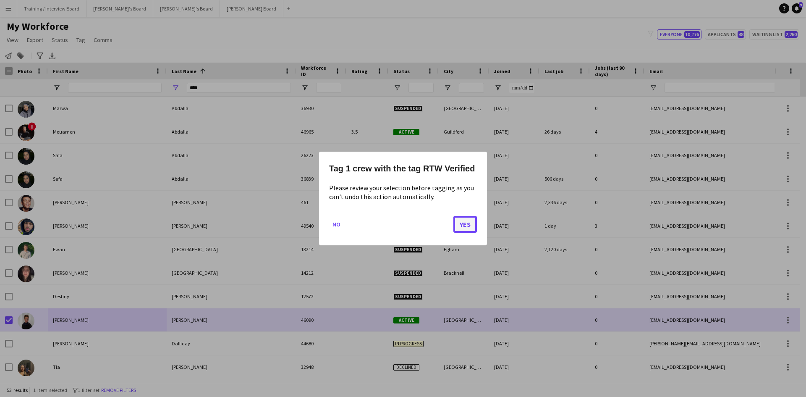
click at [467, 223] on button "Yes" at bounding box center [466, 224] width 24 height 17
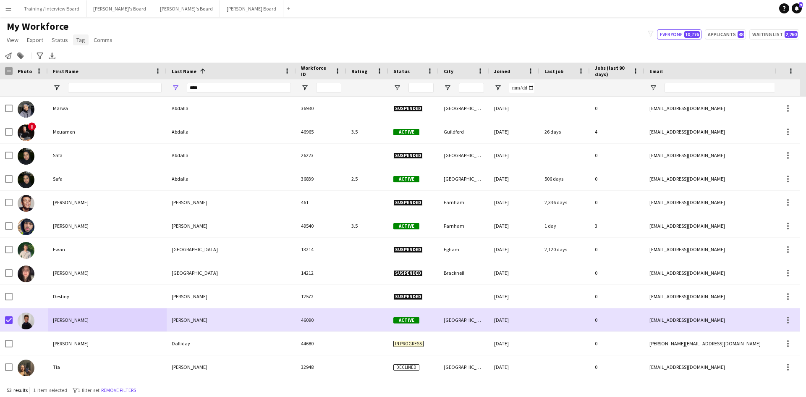
click at [82, 36] on span "Tag" at bounding box center [80, 40] width 9 height 8
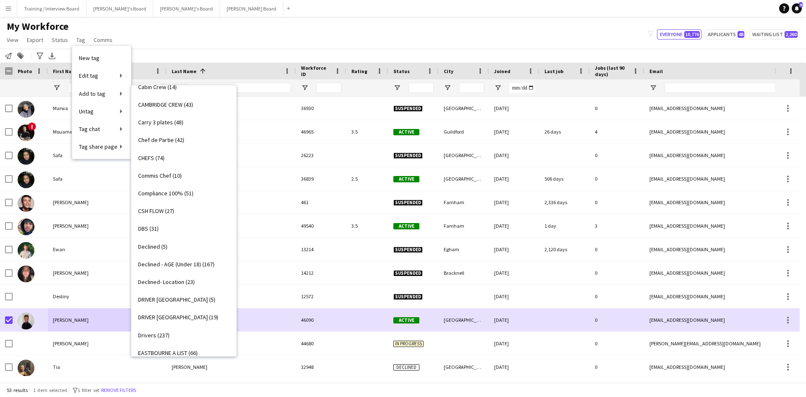
scroll to position [210, 0]
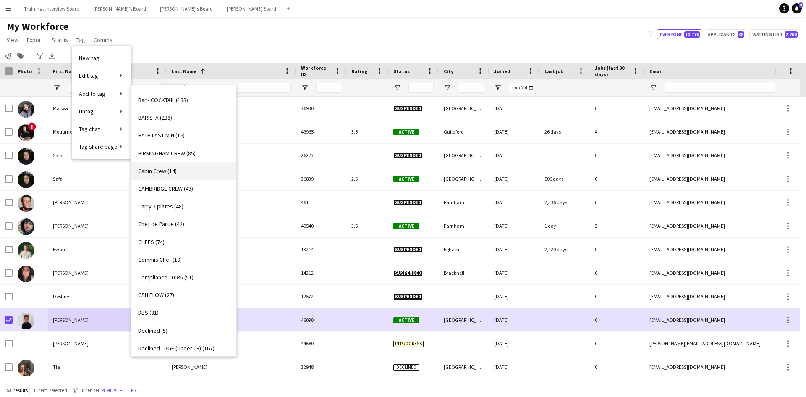
click at [152, 169] on span "Cabin Crew (14)" at bounding box center [157, 171] width 39 height 8
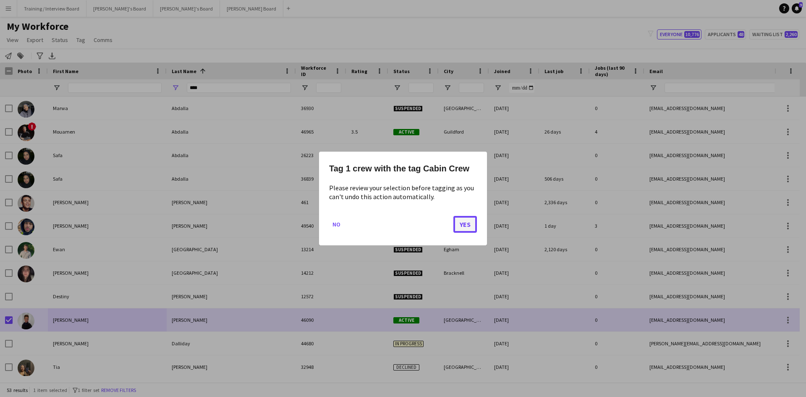
click at [462, 223] on button "Yes" at bounding box center [466, 224] width 24 height 17
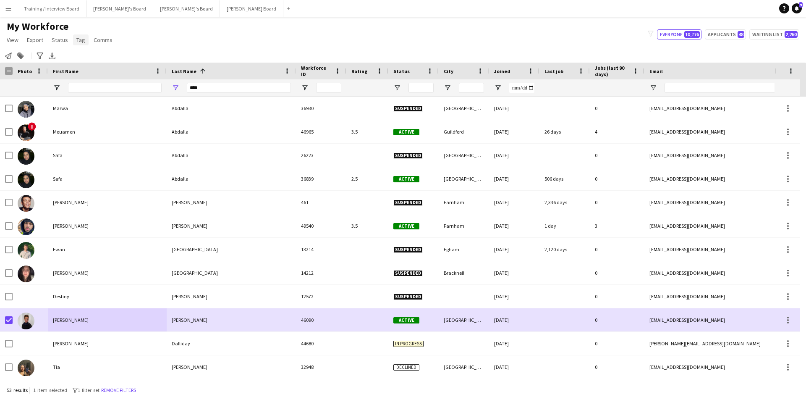
click at [81, 43] on span "Tag" at bounding box center [80, 40] width 9 height 8
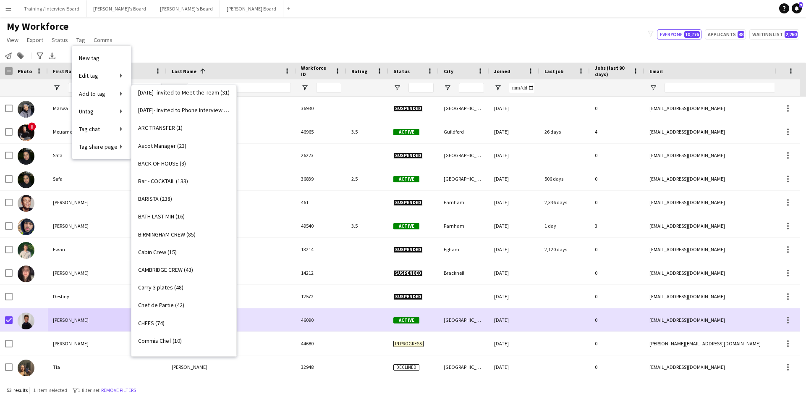
scroll to position [84, 0]
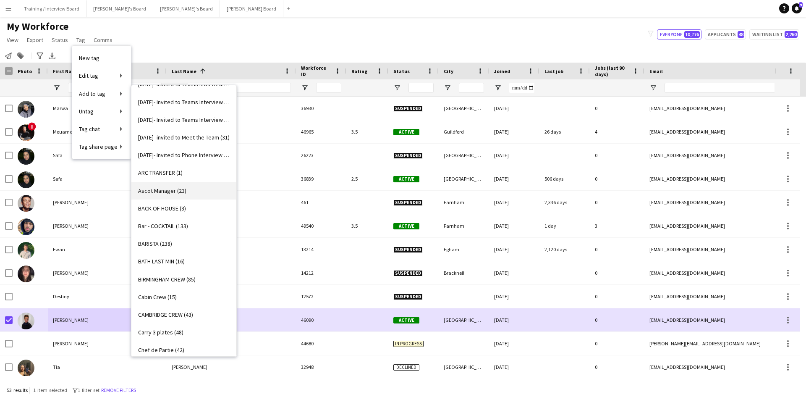
click at [160, 189] on span "Ascot Manager (23)" at bounding box center [162, 191] width 48 height 8
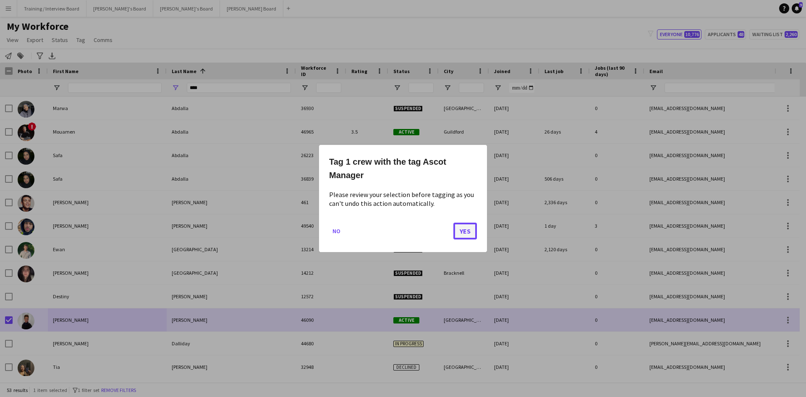
click at [473, 228] on button "Yes" at bounding box center [466, 231] width 24 height 17
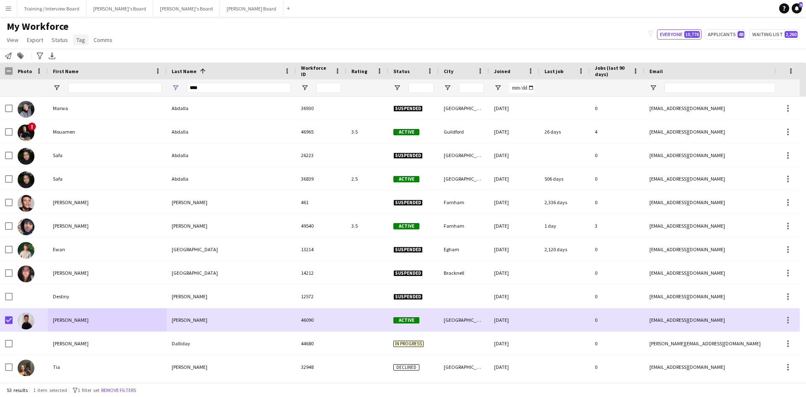
click at [80, 37] on span "Tag" at bounding box center [80, 40] width 9 height 8
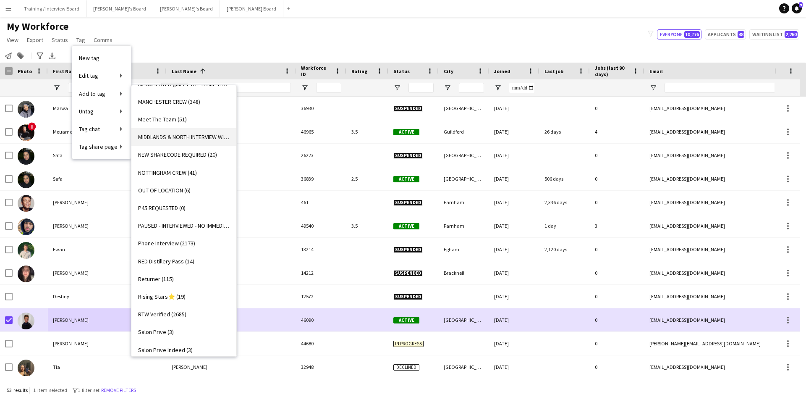
scroll to position [966, 0]
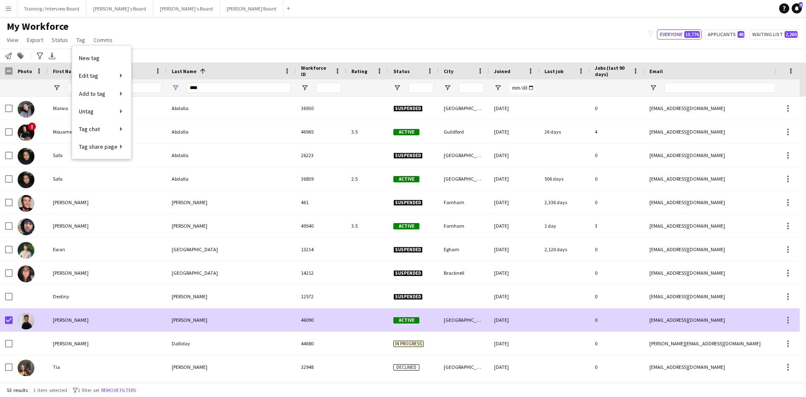
click at [250, 317] on div "Dalley" at bounding box center [231, 319] width 129 height 23
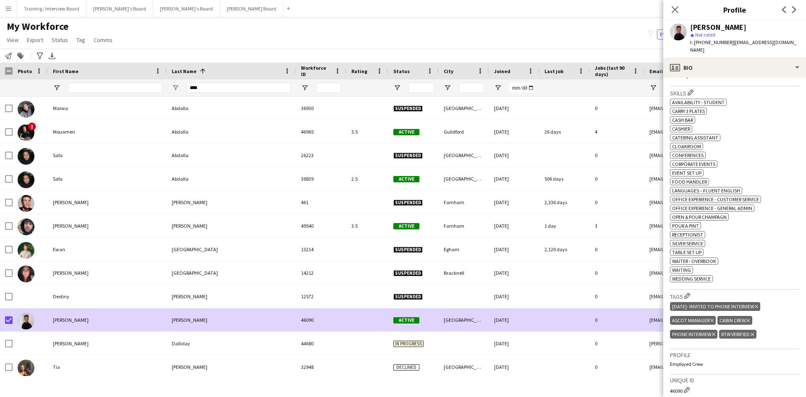
scroll to position [336, 0]
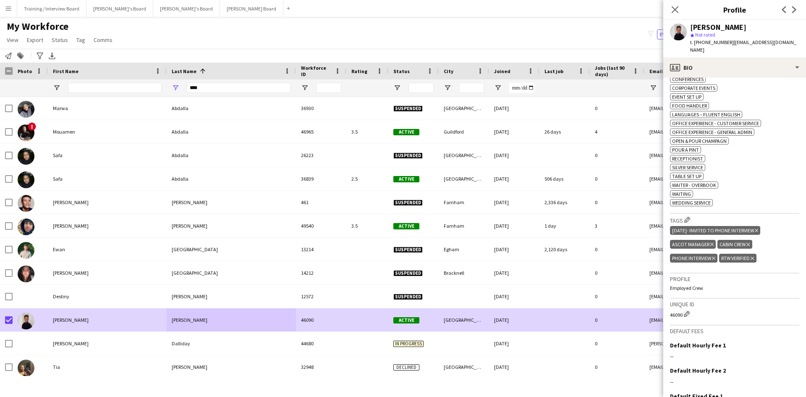
click at [759, 228] on icon "Delete tag" at bounding box center [756, 230] width 3 height 5
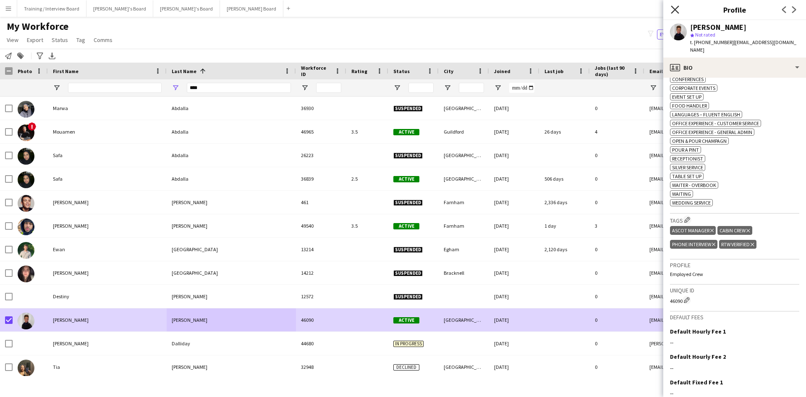
click at [675, 6] on icon "Close pop-in" at bounding box center [675, 9] width 8 height 8
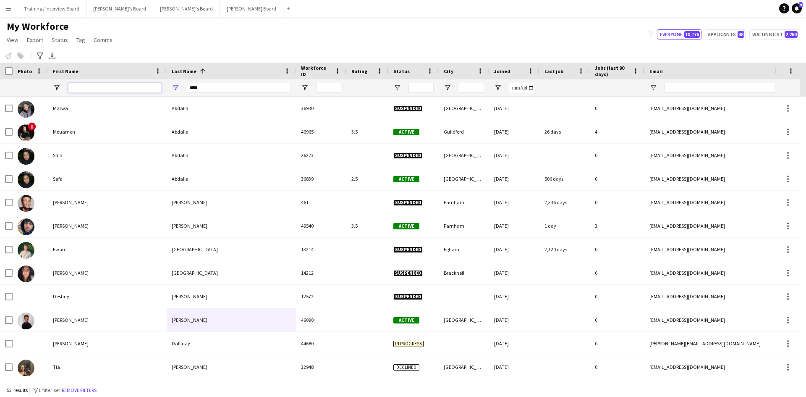
click at [74, 86] on input "First Name Filter Input" at bounding box center [115, 88] width 94 height 10
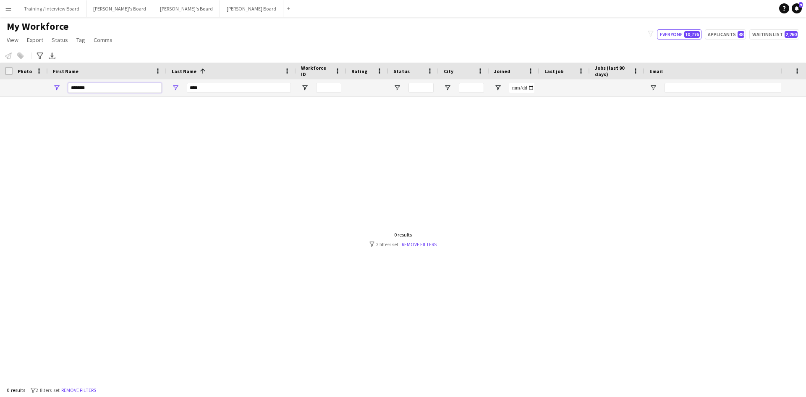
type input "*******"
click at [216, 86] on input "****" at bounding box center [239, 88] width 104 height 10
type input "*"
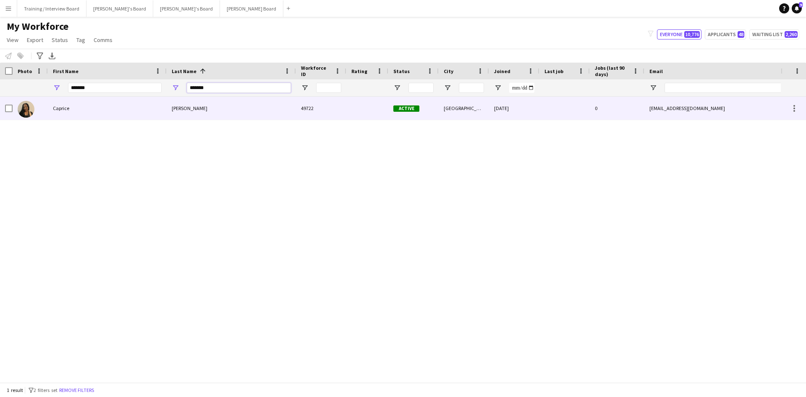
type input "*******"
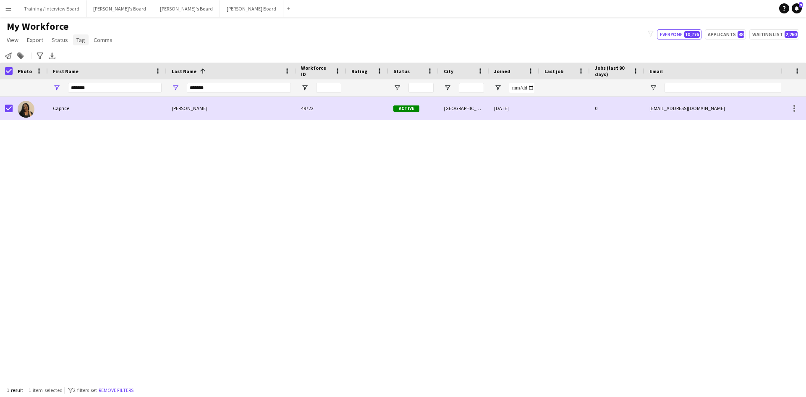
click at [86, 38] on link "Tag" at bounding box center [81, 39] width 16 height 11
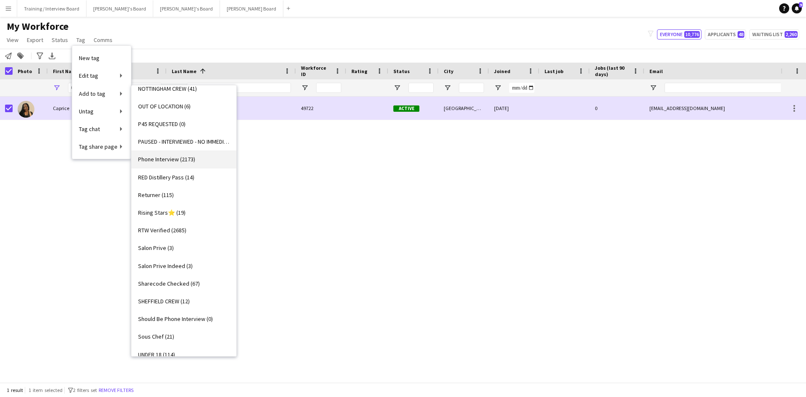
click at [177, 160] on span "Phone Interview (2173)" at bounding box center [166, 159] width 57 height 8
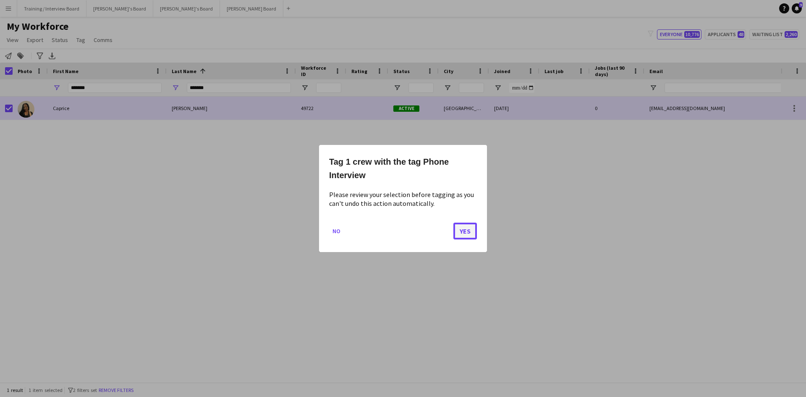
click at [476, 229] on button "Yes" at bounding box center [466, 231] width 24 height 17
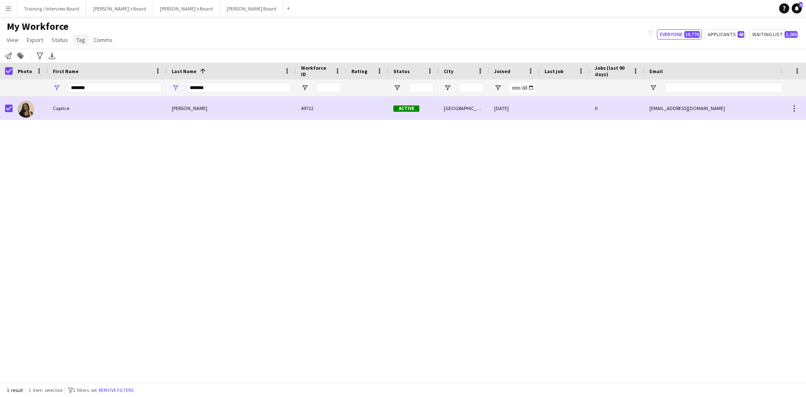
click at [82, 39] on span "Tag" at bounding box center [80, 40] width 9 height 8
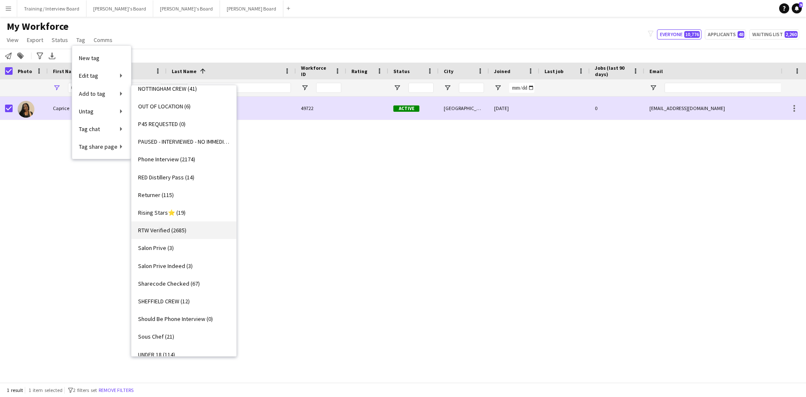
click at [157, 227] on span "RTW Verified (2685)" at bounding box center [162, 230] width 48 height 8
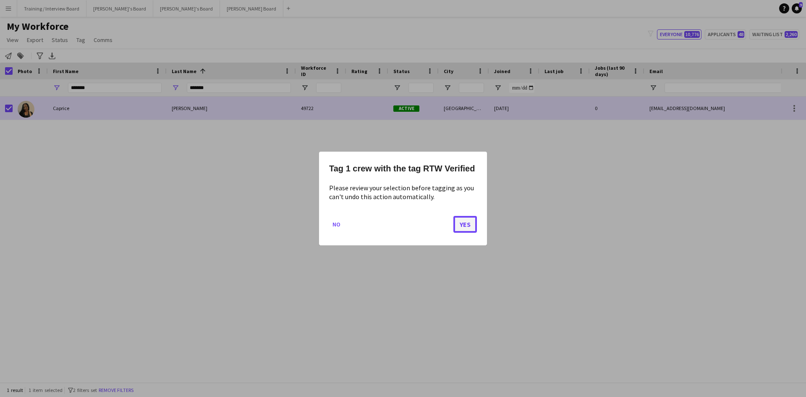
click at [470, 228] on button "Yes" at bounding box center [466, 224] width 24 height 17
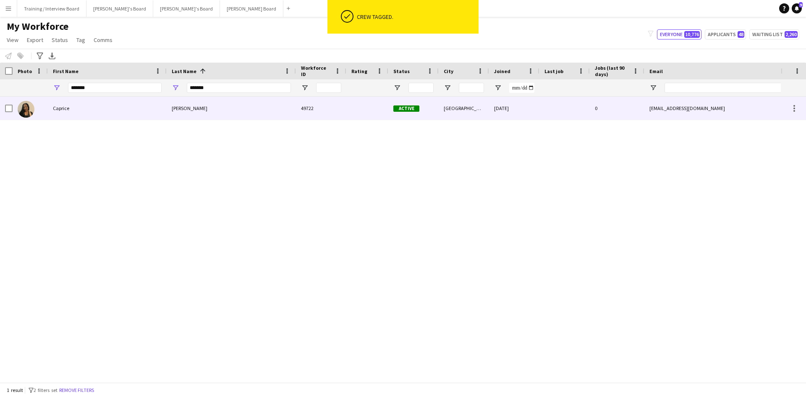
click at [220, 105] on div "Vaughan-Bennett" at bounding box center [231, 108] width 129 height 23
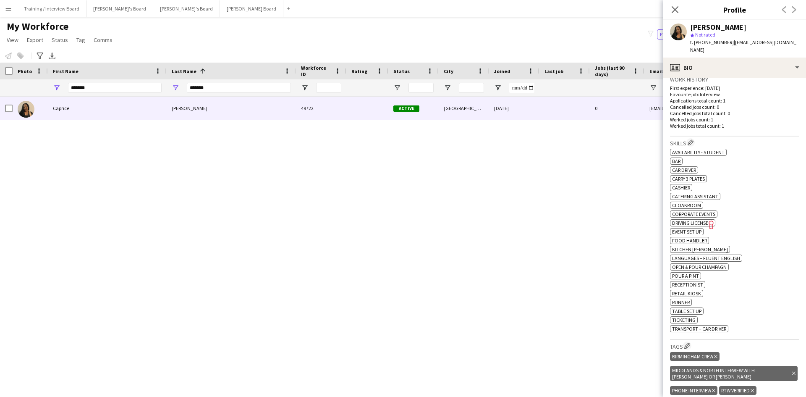
scroll to position [294, 0]
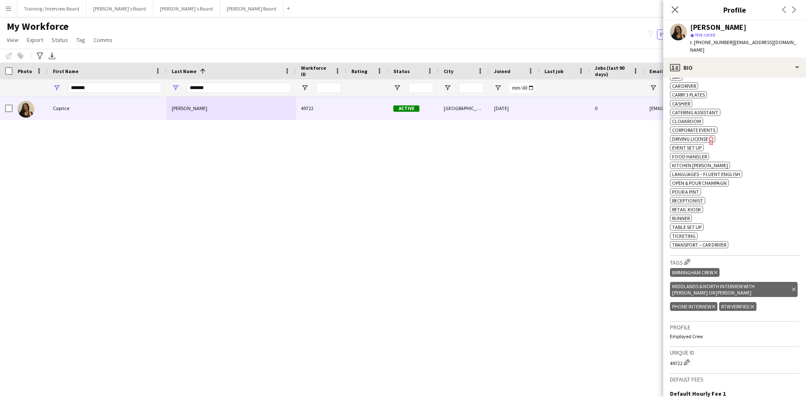
click at [793, 288] on icon at bounding box center [794, 289] width 3 height 3
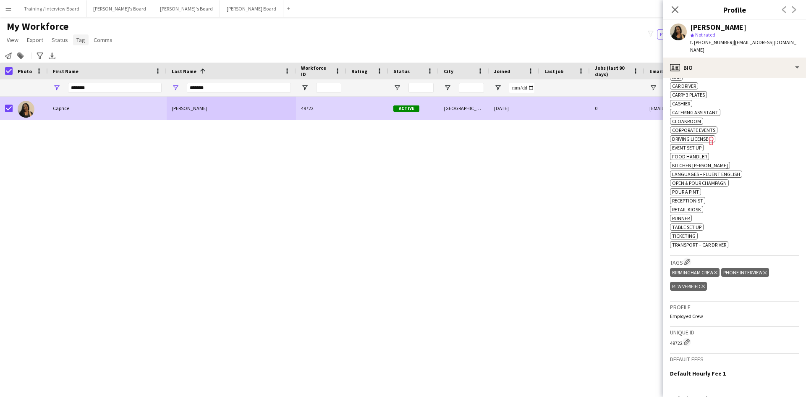
click at [82, 37] on span "Tag" at bounding box center [80, 40] width 9 height 8
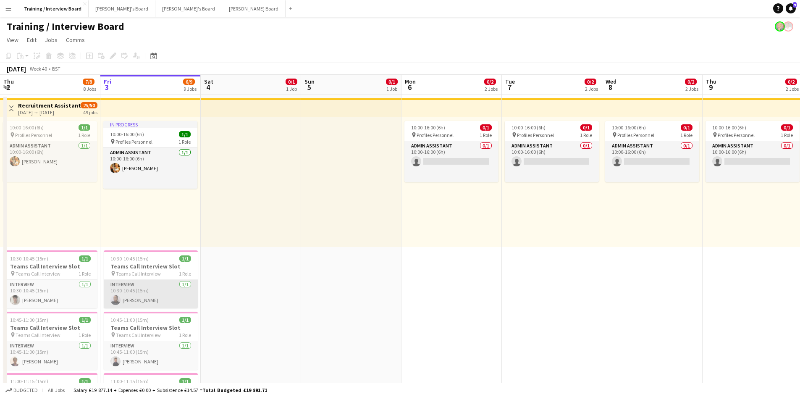
click at [142, 300] on app-card-role "Interview [DATE] 10:30-10:45 (15m) [PERSON_NAME]" at bounding box center [151, 294] width 94 height 29
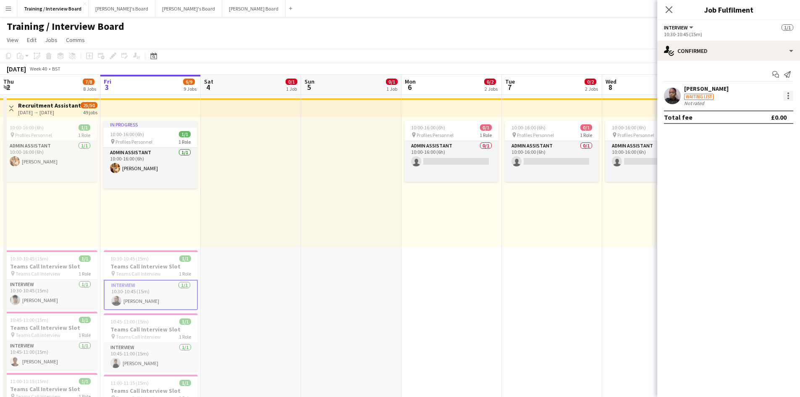
click at [789, 96] on div at bounding box center [788, 96] width 10 height 10
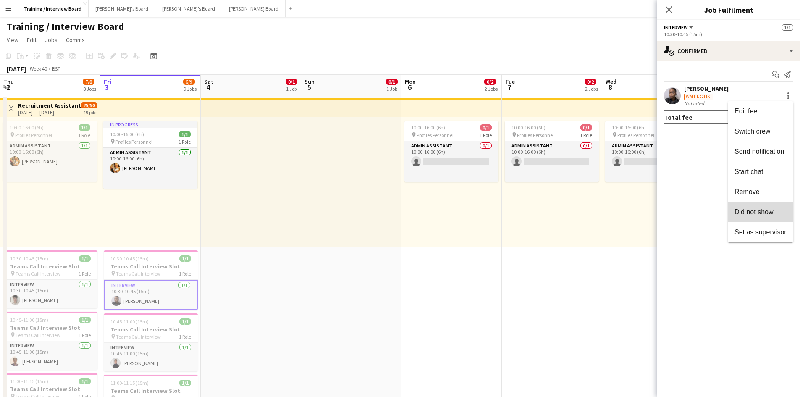
click at [767, 207] on button "Did not show" at bounding box center [761, 212] width 66 height 20
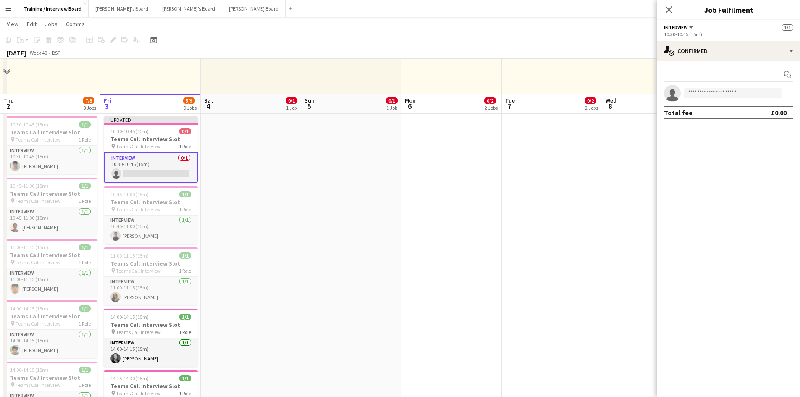
scroll to position [168, 0]
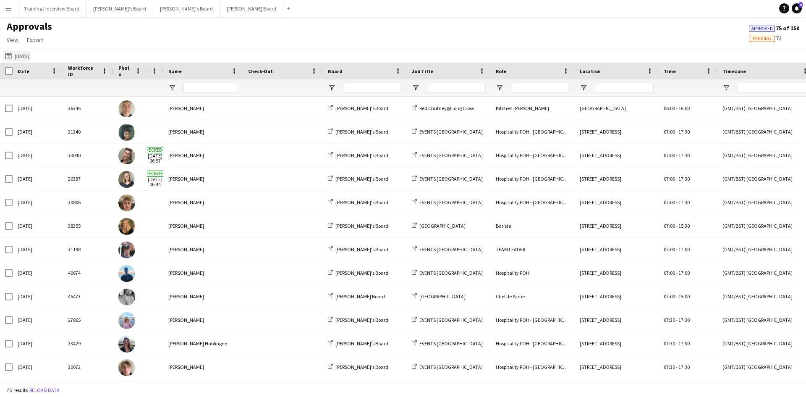
click at [7, 56] on app-icon "[DATE]" at bounding box center [10, 56] width 10 height 7
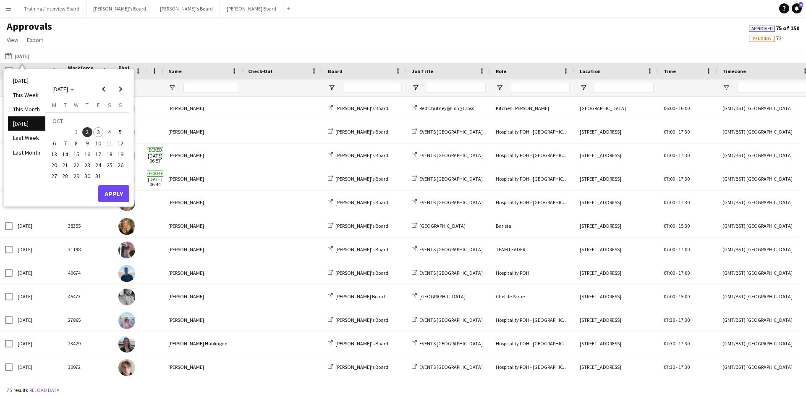
click at [100, 134] on span "3" at bounding box center [98, 132] width 10 height 10
click at [122, 194] on button "Apply" at bounding box center [113, 193] width 31 height 17
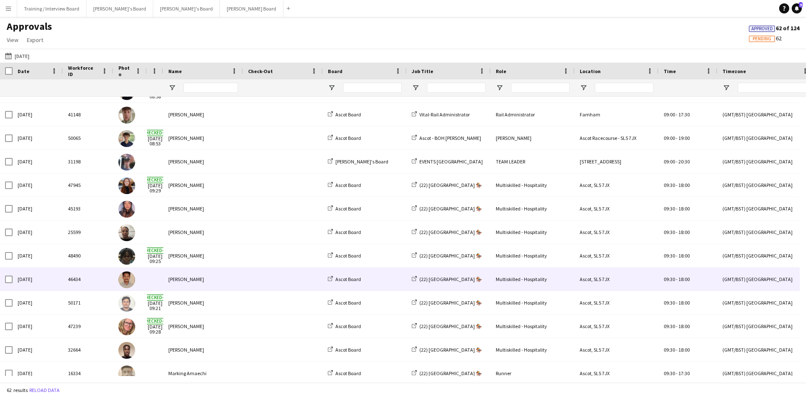
scroll to position [1008, 0]
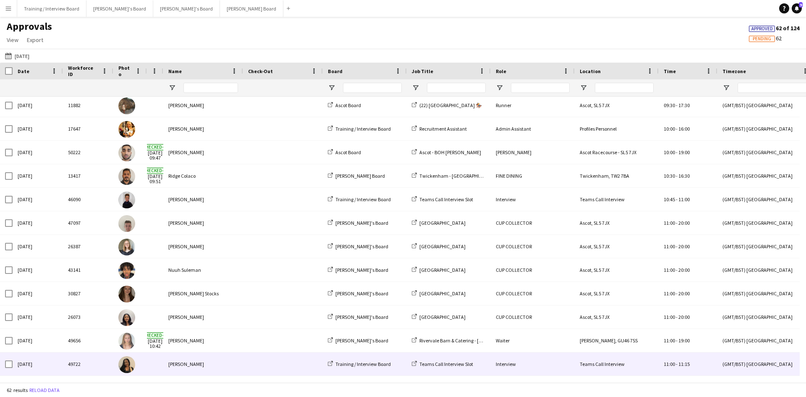
click at [196, 368] on div "[PERSON_NAME]" at bounding box center [203, 363] width 80 height 23
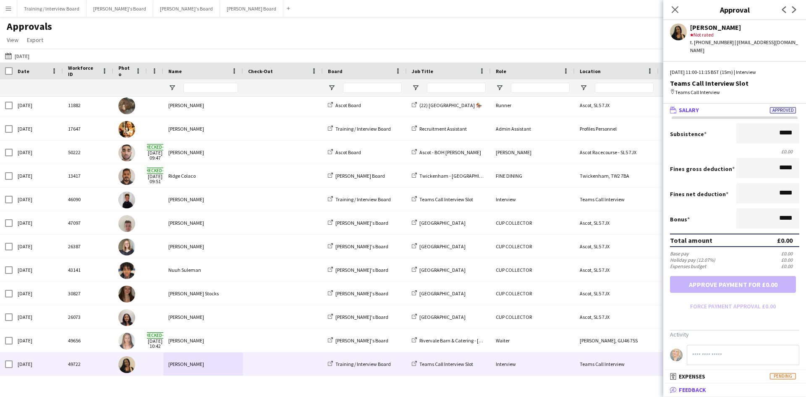
click at [706, 389] on span "Feedback" at bounding box center [692, 390] width 27 height 8
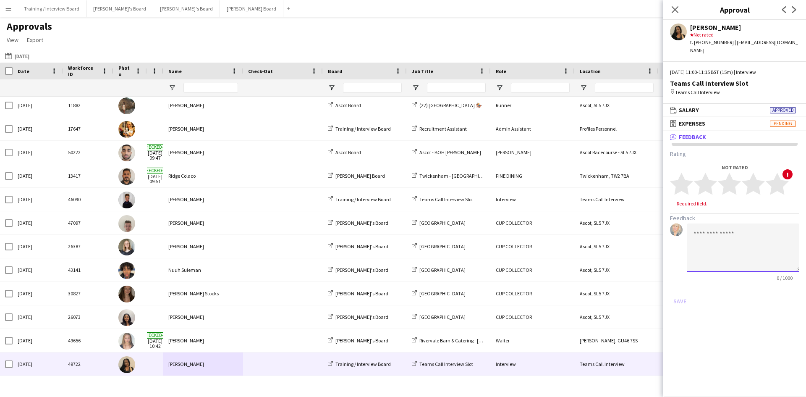
click at [697, 228] on textarea at bounding box center [743, 247] width 113 height 48
click at [739, 236] on textarea "**********" at bounding box center [743, 247] width 113 height 48
click at [796, 249] on textarea "**********" at bounding box center [743, 247] width 113 height 48
click at [727, 255] on textarea "**********" at bounding box center [743, 247] width 113 height 48
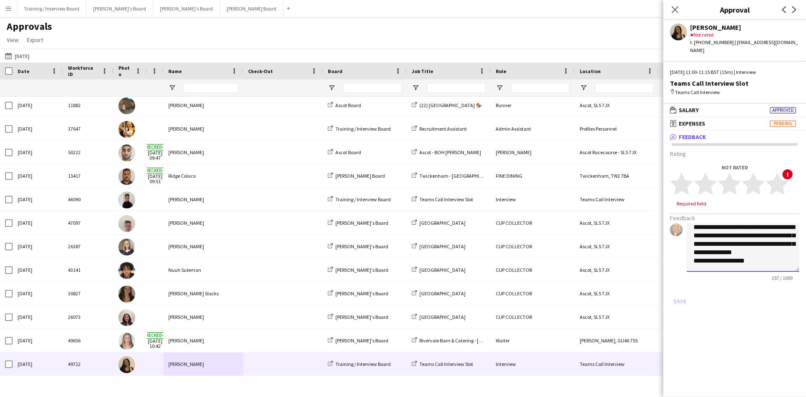
click at [717, 247] on textarea "**********" at bounding box center [743, 247] width 113 height 48
click at [762, 261] on textarea "**********" at bounding box center [743, 247] width 113 height 48
type textarea "**********"
click at [749, 173] on polygon at bounding box center [753, 184] width 23 height 22
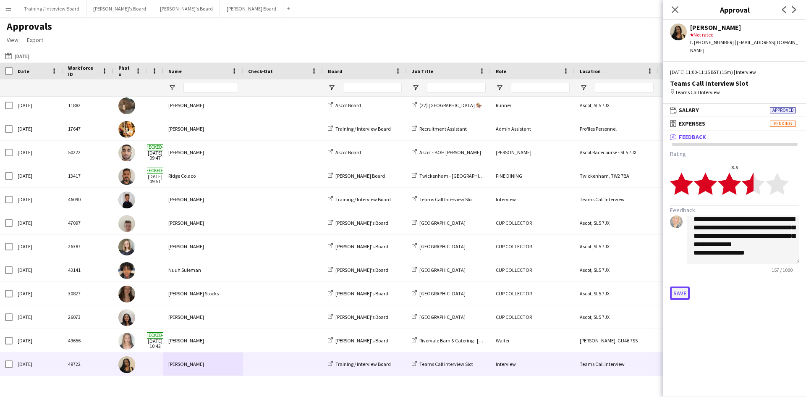
click at [686, 286] on button "Save" at bounding box center [680, 292] width 20 height 13
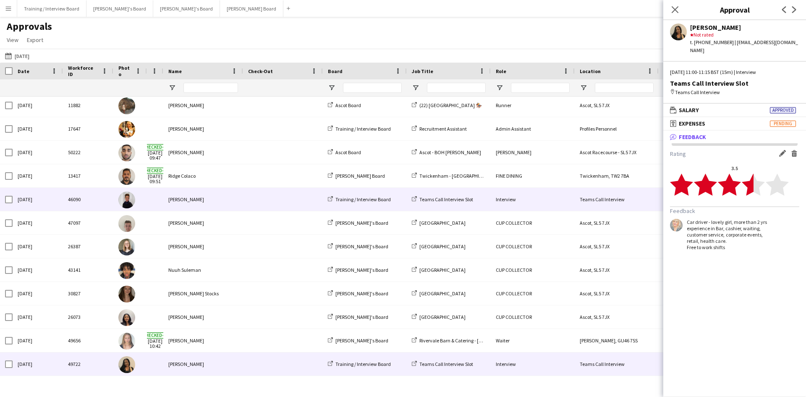
click at [186, 199] on div "[PERSON_NAME]" at bounding box center [203, 199] width 80 height 23
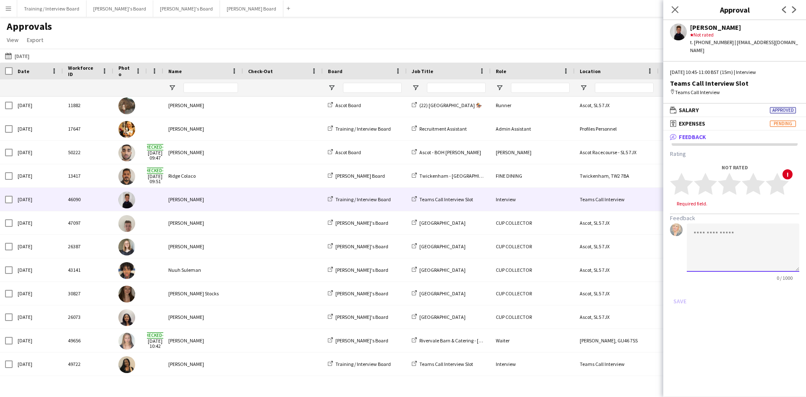
click at [701, 228] on textarea at bounding box center [743, 247] width 113 height 48
click at [727, 228] on textarea "**********" at bounding box center [743, 247] width 113 height 48
drag, startPoint x: 780, startPoint y: 228, endPoint x: 786, endPoint y: 228, distance: 5.5
click at [781, 228] on textarea "**********" at bounding box center [743, 247] width 113 height 48
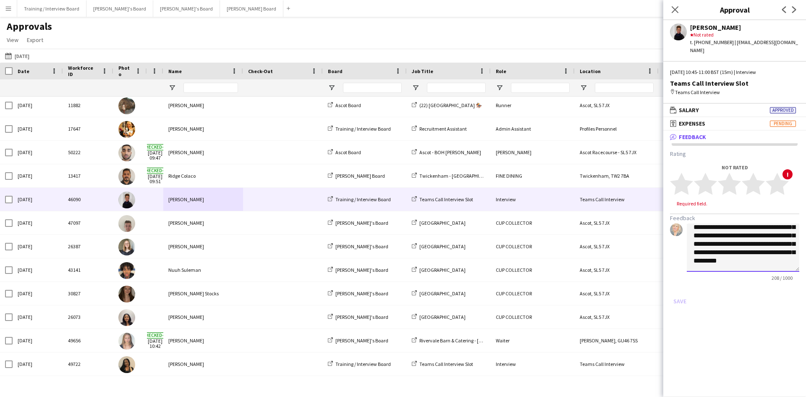
scroll to position [26, 0]
click at [776, 232] on textarea "**********" at bounding box center [743, 247] width 113 height 48
click at [705, 256] on textarea "**********" at bounding box center [743, 247] width 113 height 48
click at [759, 258] on textarea "**********" at bounding box center [743, 247] width 113 height 48
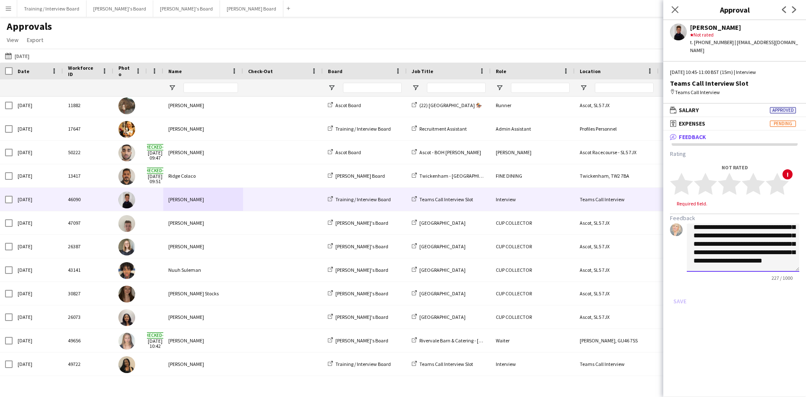
click at [729, 257] on textarea "**********" at bounding box center [743, 247] width 113 height 48
click at [714, 226] on textarea "**********" at bounding box center [743, 247] width 113 height 48
click at [728, 231] on textarea "**********" at bounding box center [743, 247] width 113 height 48
click at [793, 255] on textarea "**********" at bounding box center [743, 247] width 113 height 48
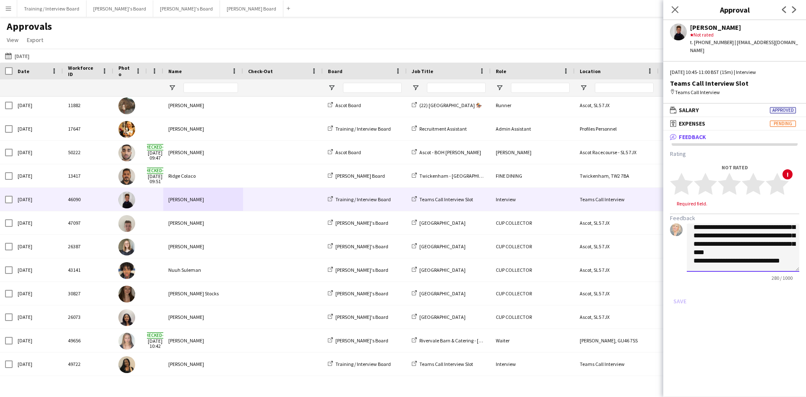
scroll to position [57, 0]
click at [722, 236] on textarea "**********" at bounding box center [743, 247] width 113 height 48
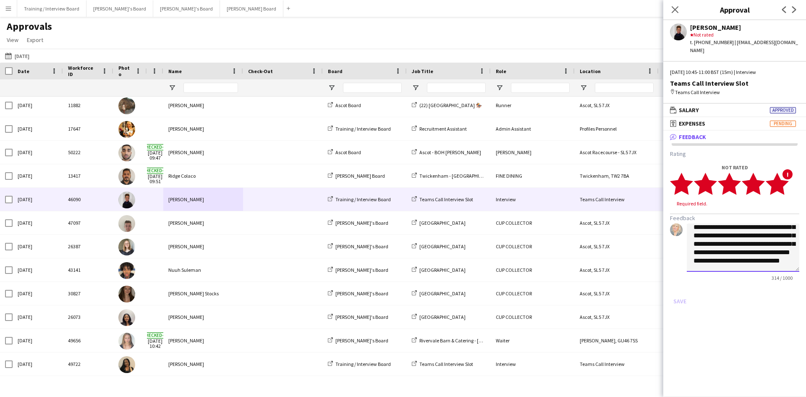
type textarea "**********"
click at [780, 176] on polygon at bounding box center [777, 184] width 23 height 22
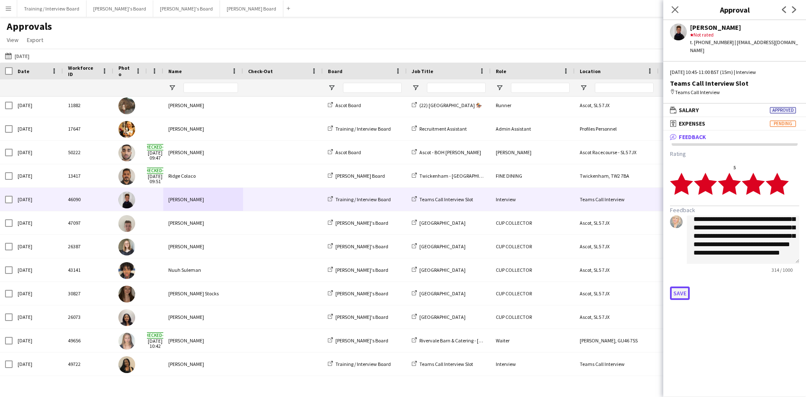
click at [683, 286] on button "Save" at bounding box center [680, 292] width 20 height 13
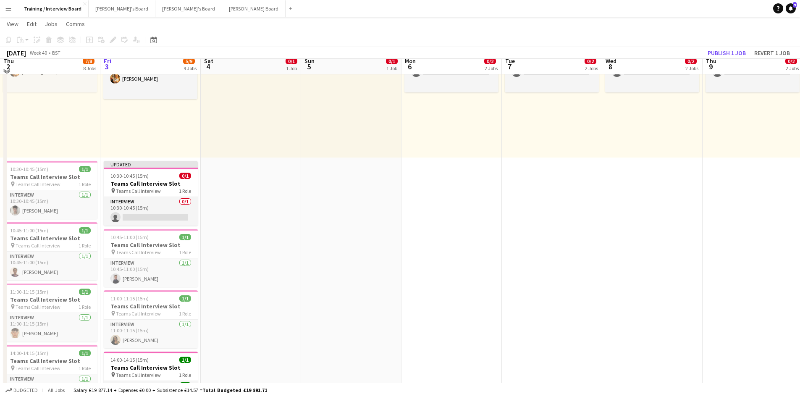
scroll to position [84, 0]
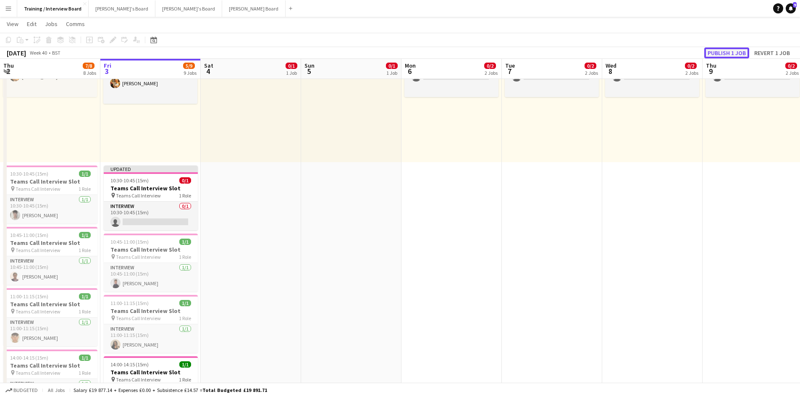
click at [733, 52] on button "Publish 1 job" at bounding box center [726, 52] width 45 height 11
